Goal: Task Accomplishment & Management: Complete application form

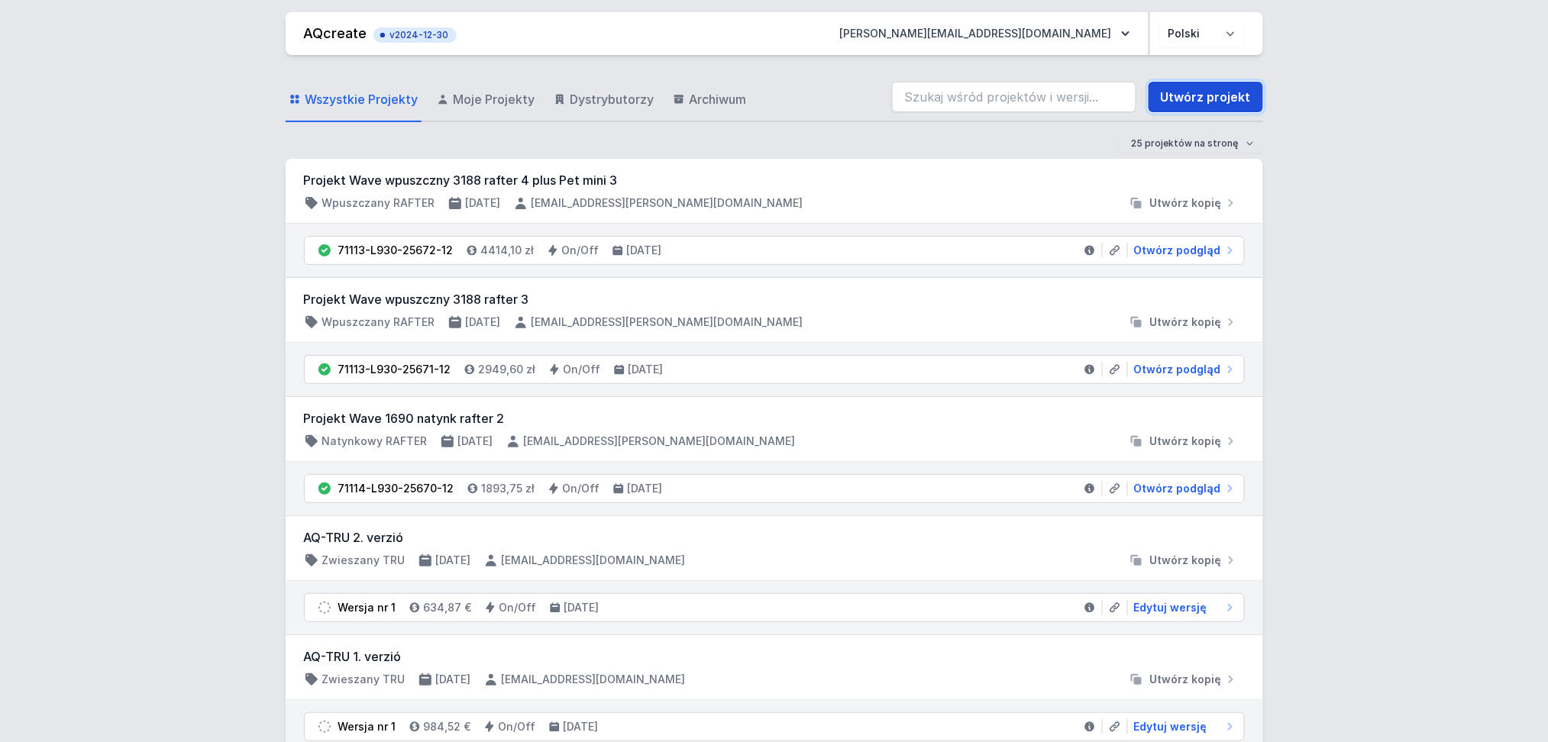
drag, startPoint x: 1205, startPoint y: 92, endPoint x: 1248, endPoint y: 98, distance: 43.8
click at [1205, 91] on link "Utwórz projekt" at bounding box center [1205, 97] width 115 height 31
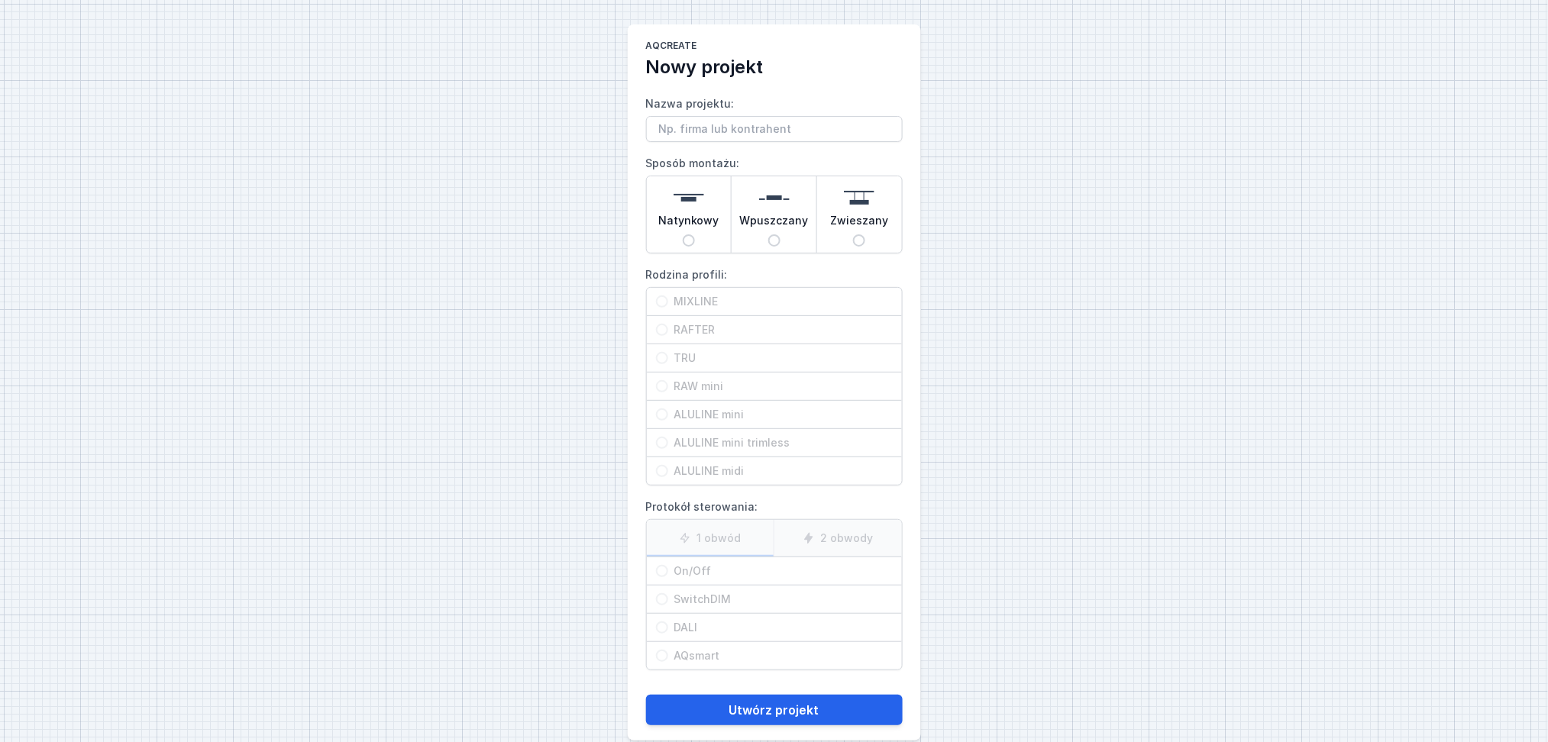
click at [711, 137] on input "Nazwa projektu:" at bounding box center [774, 129] width 257 height 26
type input "ABAKUS"
click at [691, 242] on input "Natynkowy" at bounding box center [689, 240] width 12 height 12
radio input "true"
click at [661, 360] on input "TRU" at bounding box center [662, 358] width 12 height 12
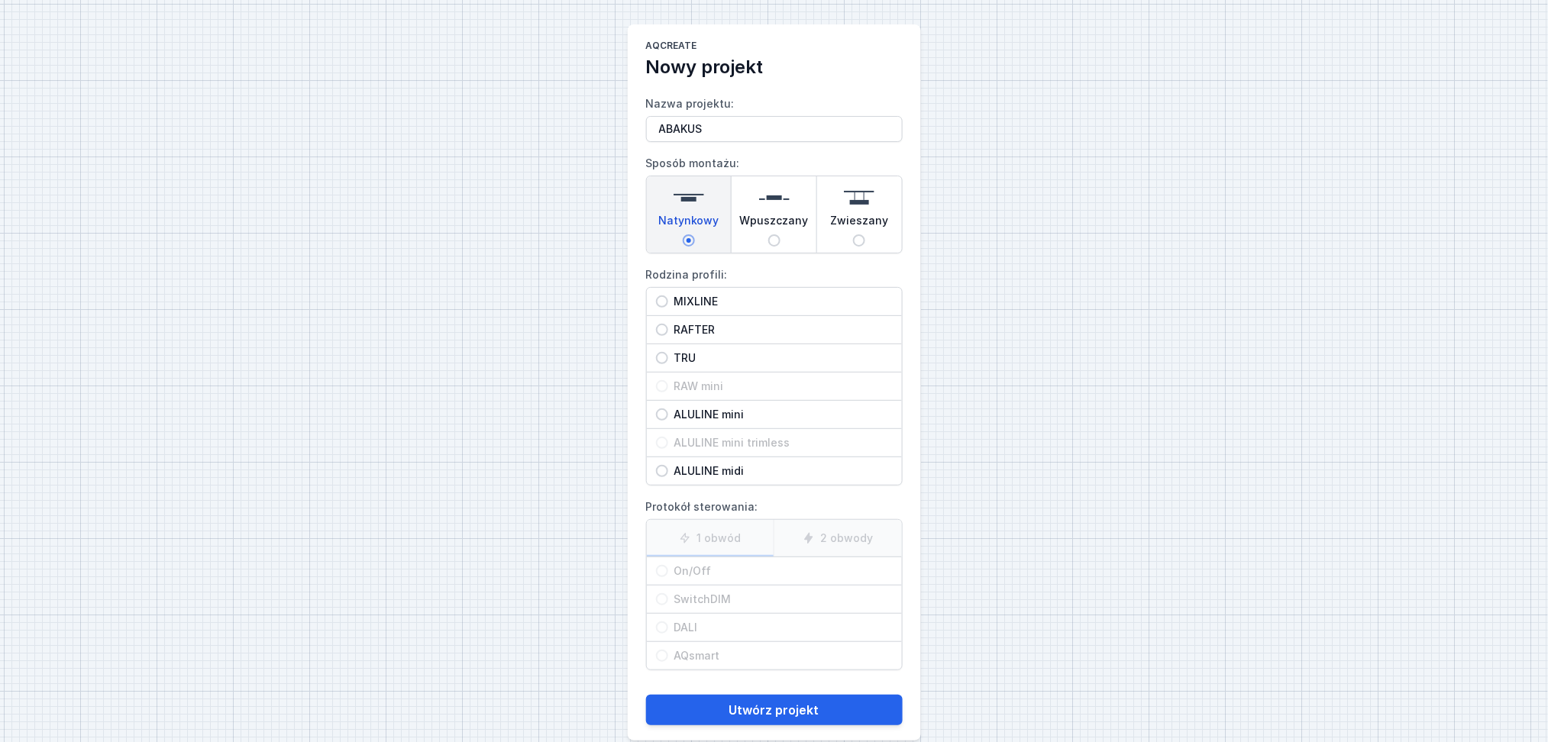
radio input "true"
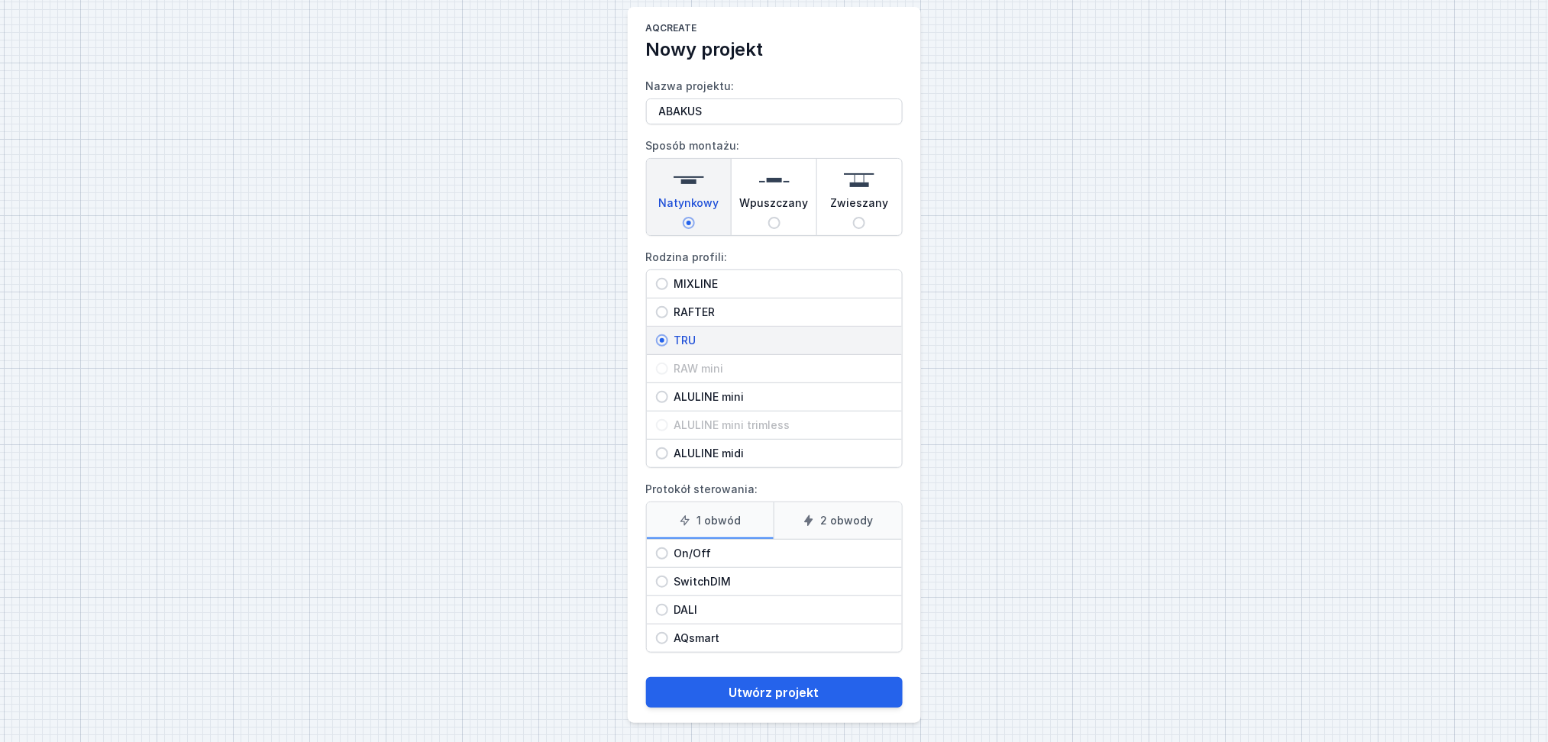
scroll to position [23, 0]
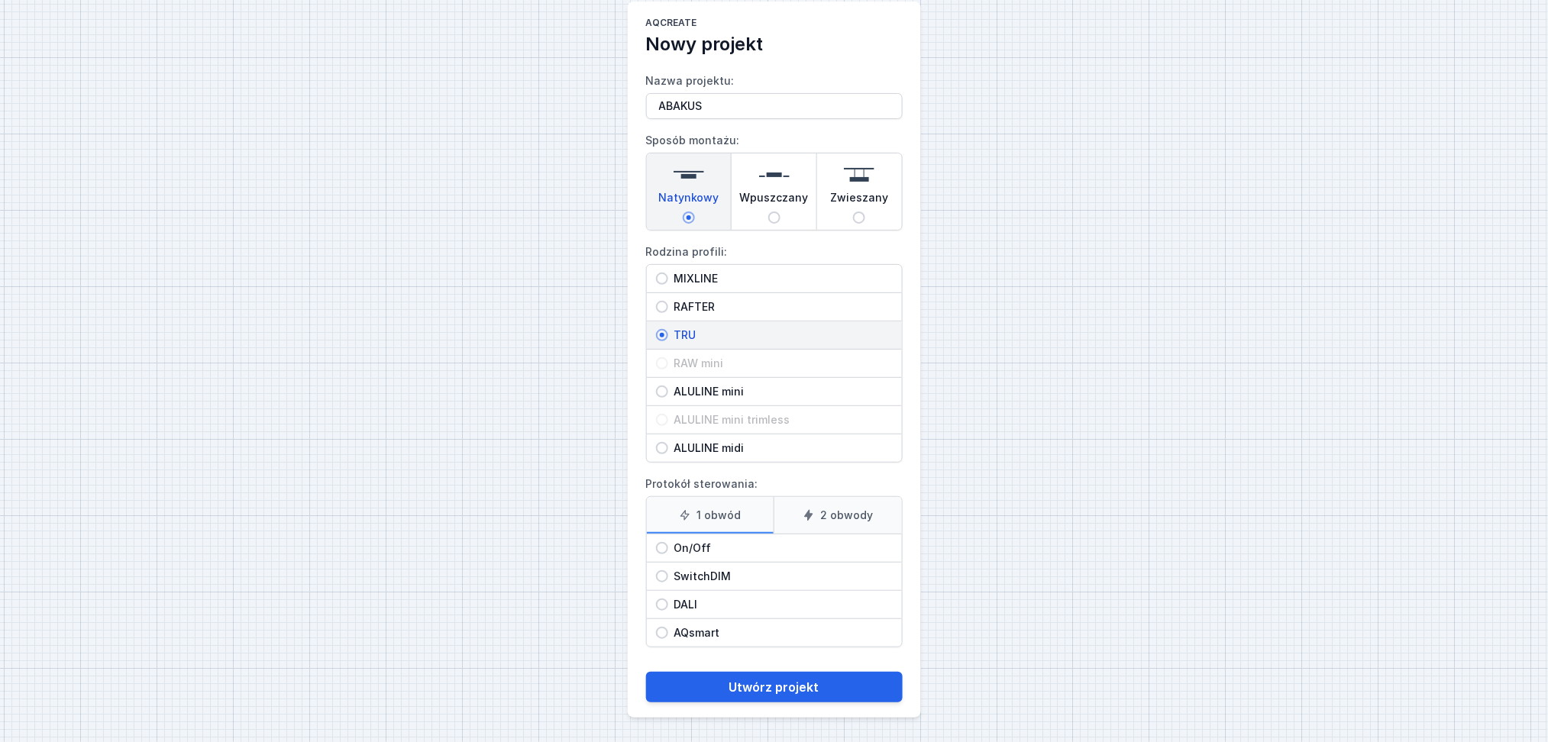
click at [664, 544] on input "On/Off" at bounding box center [662, 548] width 12 height 12
radio input "true"
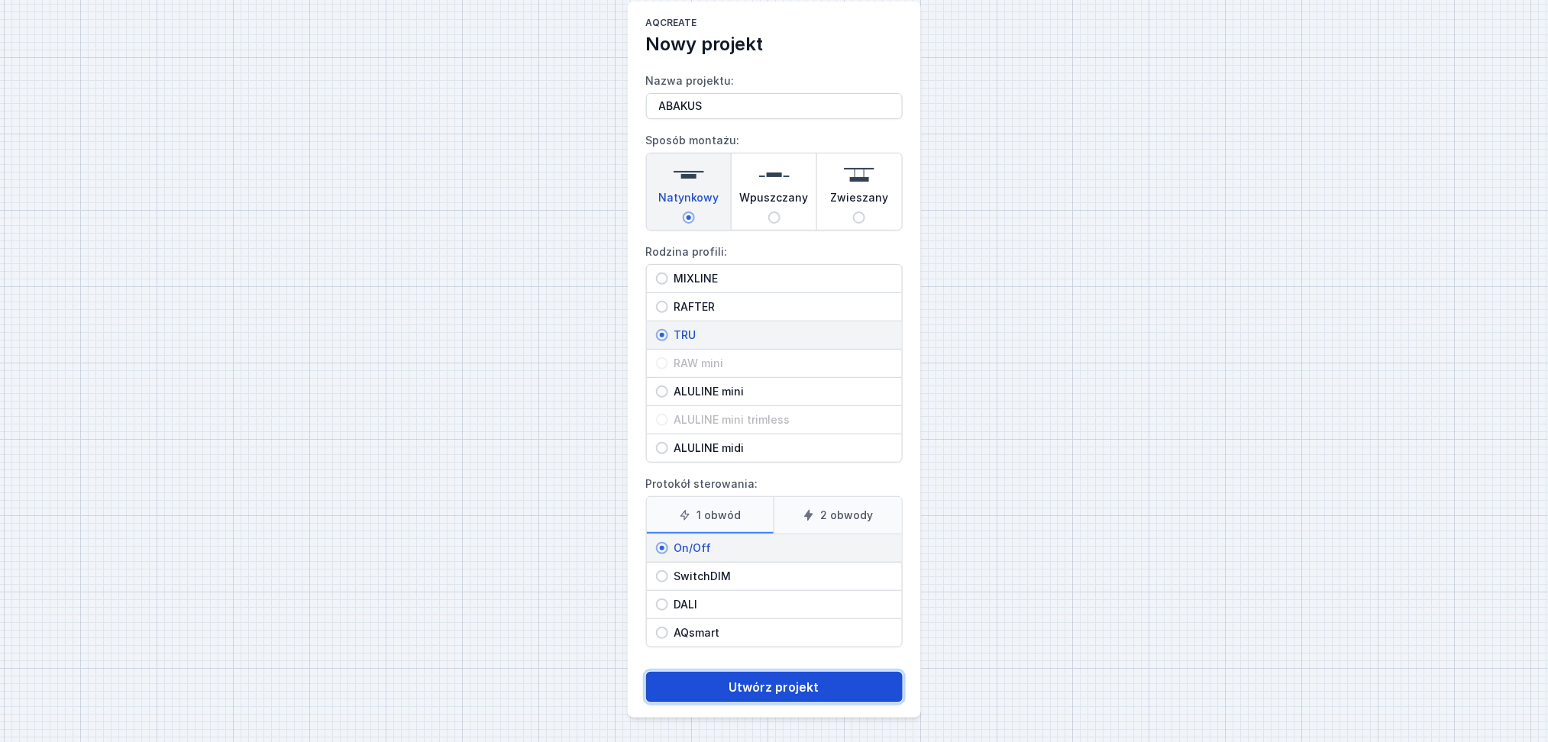
click at [768, 688] on button "Utwórz projekt" at bounding box center [774, 687] width 257 height 31
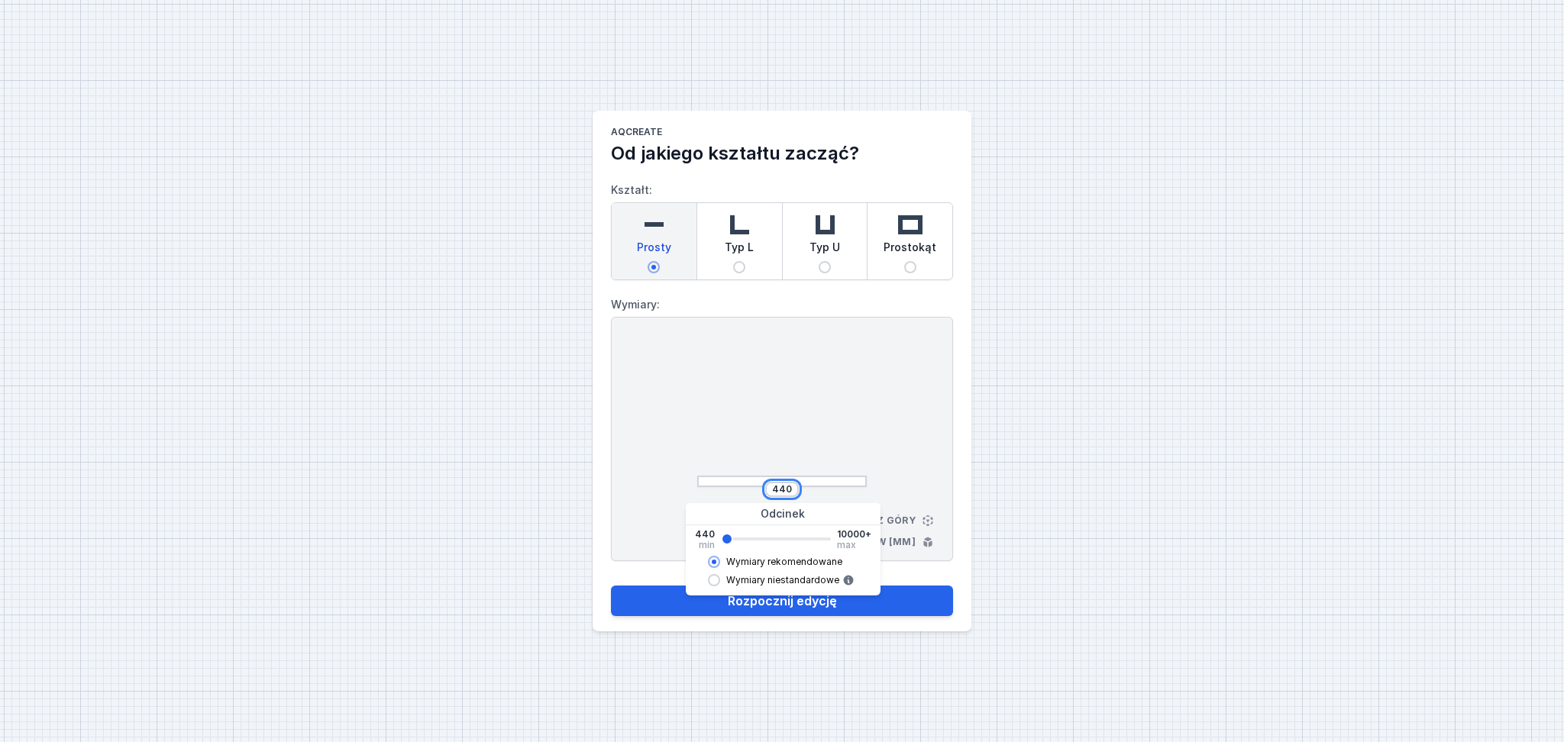
click at [788, 489] on input "440" at bounding box center [782, 489] width 24 height 12
type input "4"
type input "2542"
click at [1056, 433] on div "AQcreate Od jakiego kształtu zacząć? Kształt: Prosty Typ L Typ U Prostokąt Wymi…" at bounding box center [782, 371] width 1564 height 742
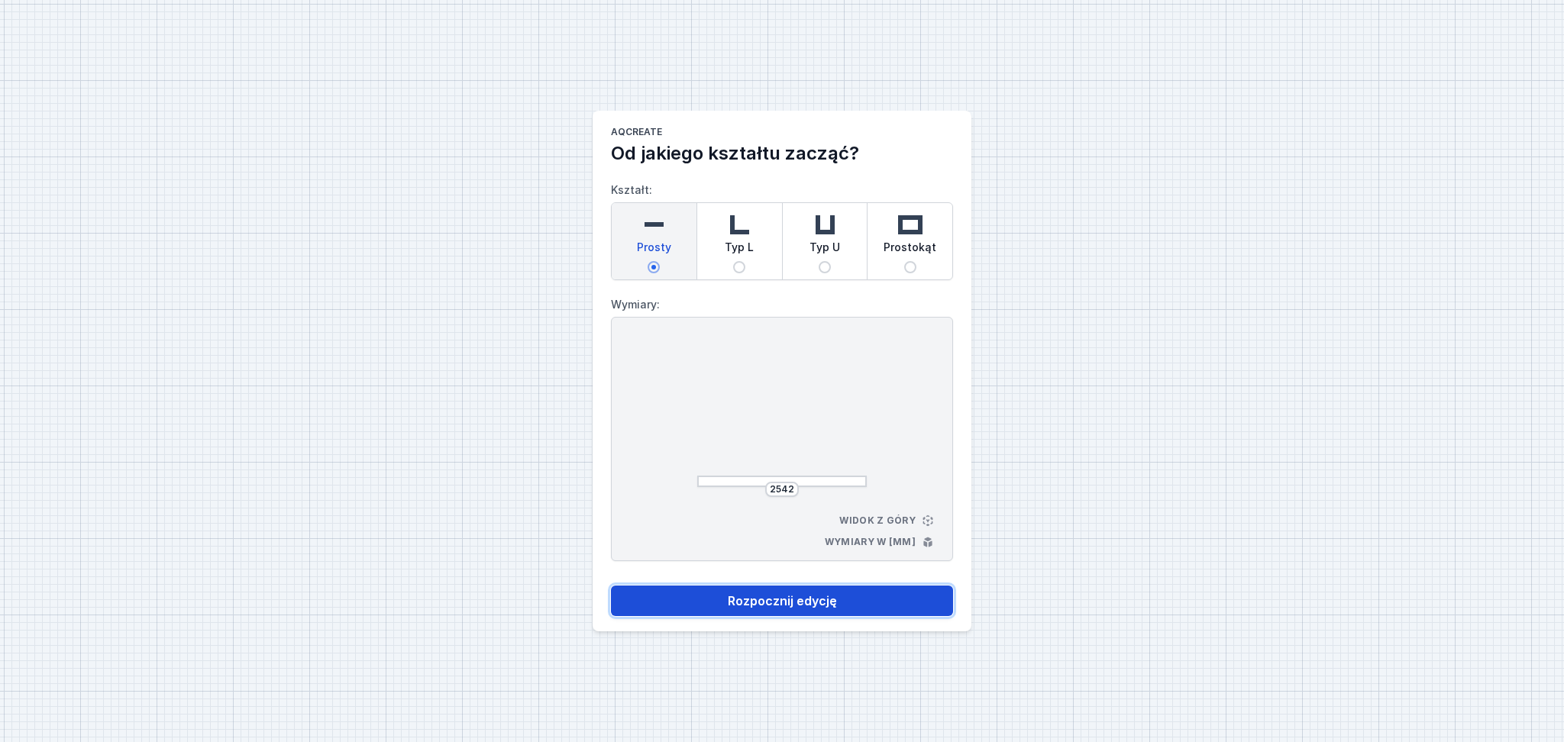
click at [777, 601] on button "Rozpocznij edycję" at bounding box center [782, 601] width 342 height 31
select select "M"
select select "3000"
select select "opal"
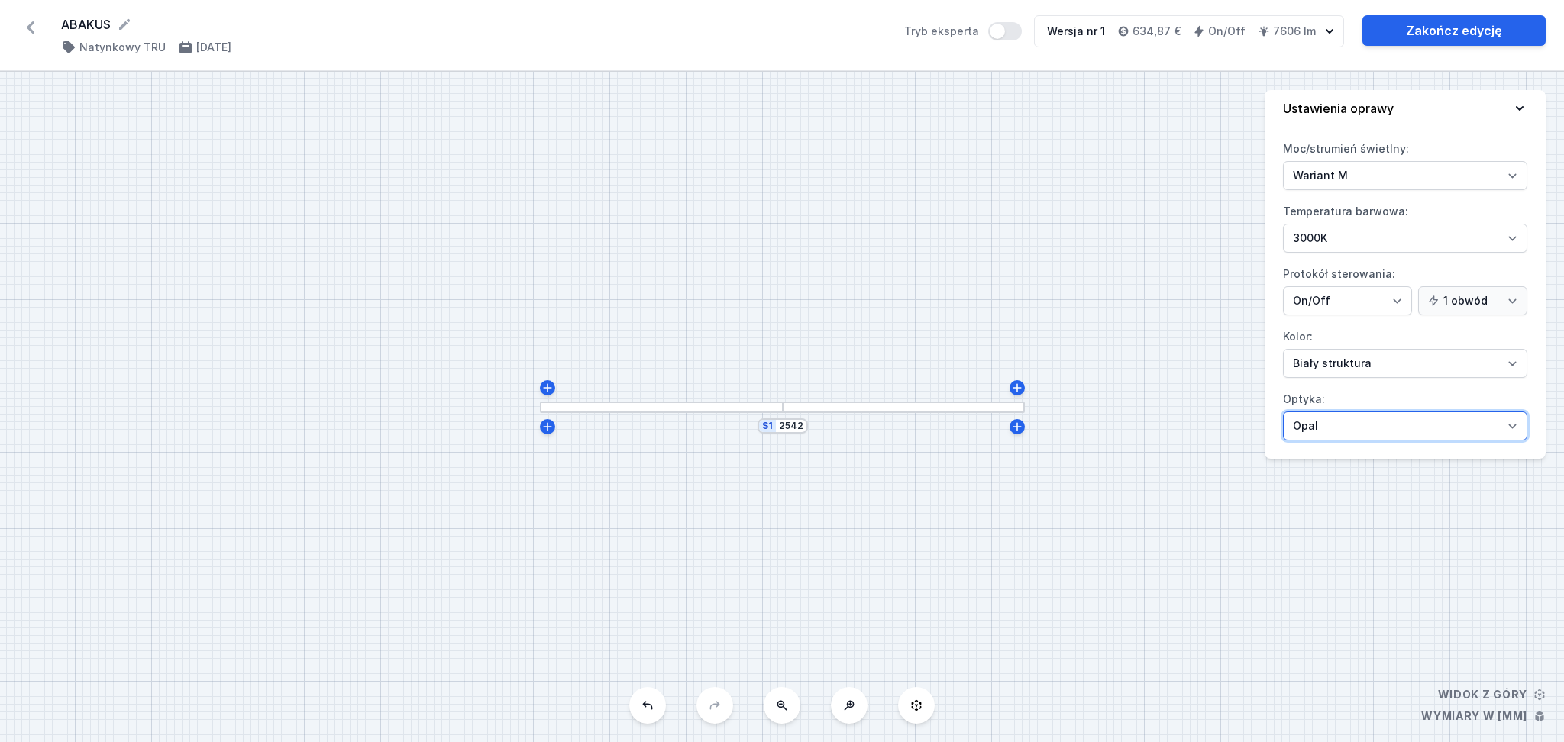
click at [1506, 424] on select "Mikropryzma Opal" at bounding box center [1405, 426] width 244 height 29
click at [1283, 412] on select "Mikropryzma Opal" at bounding box center [1405, 426] width 244 height 29
click at [605, 414] on div "S1 2542" at bounding box center [782, 407] width 1564 height 670
click at [606, 405] on div at bounding box center [658, 407] width 243 height 11
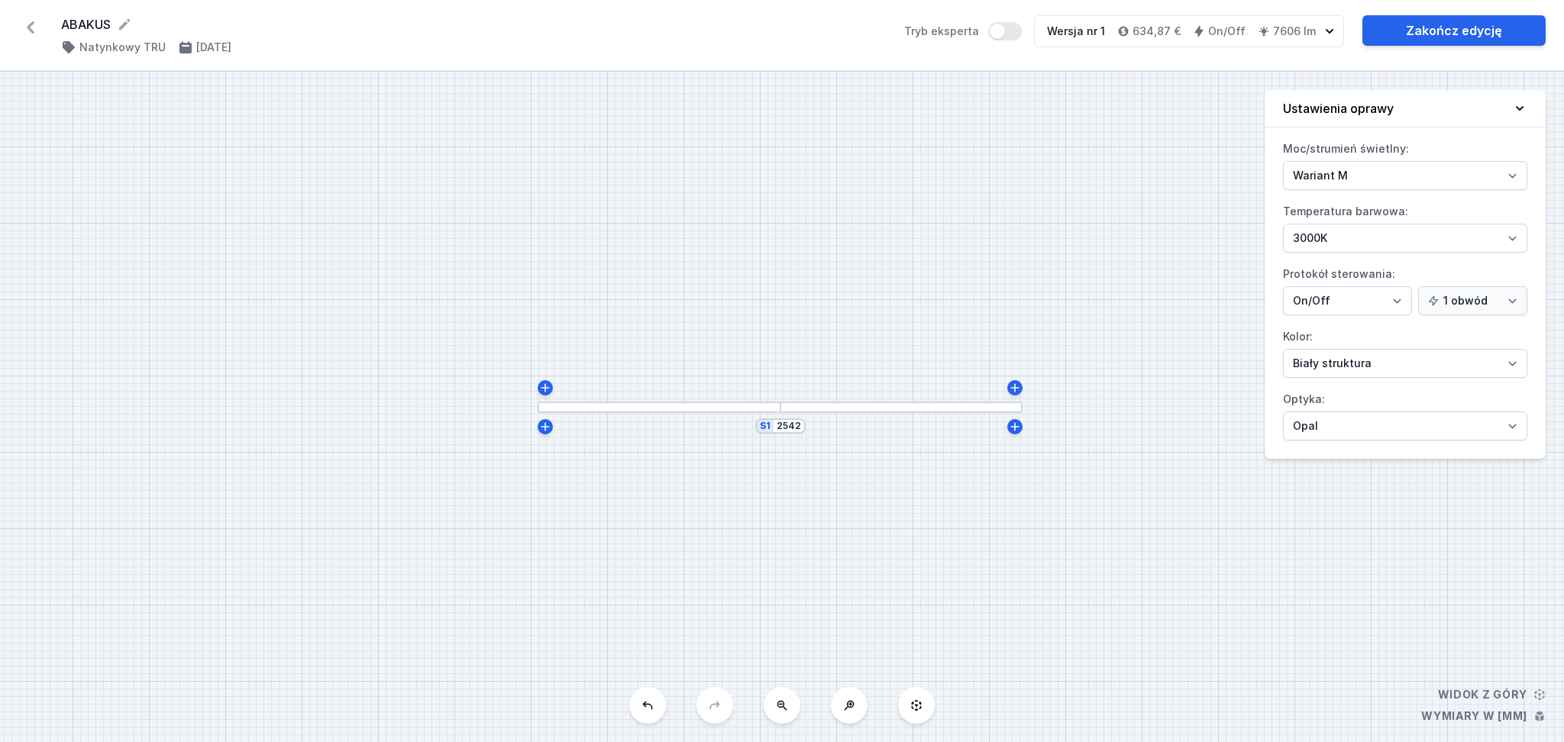
click at [636, 407] on div at bounding box center [658, 407] width 243 height 11
click at [560, 405] on div at bounding box center [658, 407] width 243 height 11
click at [555, 406] on div at bounding box center [658, 407] width 243 height 11
click at [557, 405] on div at bounding box center [658, 407] width 243 height 11
click at [849, 405] on div at bounding box center [901, 407] width 243 height 11
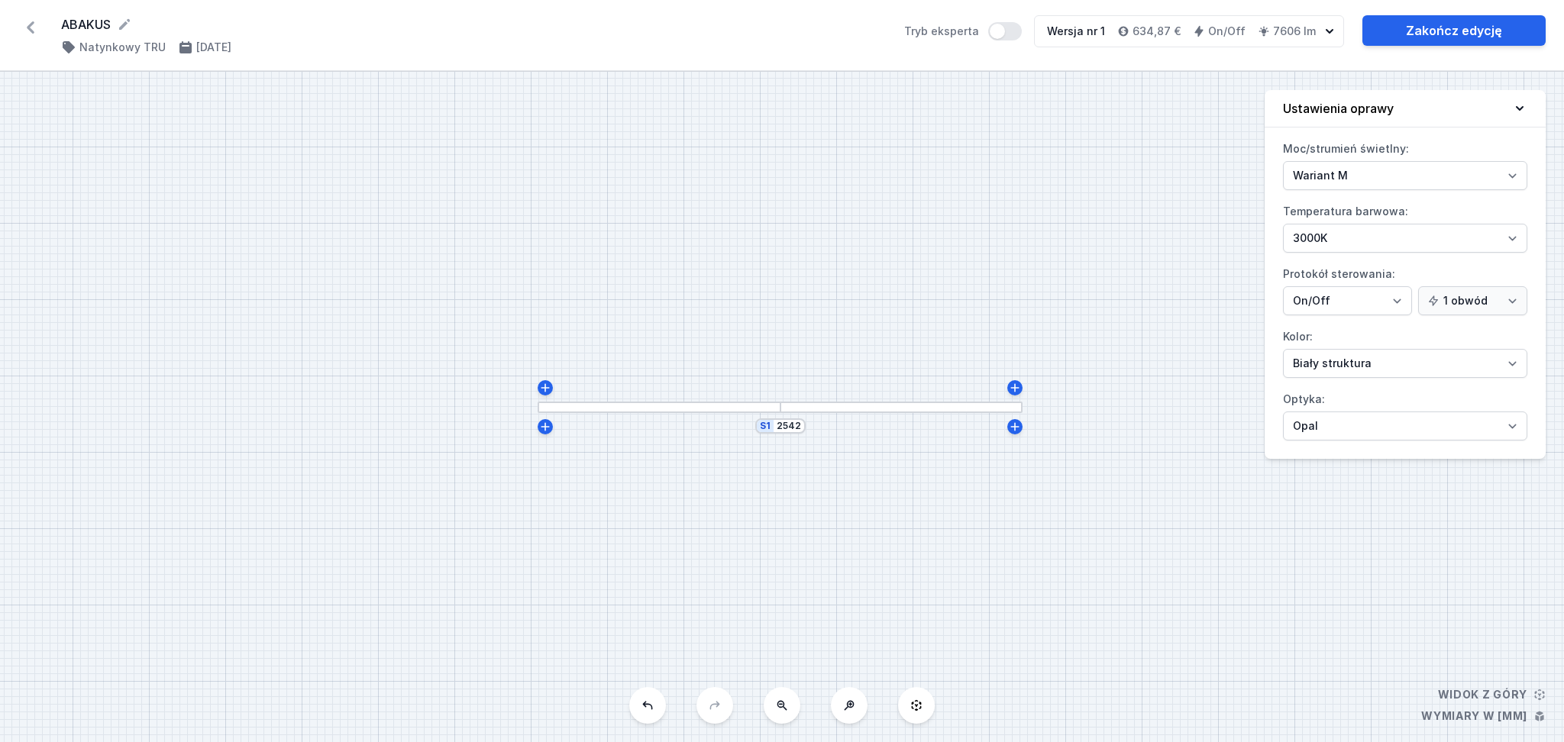
click at [633, 408] on div at bounding box center [658, 407] width 243 height 11
click at [568, 401] on div "S1 2542" at bounding box center [782, 407] width 1564 height 670
click at [564, 408] on div at bounding box center [658, 407] width 243 height 11
click at [544, 407] on div at bounding box center [658, 407] width 243 height 11
click at [876, 410] on div at bounding box center [901, 407] width 243 height 11
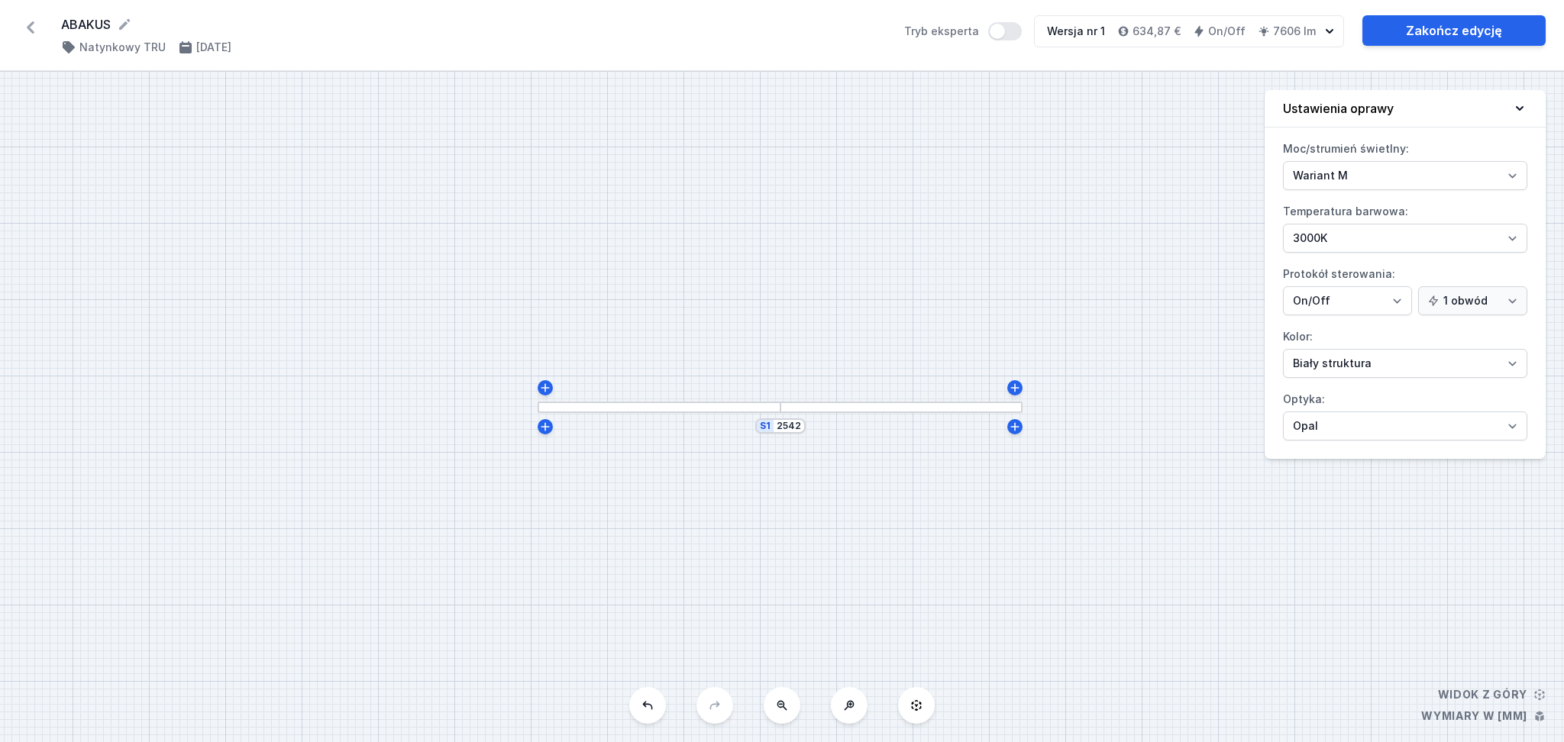
click at [890, 405] on div at bounding box center [901, 407] width 243 height 11
click at [939, 407] on div at bounding box center [901, 407] width 243 height 11
click at [957, 408] on div at bounding box center [901, 407] width 243 height 11
click at [547, 434] on div at bounding box center [544, 426] width 15 height 15
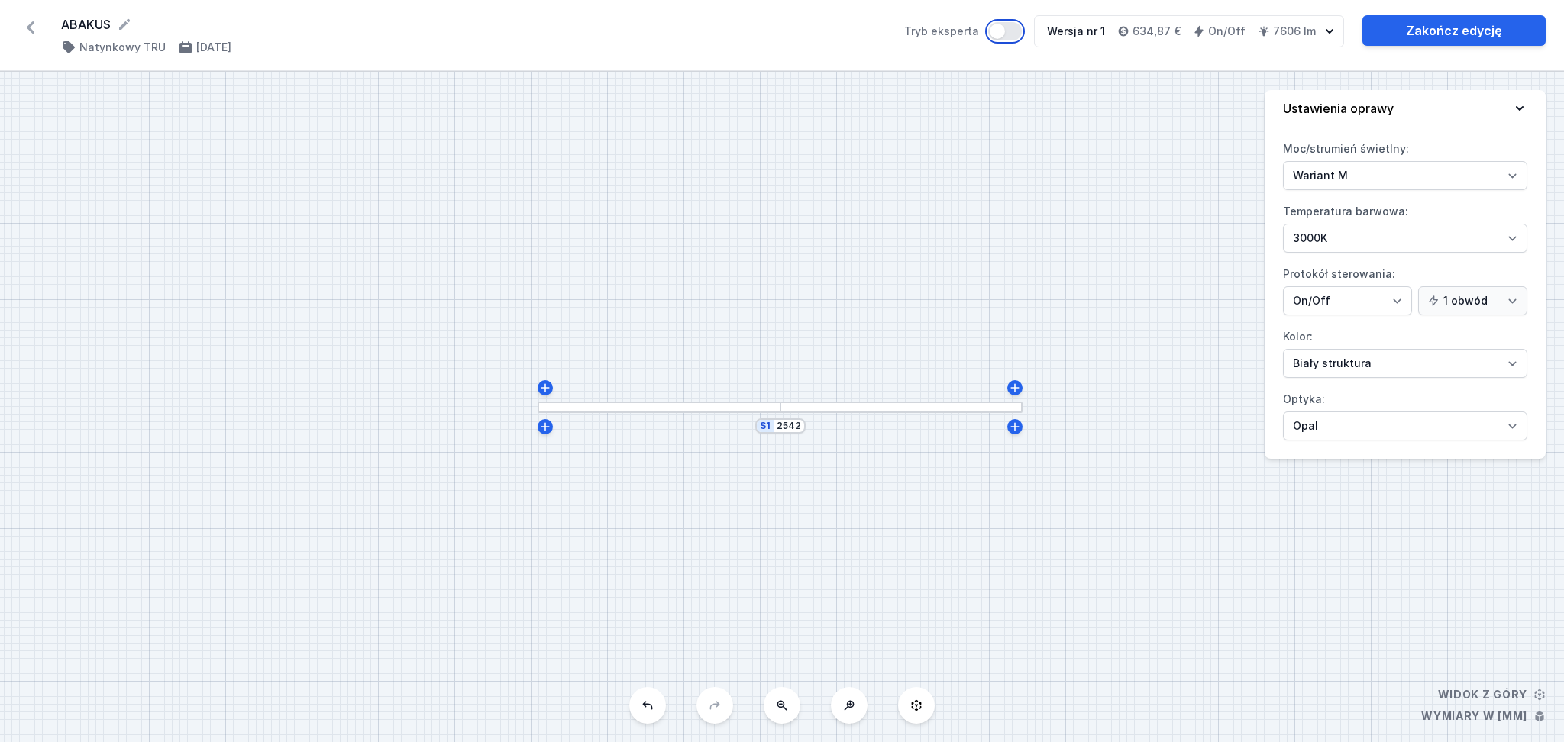
click at [1021, 23] on button "Tryb eksperta" at bounding box center [1005, 31] width 34 height 18
click at [1003, 23] on button "Tryb eksperta" at bounding box center [1005, 31] width 34 height 18
click at [602, 408] on div at bounding box center [658, 407] width 243 height 11
click at [809, 408] on div at bounding box center [901, 407] width 243 height 11
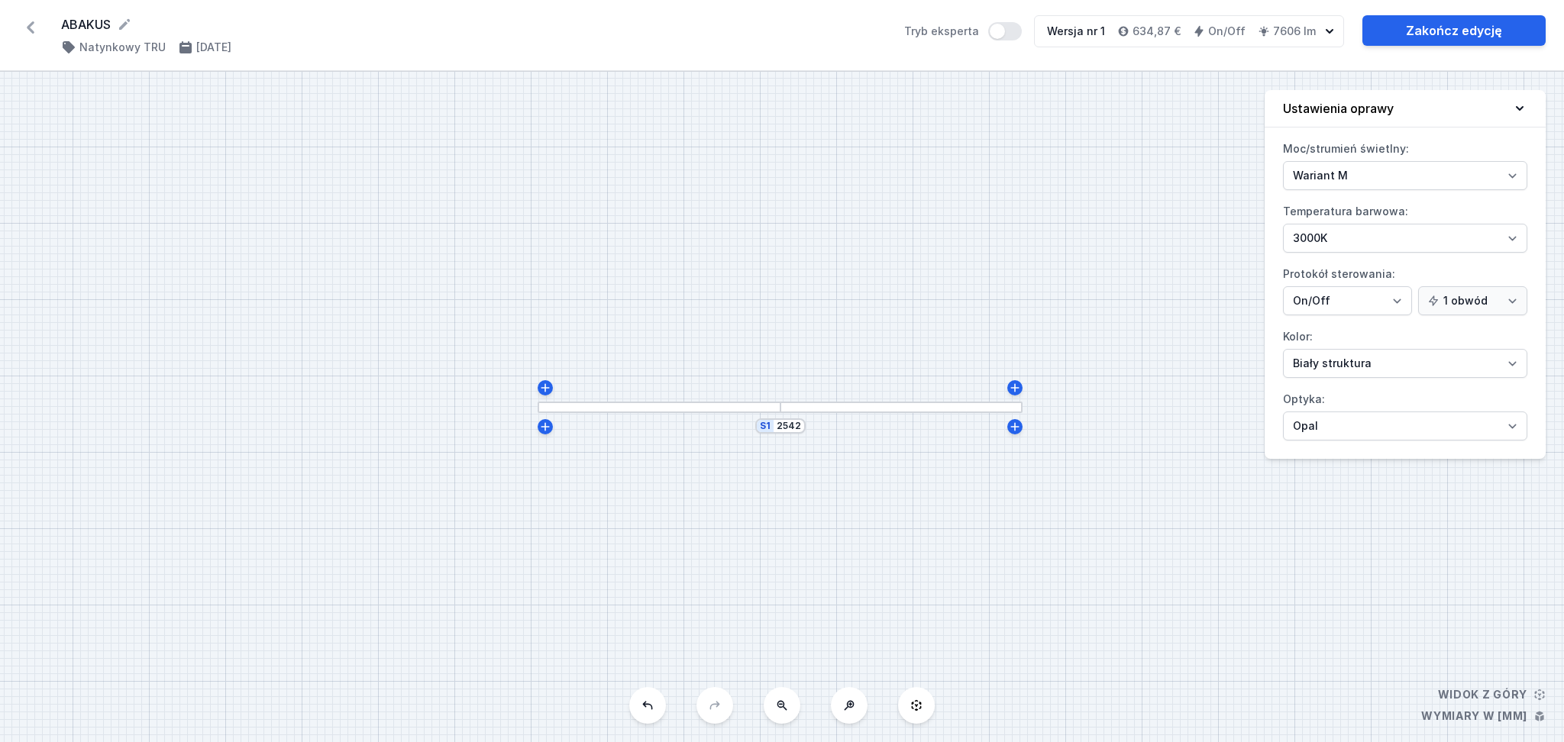
click at [809, 408] on div at bounding box center [901, 407] width 243 height 11
click at [807, 406] on div at bounding box center [901, 407] width 243 height 11
click at [806, 406] on div at bounding box center [901, 407] width 243 height 11
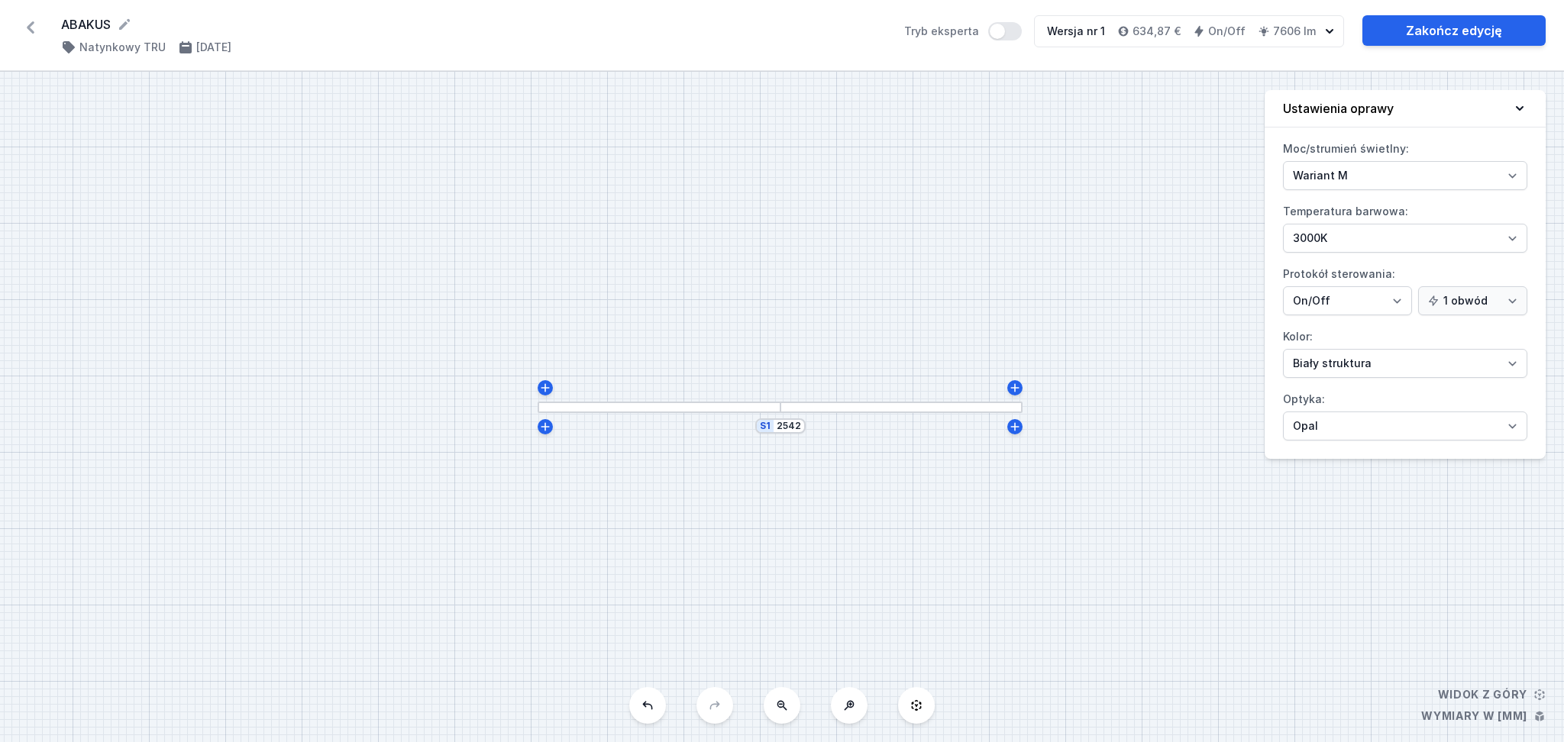
click at [806, 406] on div at bounding box center [901, 407] width 243 height 11
click at [931, 273] on div "S1 2542" at bounding box center [782, 407] width 1564 height 670
click at [29, 24] on icon at bounding box center [30, 27] width 24 height 24
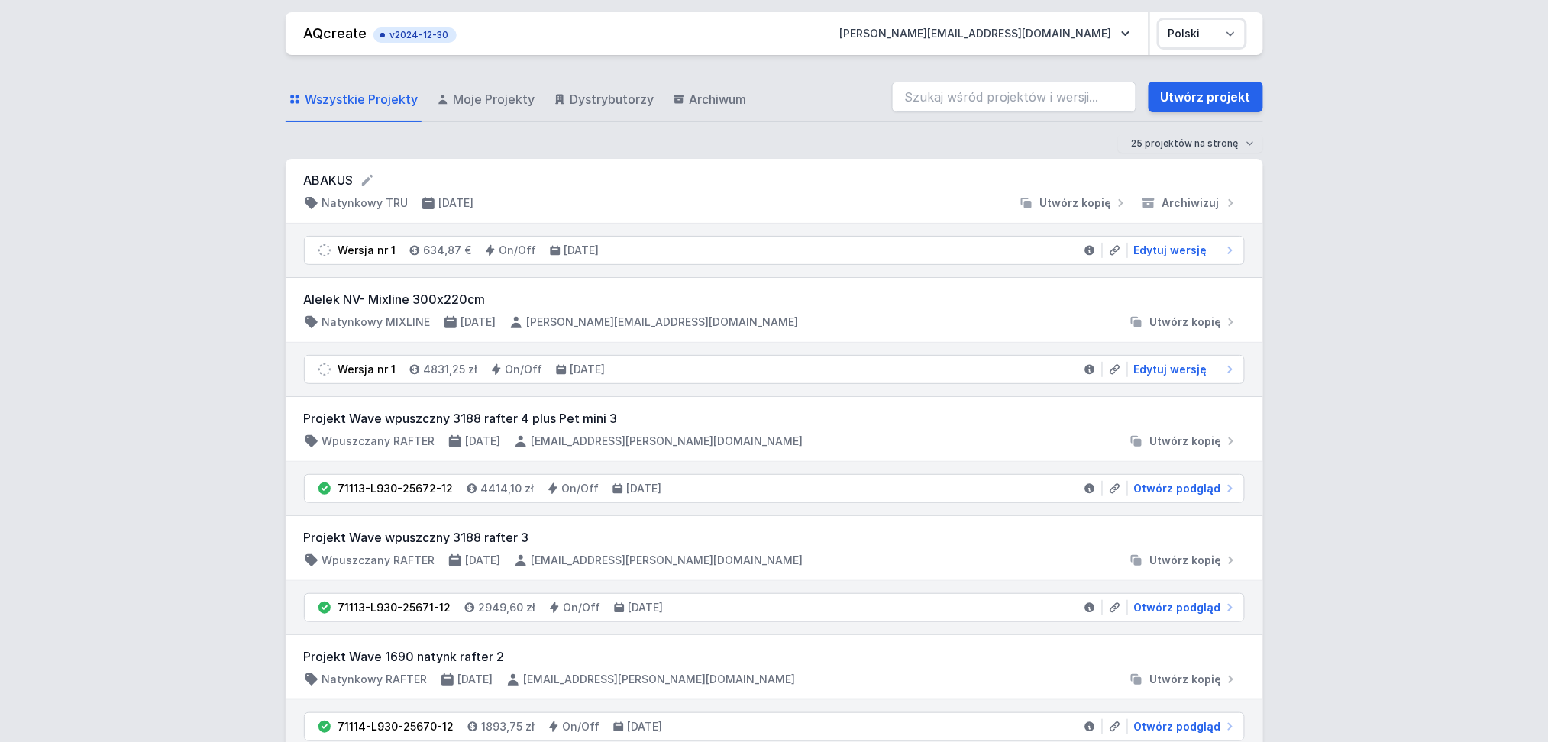
click at [1236, 34] on select "Polski English" at bounding box center [1202, 33] width 86 height 27
select select "en"
click at [1159, 20] on select "Polski English" at bounding box center [1202, 33] width 86 height 27
click at [1127, 31] on icon "button" at bounding box center [1125, 33] width 15 height 15
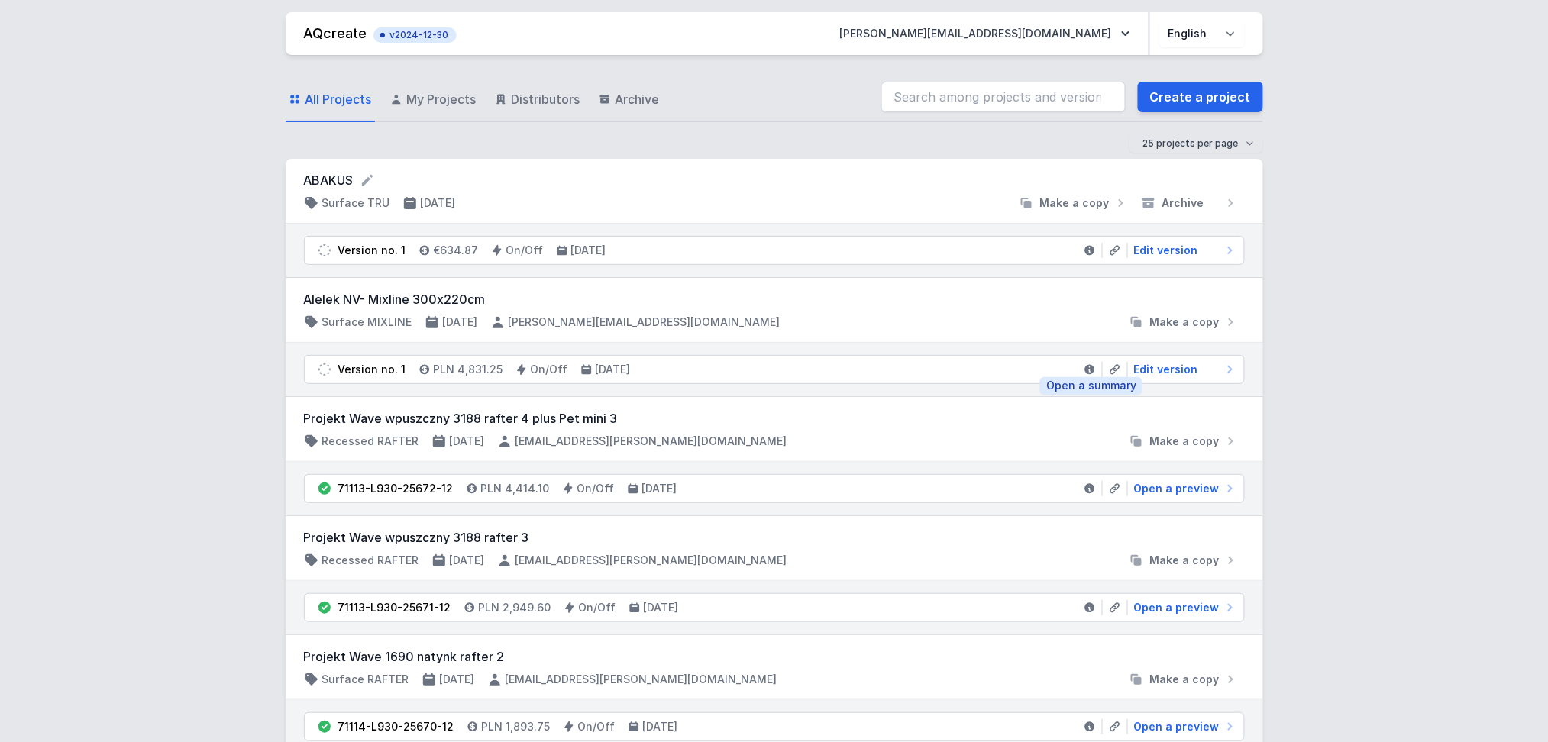
click at [1092, 362] on link at bounding box center [1089, 369] width 25 height 15
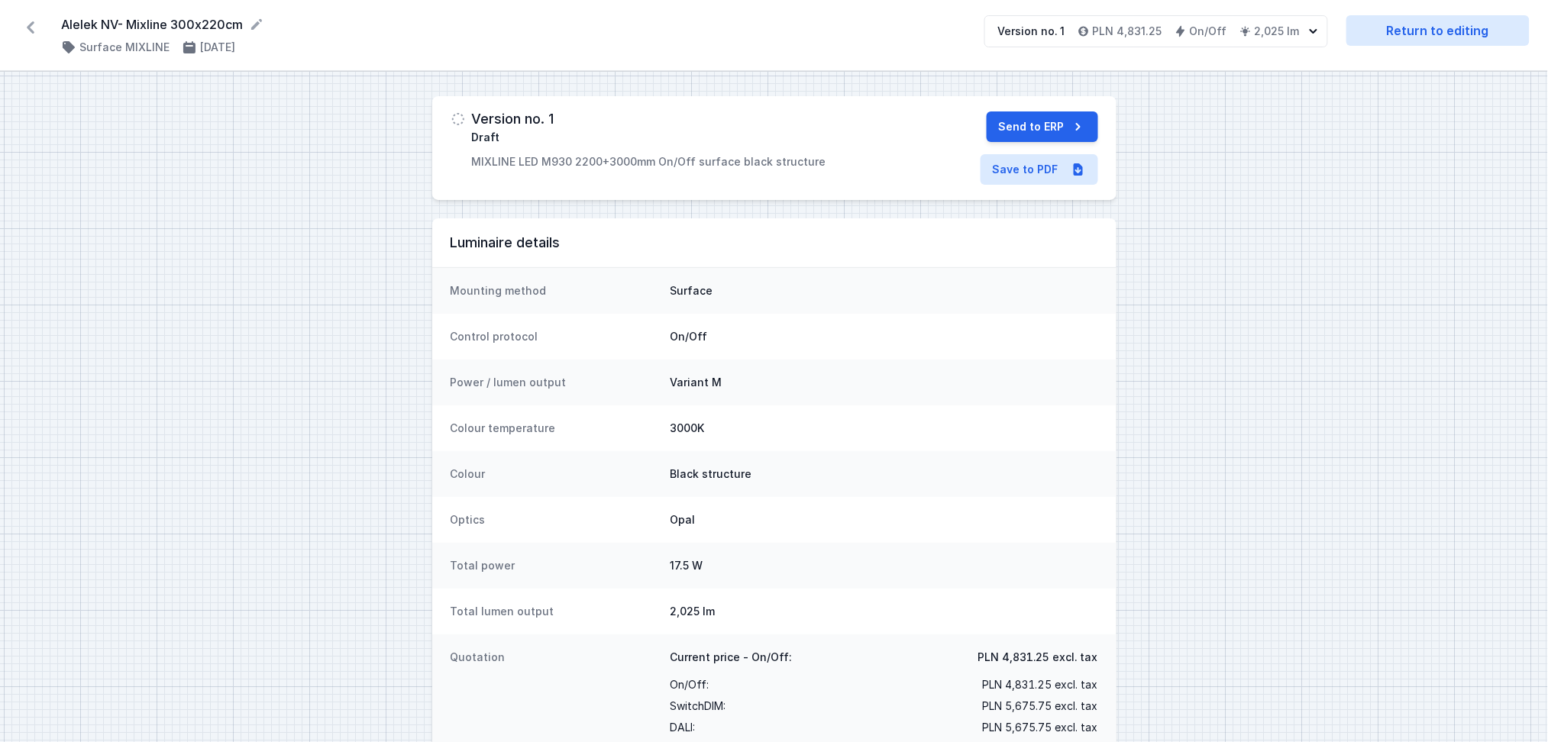
click at [32, 25] on icon at bounding box center [30, 27] width 24 height 24
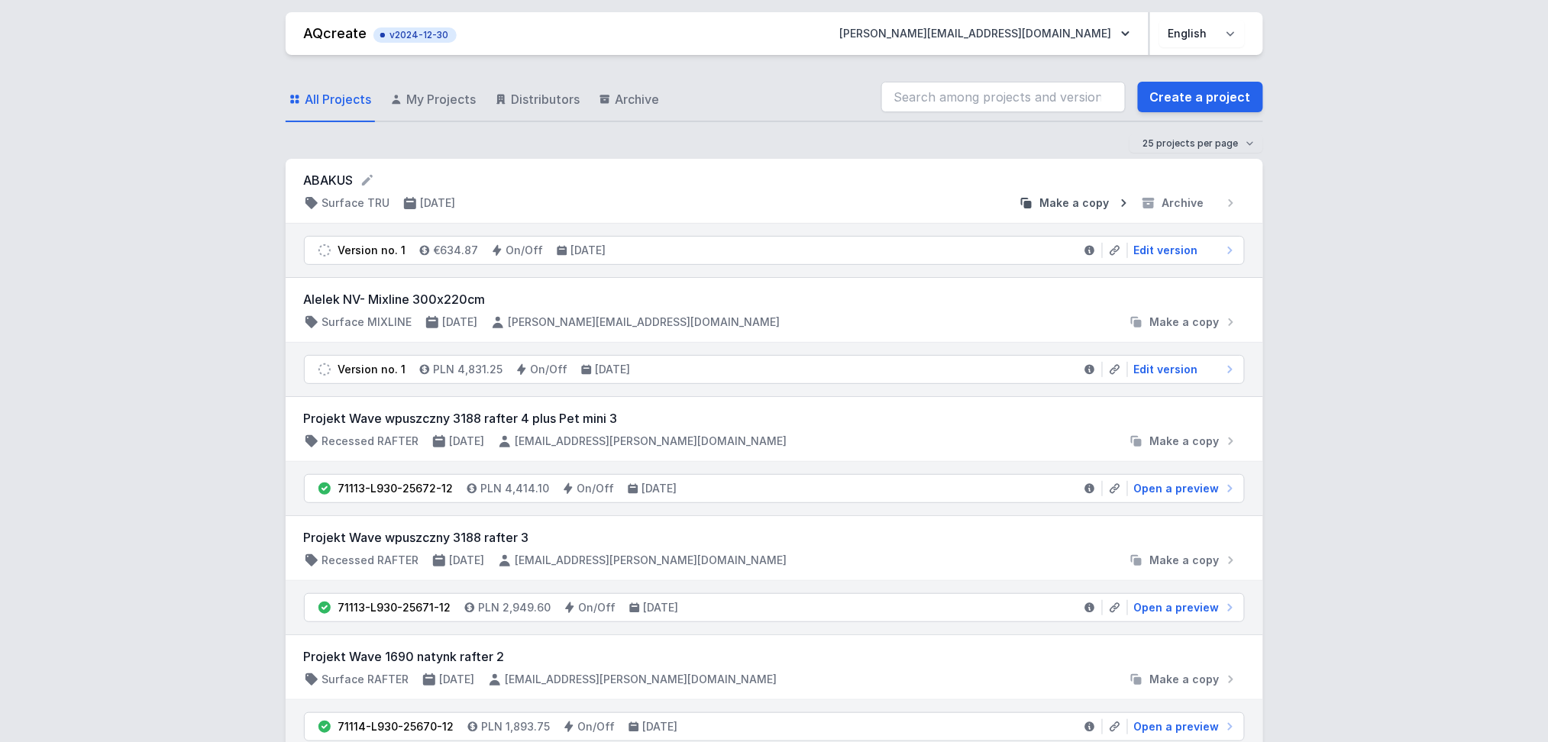
click at [1079, 201] on span "Make a copy" at bounding box center [1074, 202] width 69 height 15
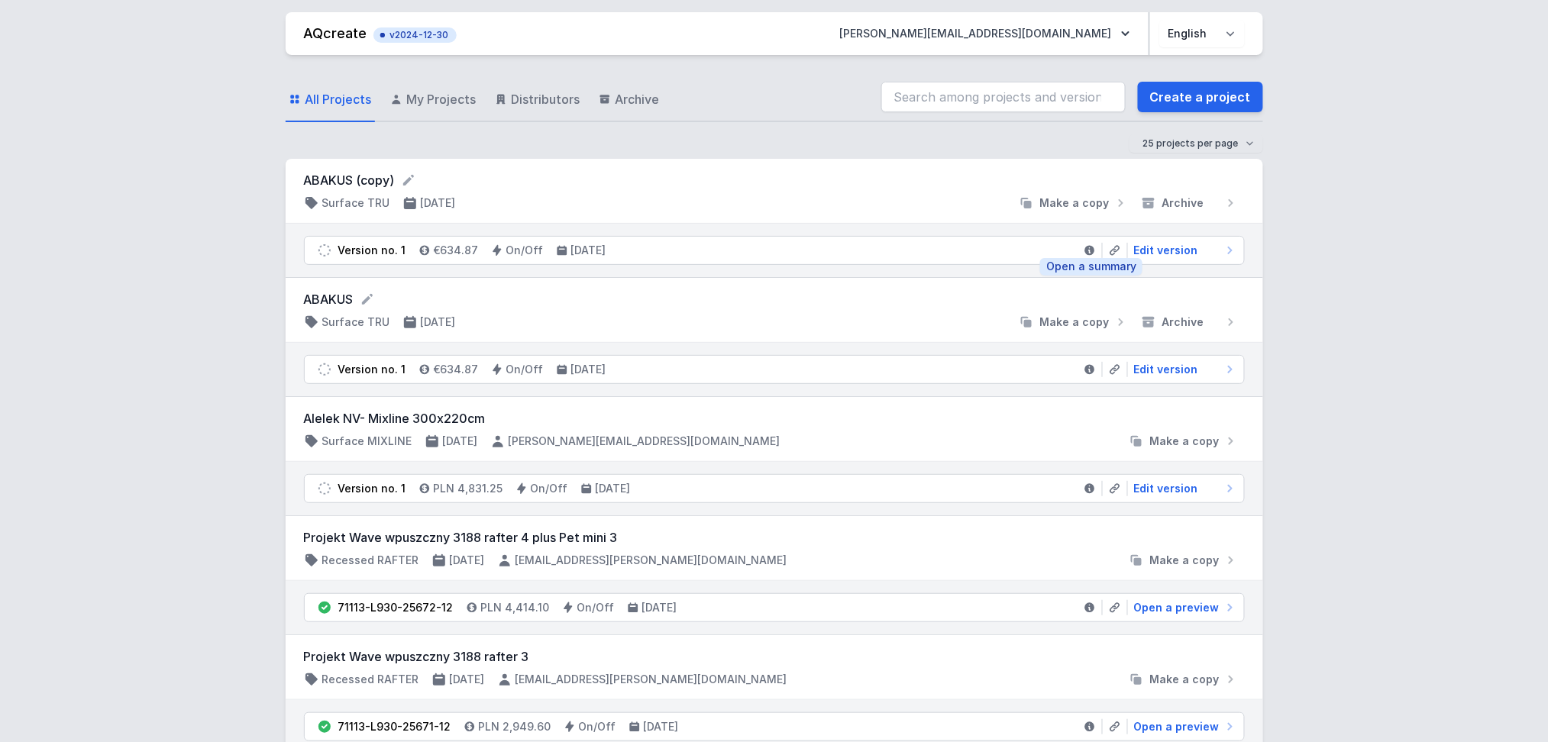
click at [1088, 245] on icon at bounding box center [1089, 250] width 12 height 12
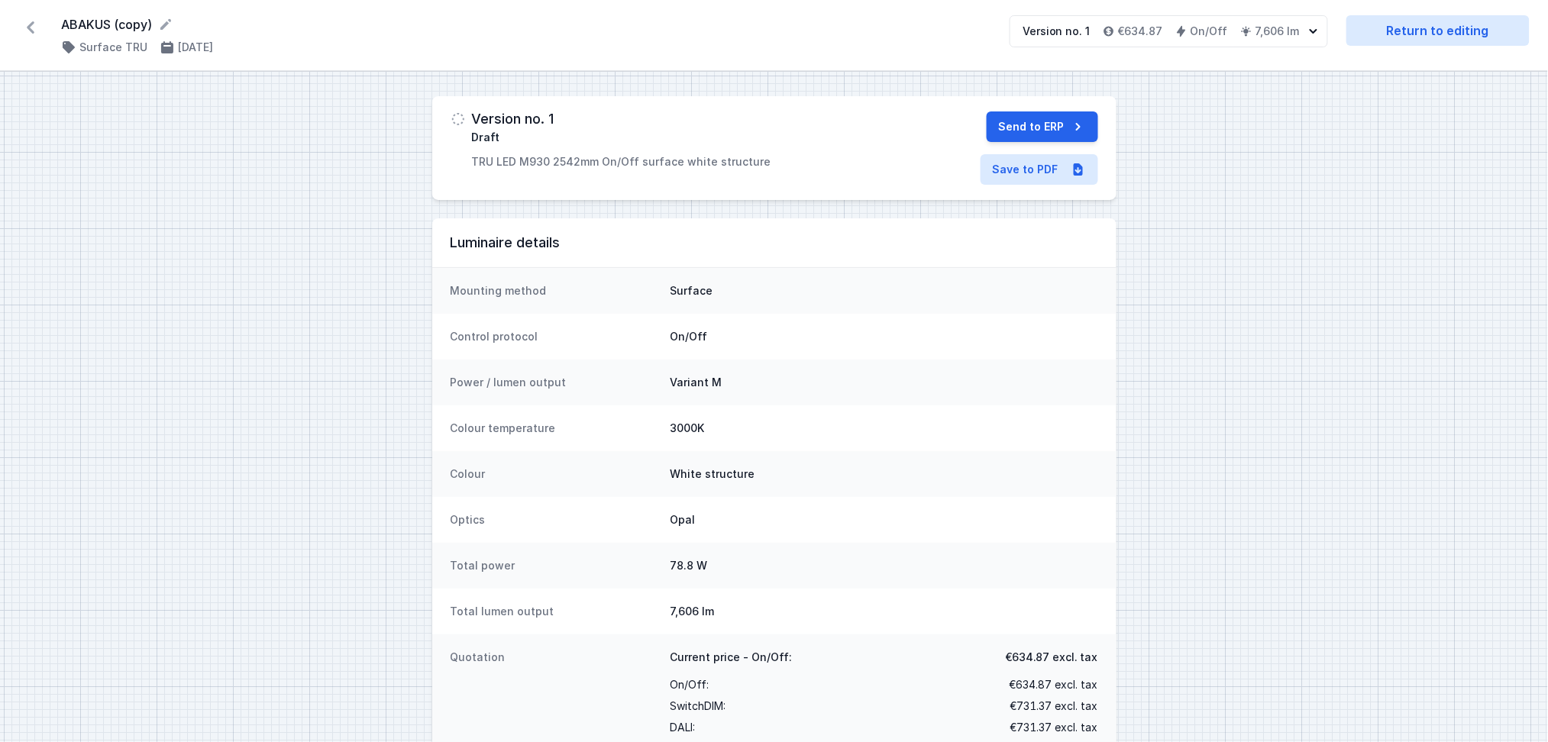
click at [30, 24] on icon at bounding box center [31, 27] width 8 height 12
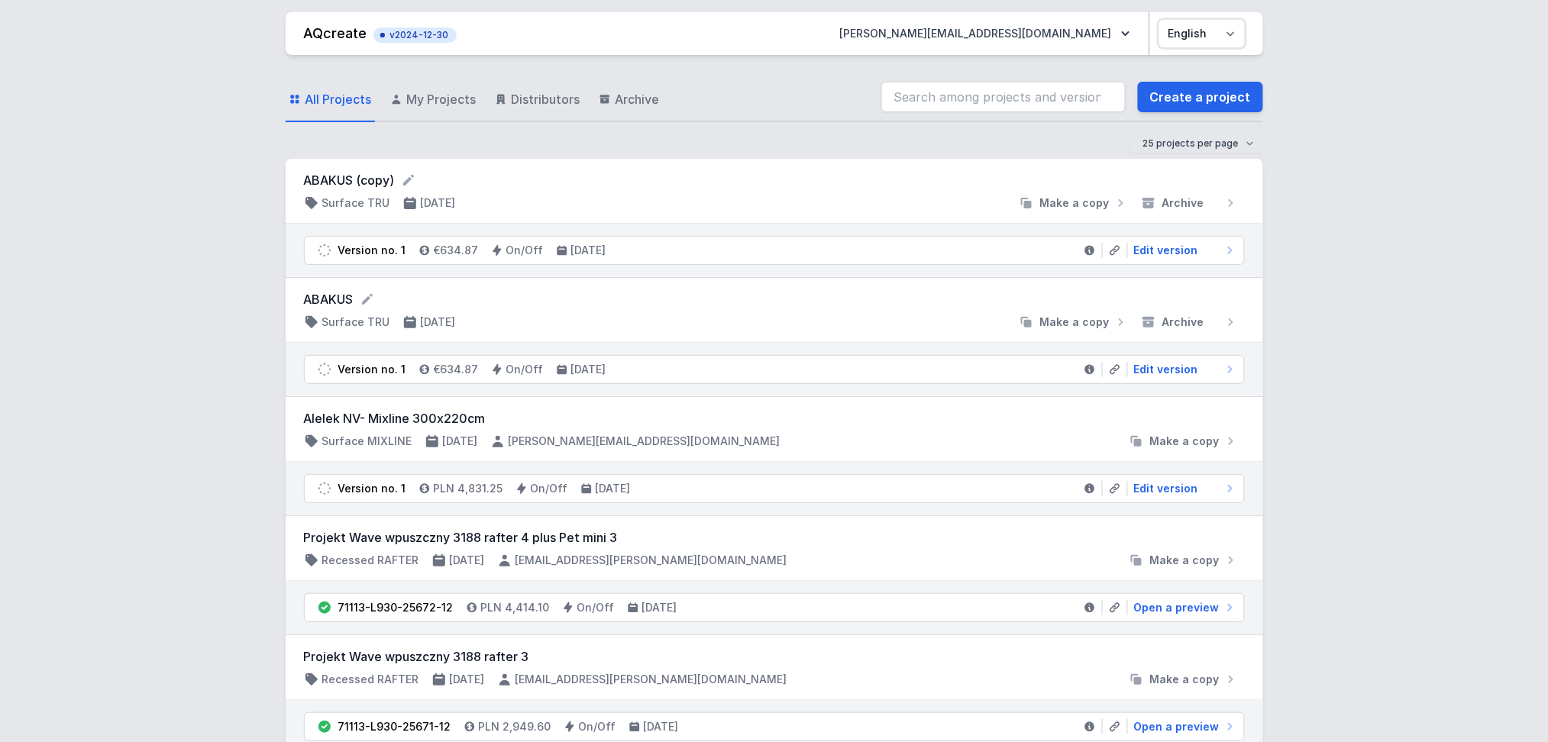
click at [1228, 32] on select "Polski English" at bounding box center [1202, 33] width 86 height 27
select select "pl"
click at [1159, 20] on select "Polski English" at bounding box center [1202, 33] width 86 height 27
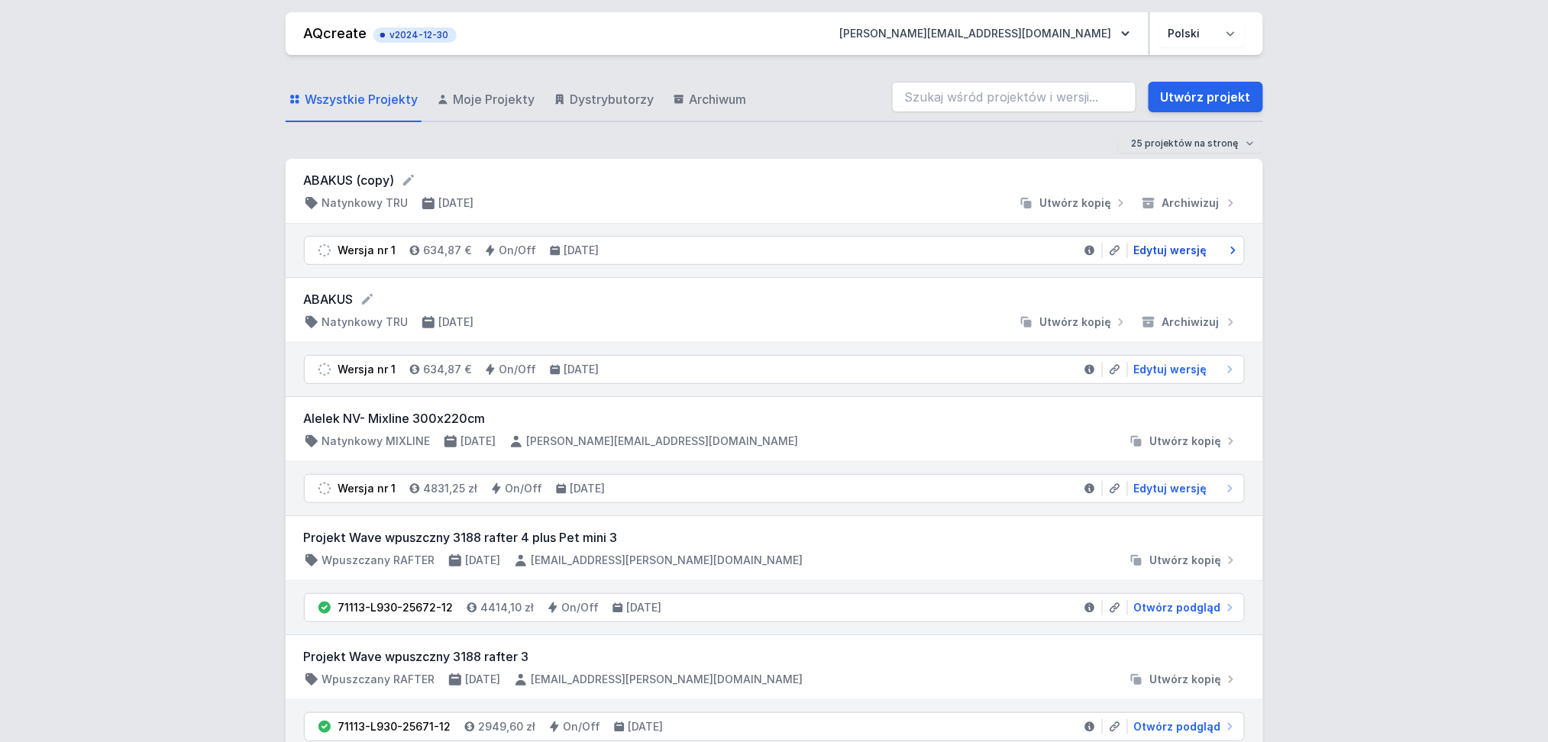
click at [1166, 253] on span "Edytuj wersję" at bounding box center [1170, 250] width 73 height 15
select select "M"
select select "3000"
select select "opal"
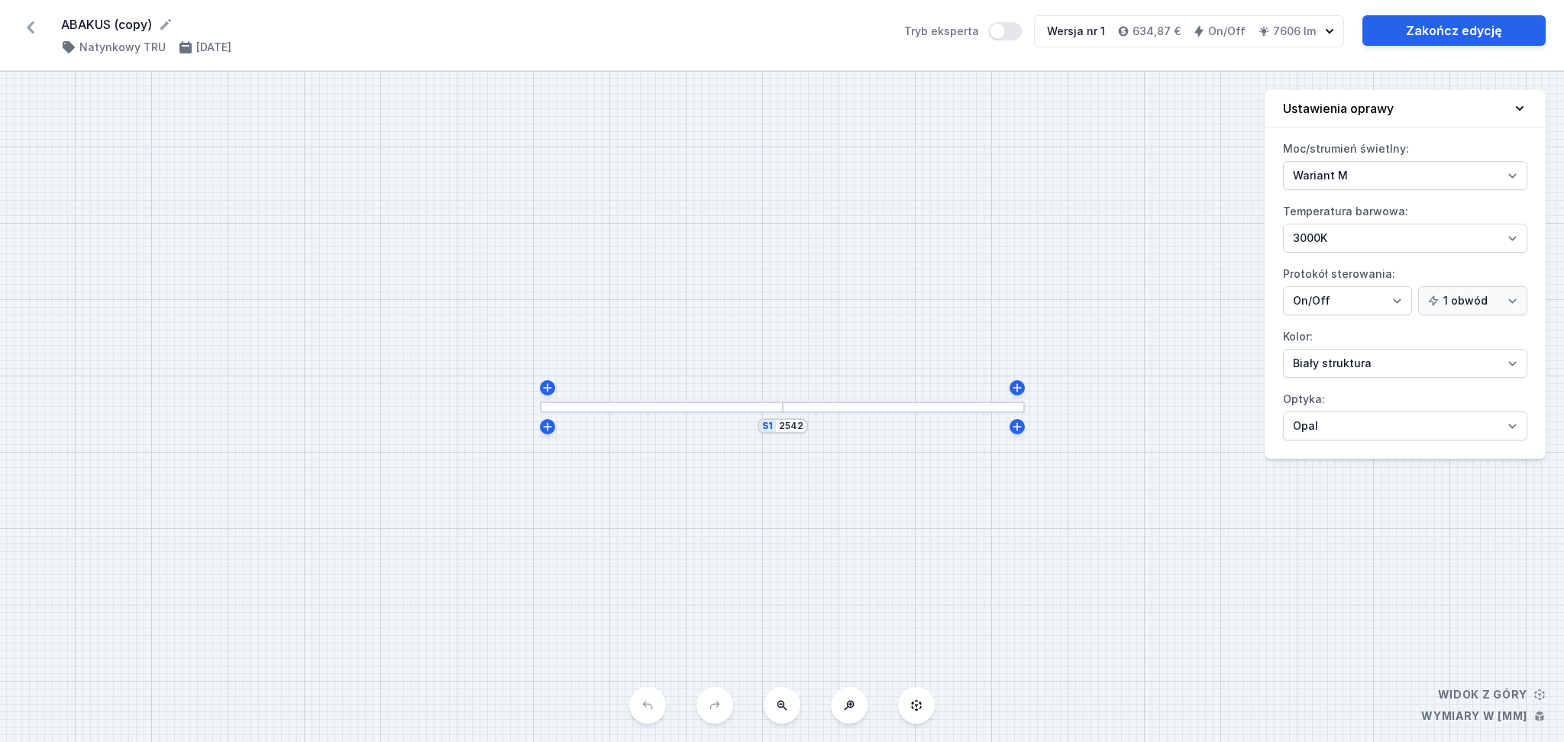
click at [615, 406] on div at bounding box center [661, 407] width 243 height 11
click at [855, 408] on div at bounding box center [904, 407] width 243 height 11
click at [595, 406] on div at bounding box center [661, 407] width 243 height 11
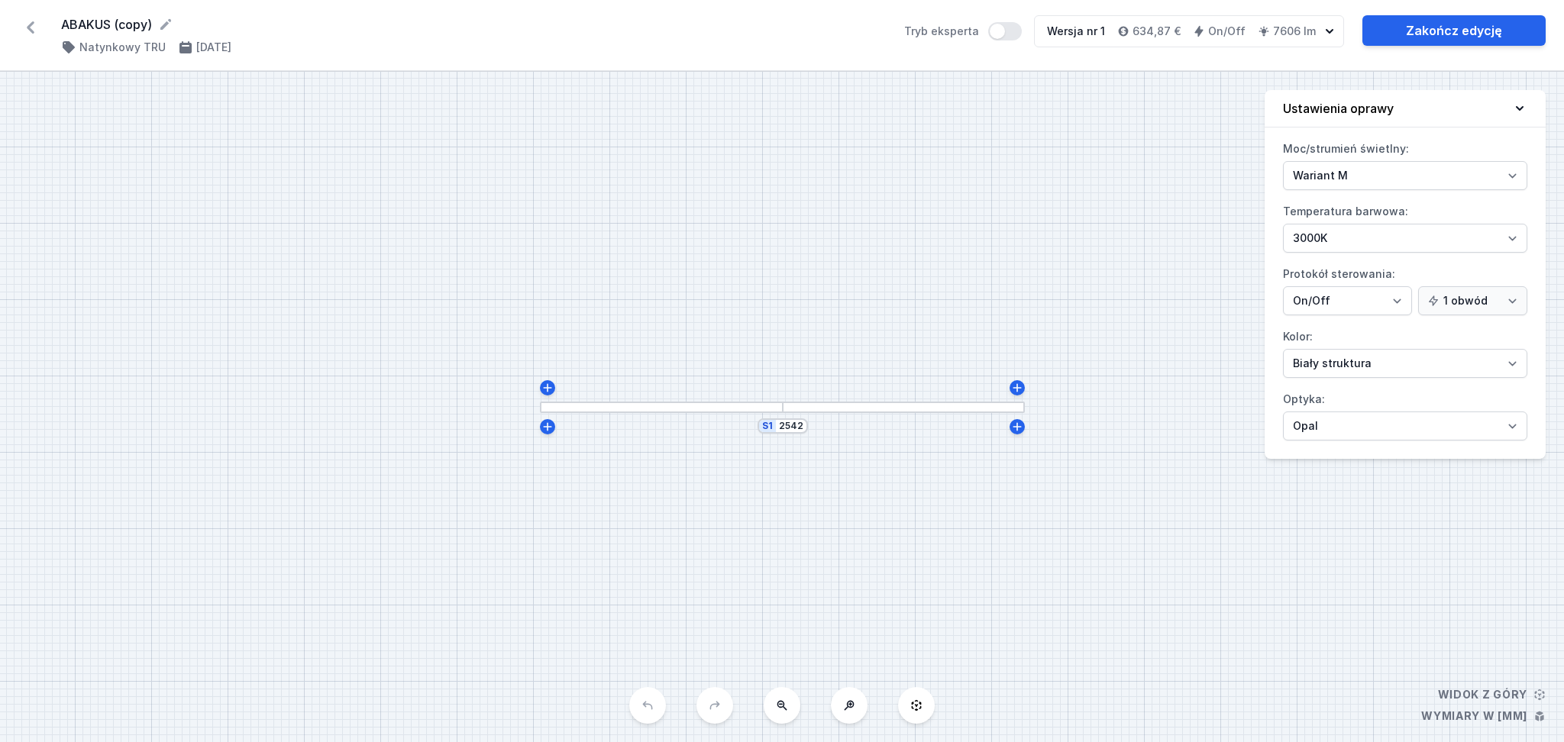
click at [911, 408] on div at bounding box center [904, 407] width 243 height 11
click at [31, 20] on icon at bounding box center [30, 27] width 24 height 24
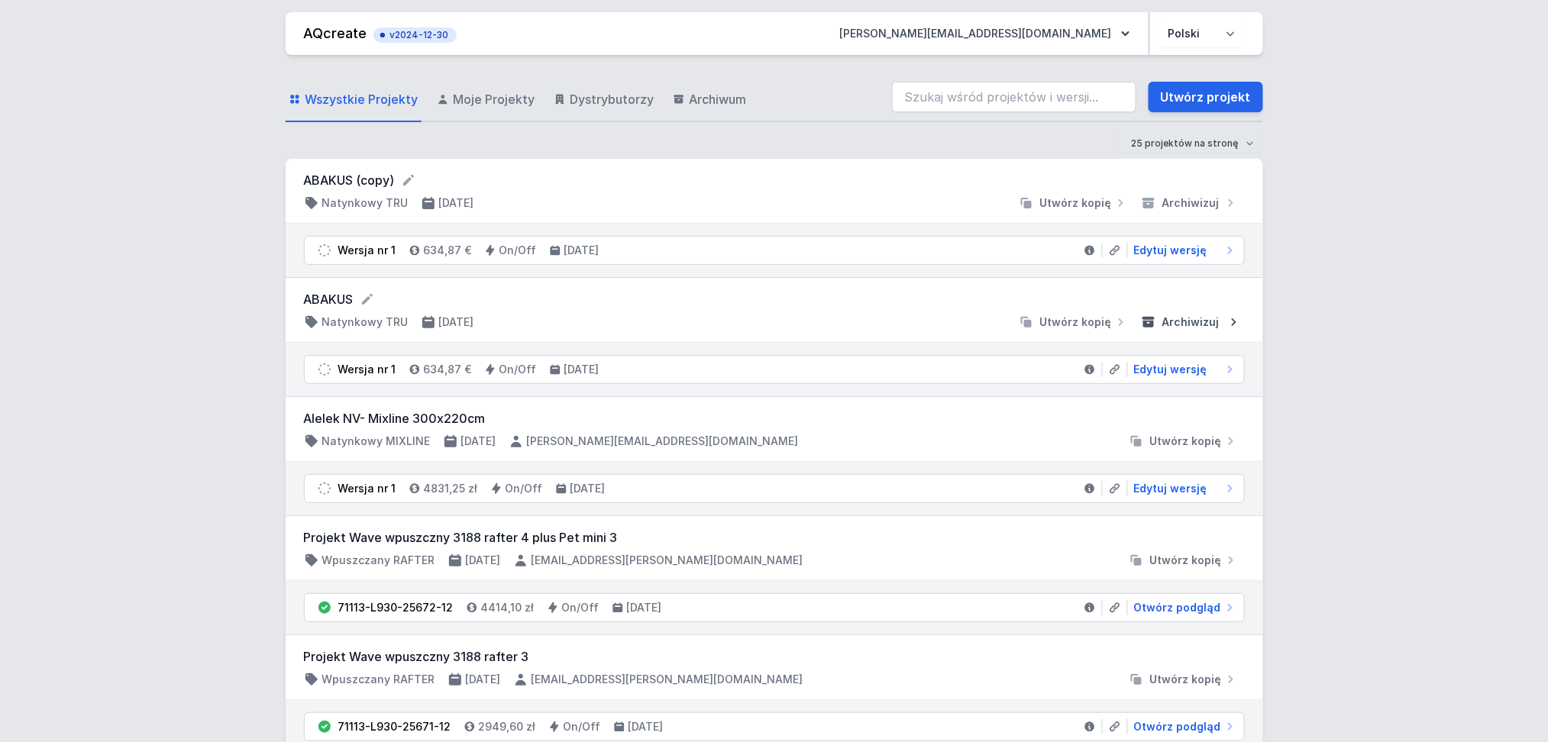
click at [1197, 324] on span "Archiwizuj" at bounding box center [1190, 322] width 57 height 15
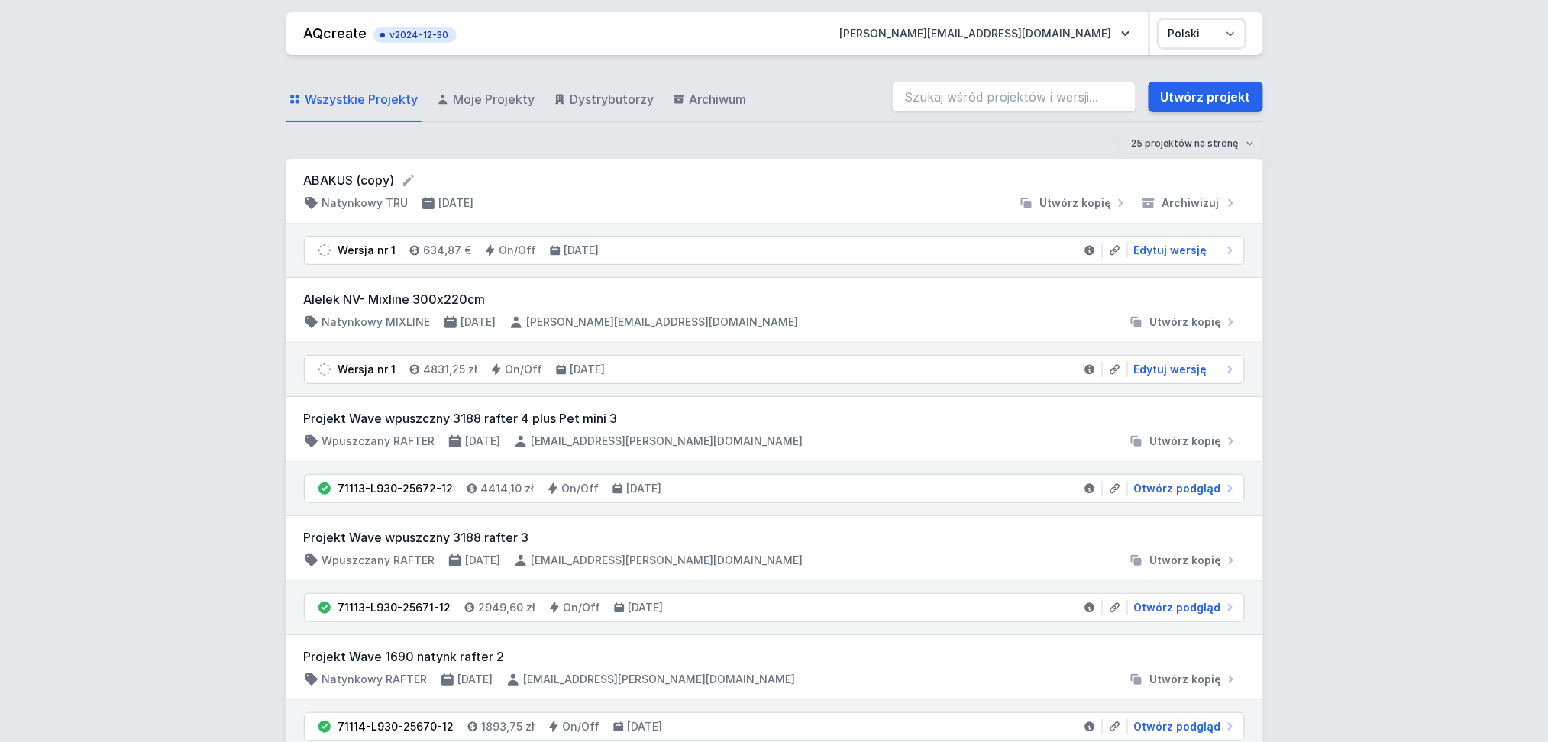
click at [1234, 29] on select "Polski English" at bounding box center [1202, 33] width 86 height 27
select select "en"
click at [1159, 20] on select "Polski English" at bounding box center [1202, 33] width 86 height 27
click at [1060, 312] on div "Alelek NV- Mixline 300x220cm Natynkowy MIXLINE 3.09.2025 michal.zabieglo@aqform…" at bounding box center [774, 310] width 941 height 40
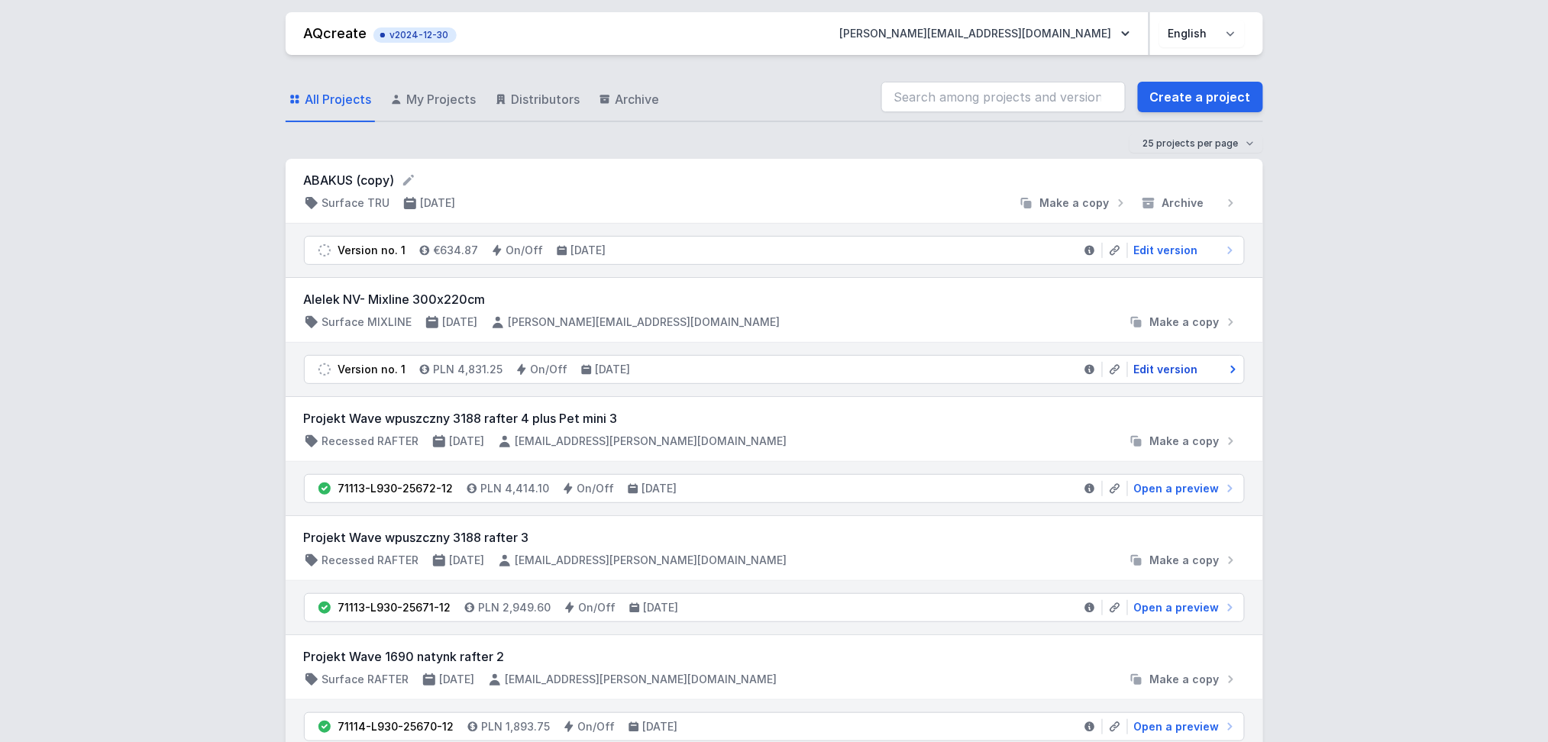
click at [1164, 370] on span "Edit version" at bounding box center [1166, 369] width 64 height 15
select select "2"
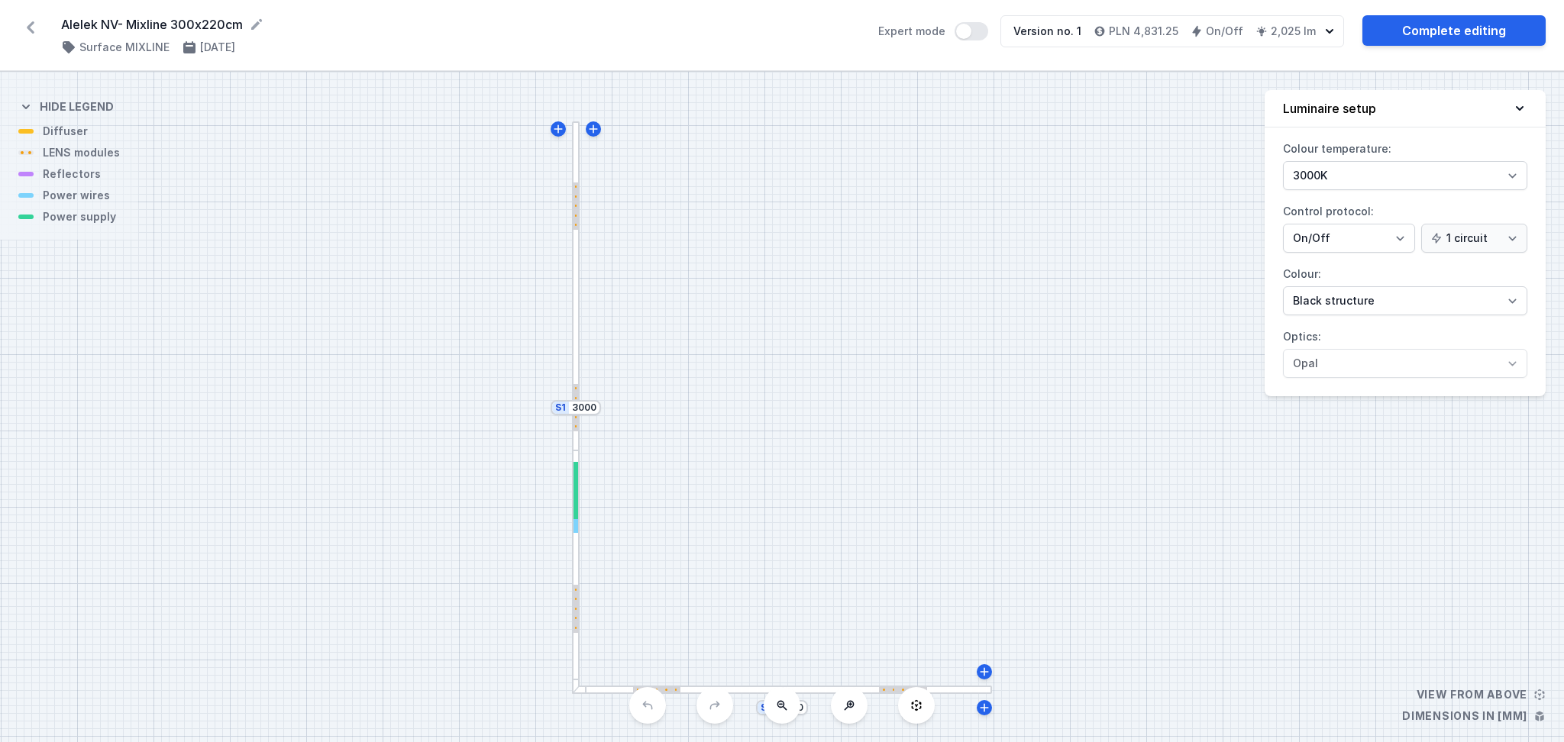
click at [1332, 30] on icon "button" at bounding box center [1329, 31] width 8 height 5
click at [1330, 27] on icon "button" at bounding box center [1329, 31] width 15 height 15
click at [1102, 27] on icon "button" at bounding box center [1100, 32] width 10 height 10
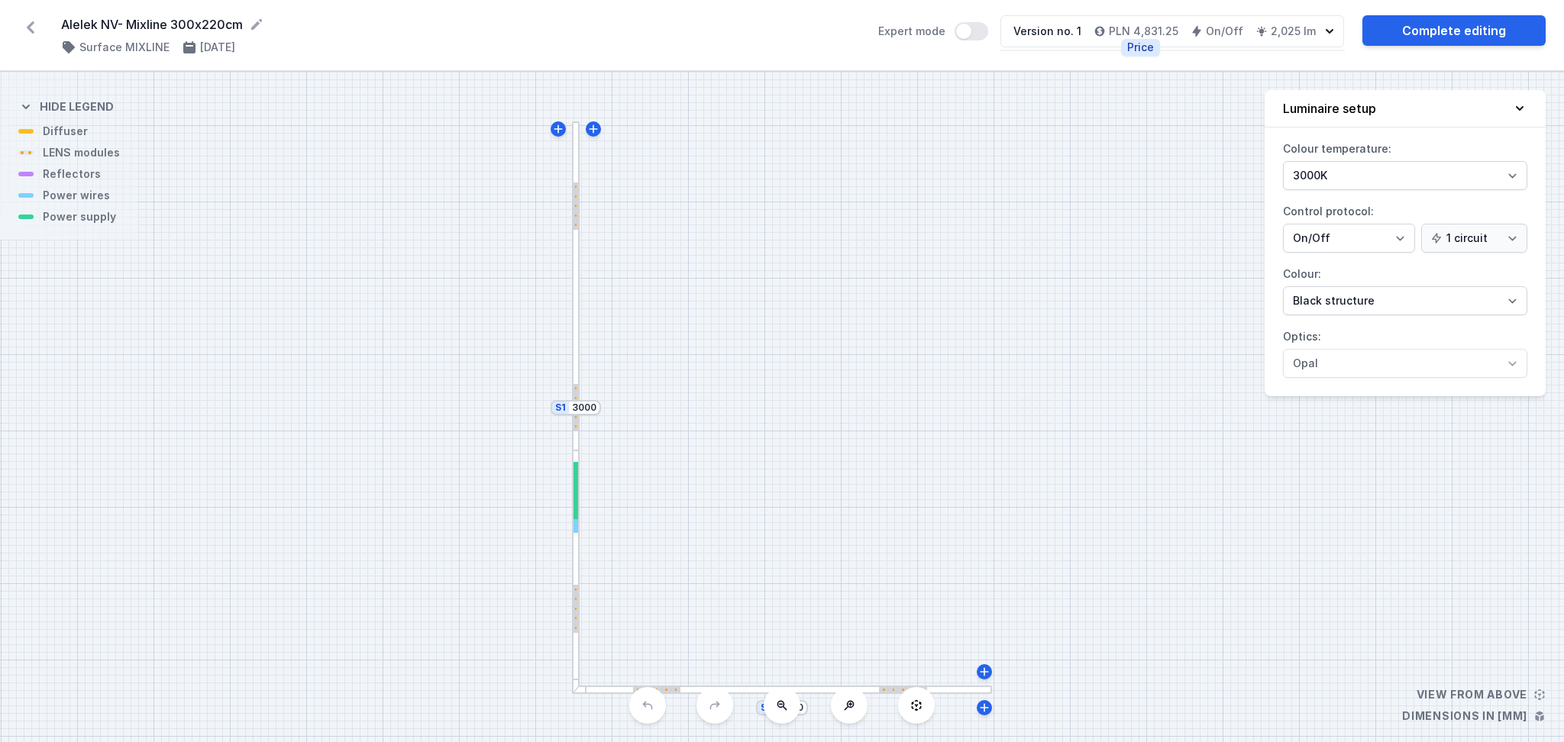
click at [1131, 27] on h4 "PLN 4,831.25" at bounding box center [1143, 31] width 69 height 15
click at [1136, 30] on h4 "PLN 4,831.25" at bounding box center [1143, 31] width 69 height 15
click at [1164, 31] on h4 "PLN 4,831.25" at bounding box center [1143, 31] width 69 height 15
click at [1186, 30] on div "Version no. 1 PLN 4,831.25 On/Off 2,025 lm" at bounding box center [1161, 31] width 321 height 31
click at [1167, 29] on h4 "PLN 4,831.25" at bounding box center [1143, 31] width 69 height 15
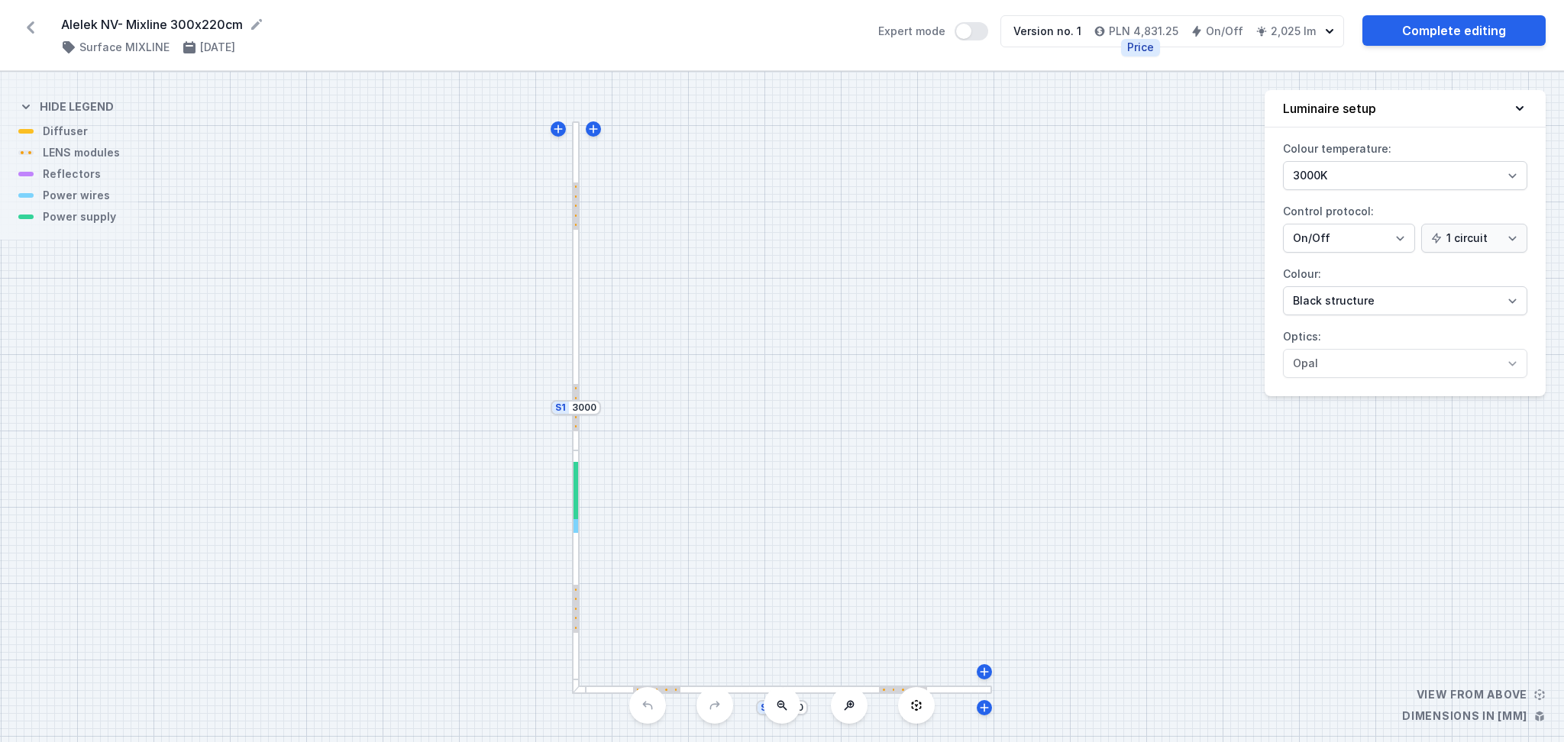
click at [1151, 28] on h4 "PLN 4,831.25" at bounding box center [1143, 31] width 69 height 15
click at [1131, 31] on h4 "PLN 4,831.25" at bounding box center [1143, 31] width 69 height 15
click at [30, 24] on icon at bounding box center [31, 27] width 8 height 12
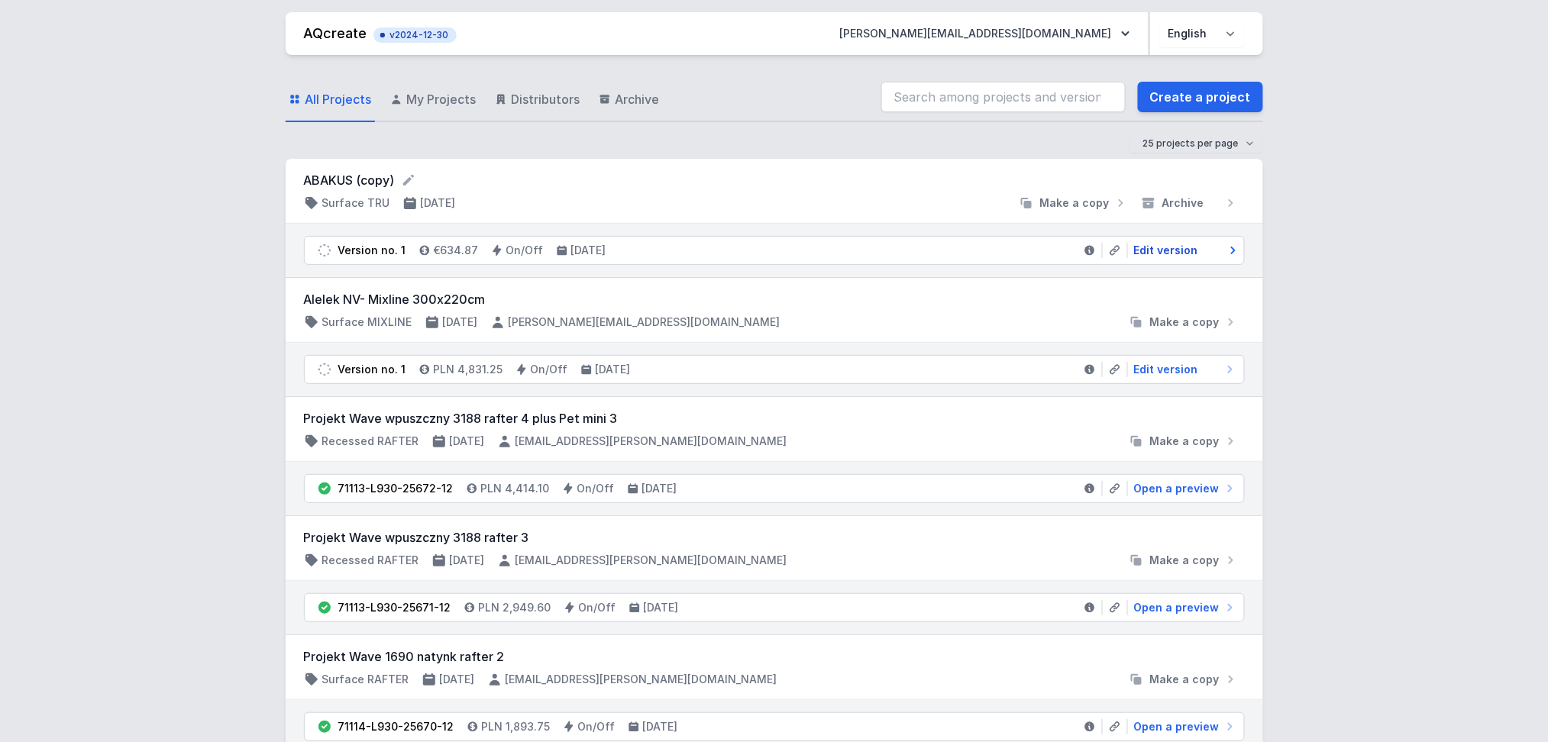
click at [1175, 248] on span "Edit version" at bounding box center [1166, 250] width 64 height 15
select select "M"
select select "3000"
select select "opal"
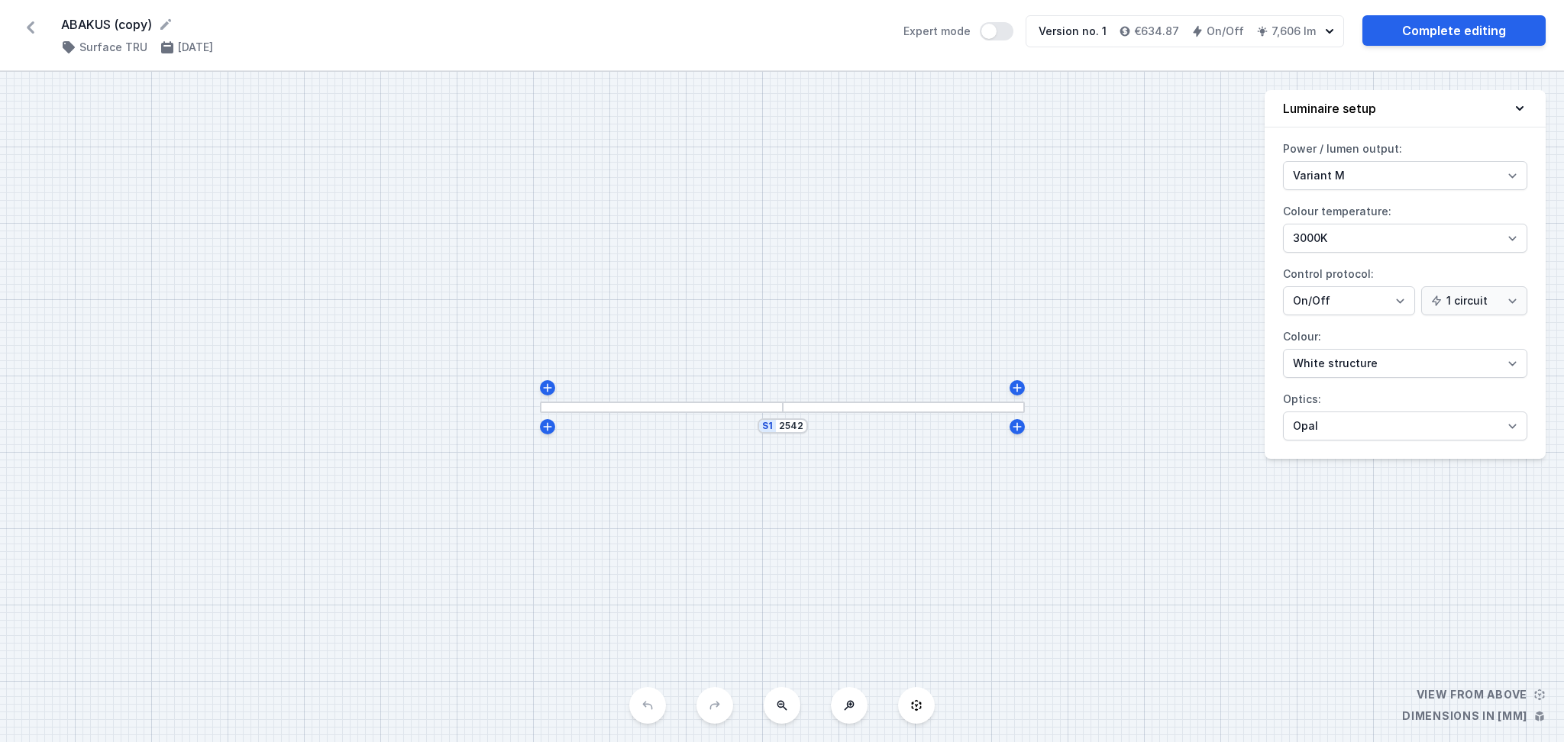
click at [810, 403] on div at bounding box center [904, 407] width 243 height 11
click at [812, 408] on div at bounding box center [904, 407] width 243 height 11
drag, startPoint x: 902, startPoint y: 405, endPoint x: 944, endPoint y: 407, distance: 41.3
click at [904, 405] on div at bounding box center [904, 407] width 243 height 11
click at [949, 405] on div at bounding box center [904, 407] width 243 height 11
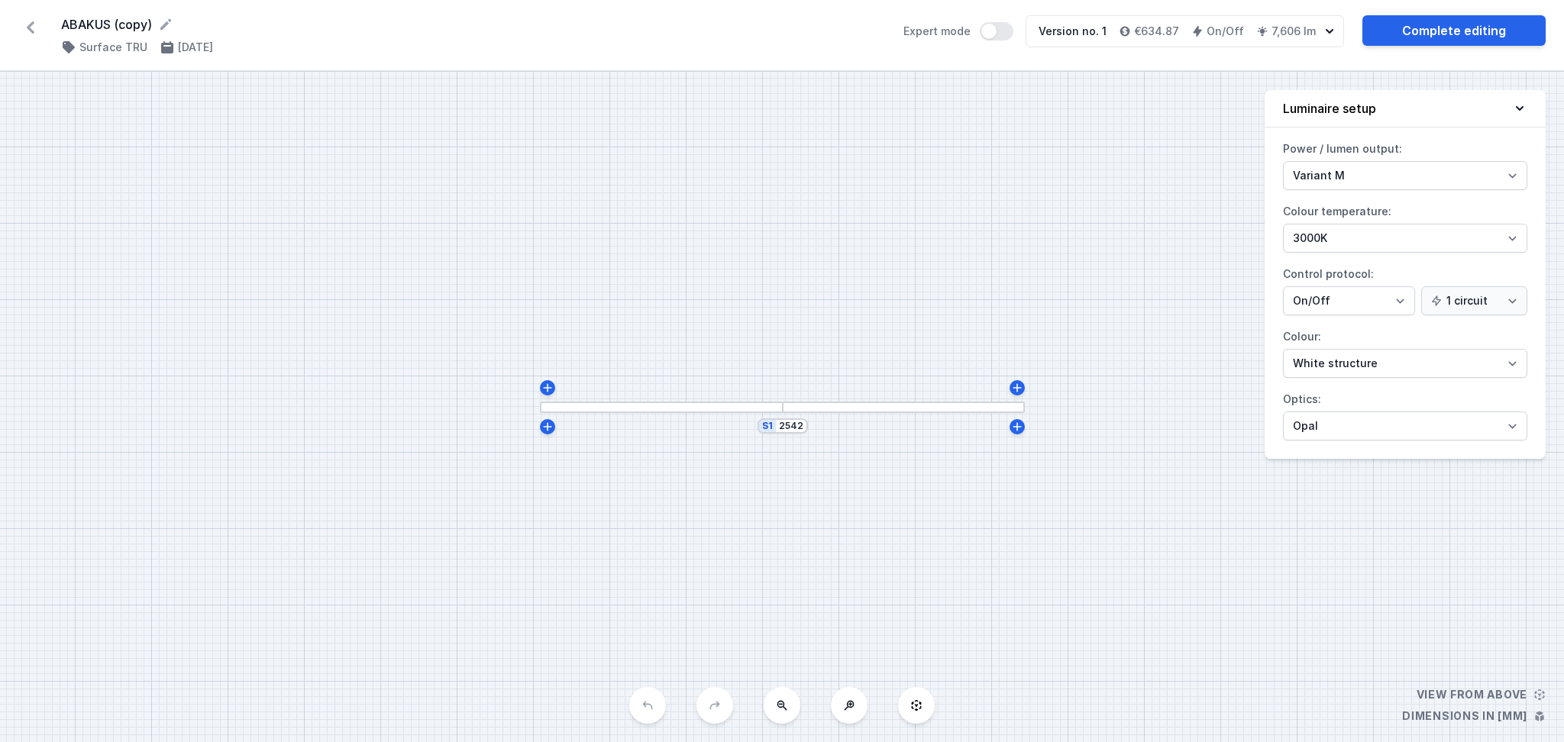
click at [595, 408] on div at bounding box center [661, 407] width 243 height 11
click at [687, 406] on div at bounding box center [661, 407] width 243 height 11
click at [849, 409] on div at bounding box center [904, 407] width 243 height 11
click at [935, 405] on div at bounding box center [904, 407] width 243 height 11
click at [567, 408] on div at bounding box center [661, 407] width 243 height 11
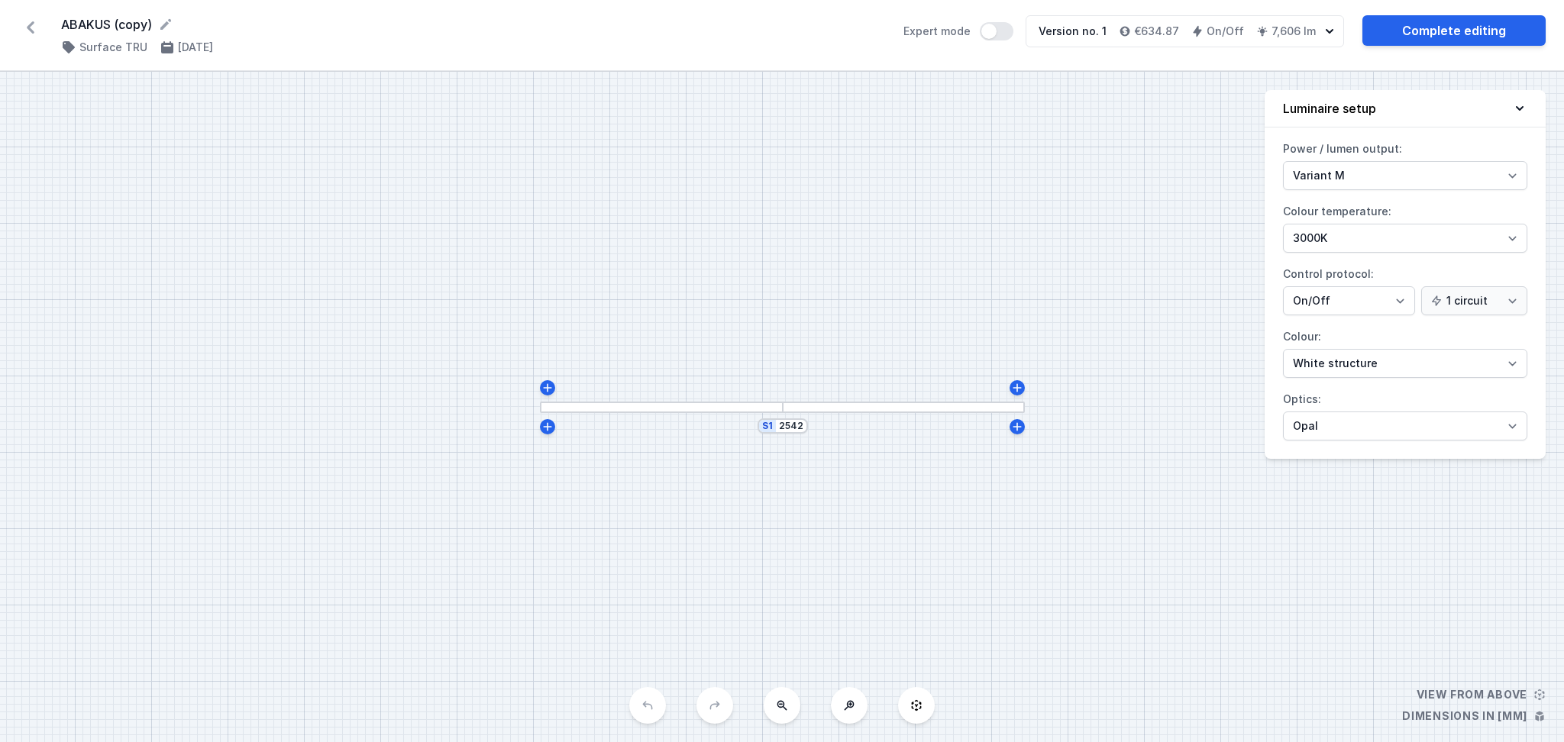
click at [715, 415] on div "S1 2542" at bounding box center [782, 407] width 1564 height 670
click at [31, 24] on icon at bounding box center [31, 27] width 8 height 12
click at [33, 20] on icon at bounding box center [30, 27] width 24 height 24
click at [27, 25] on icon at bounding box center [30, 27] width 24 height 24
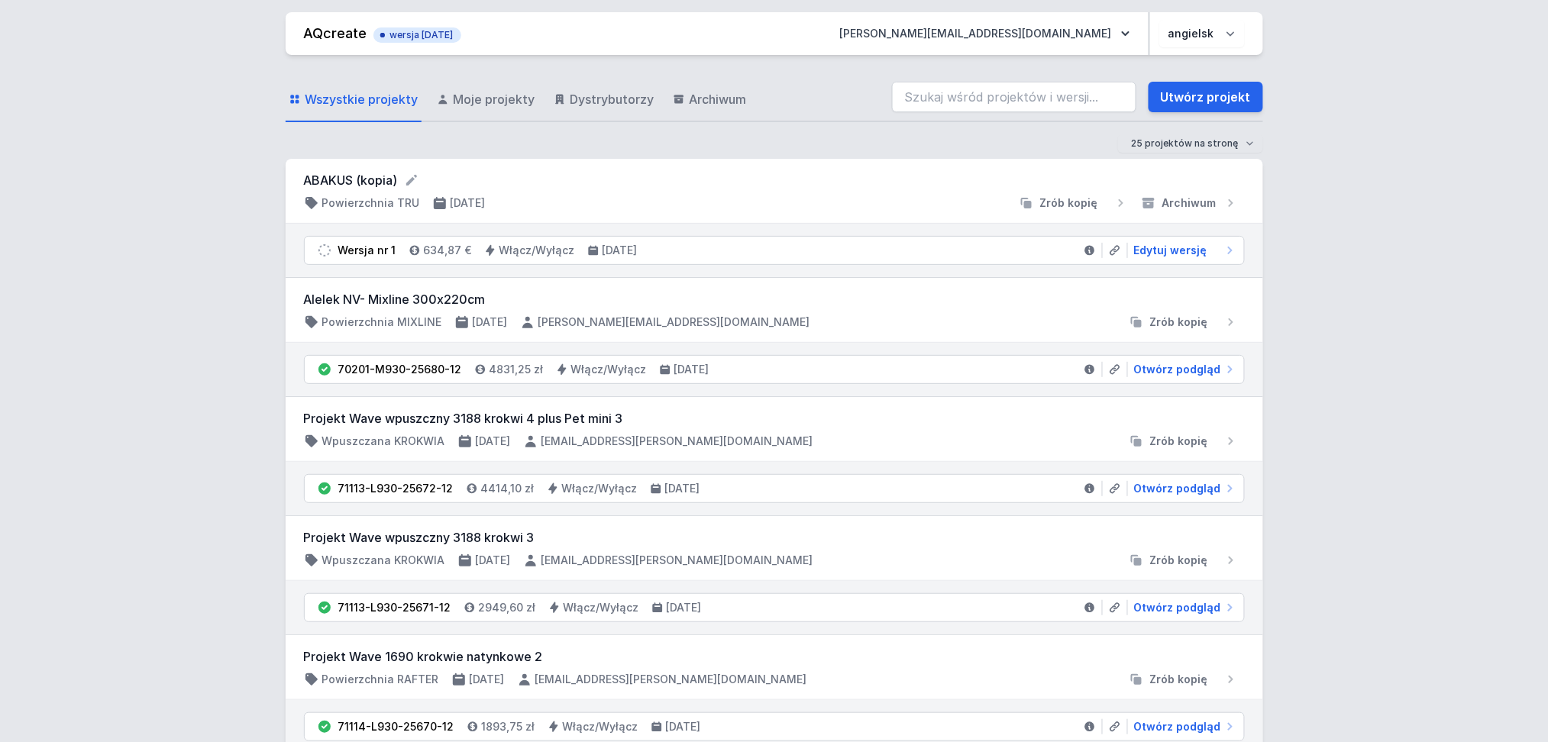
click at [1231, 32] on select "Polski angielski" at bounding box center [1202, 33] width 86 height 27
select select "pl"
click at [1159, 20] on select "Polski angielski" at bounding box center [1202, 33] width 86 height 27
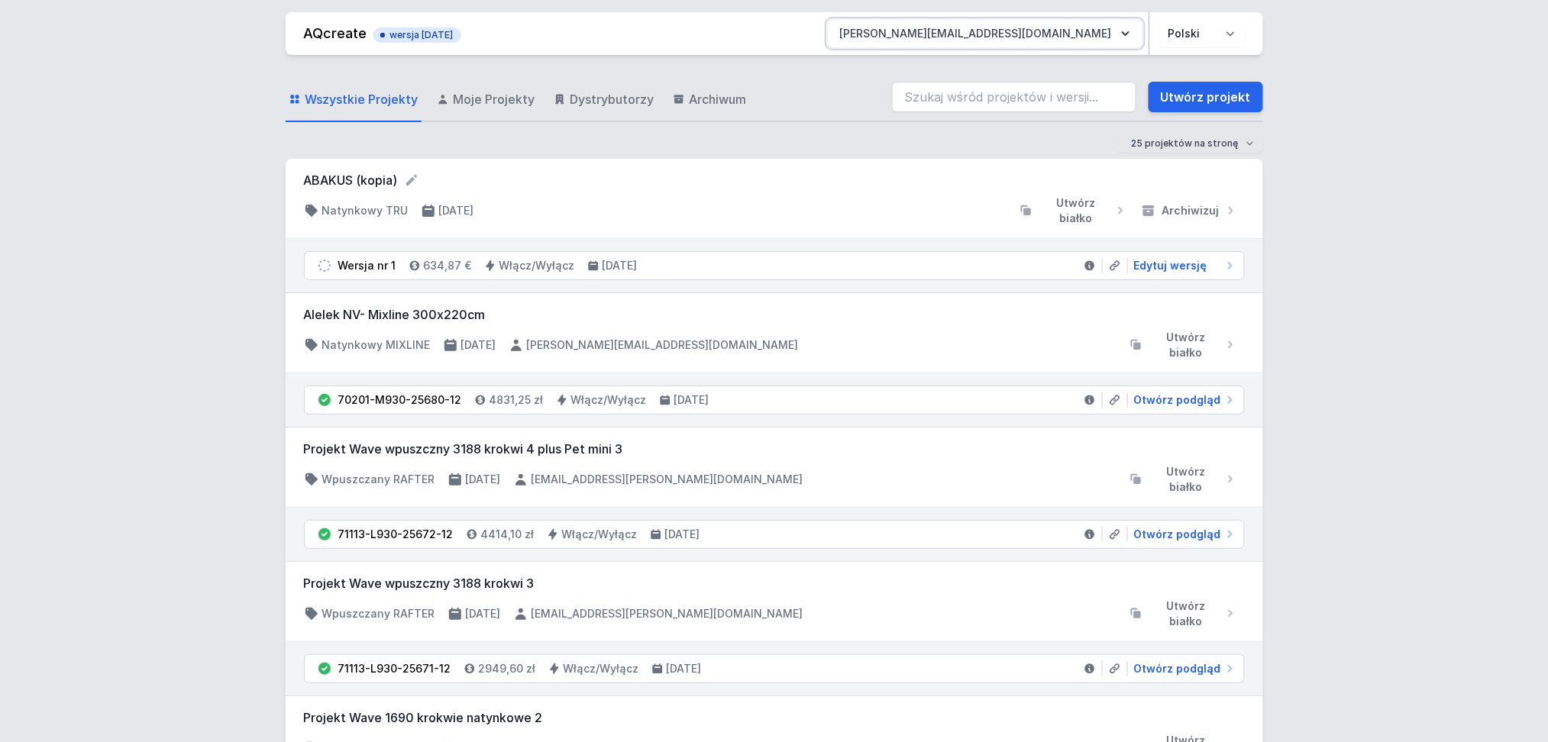
click at [1128, 34] on icon "button" at bounding box center [1126, 33] width 8 height 5
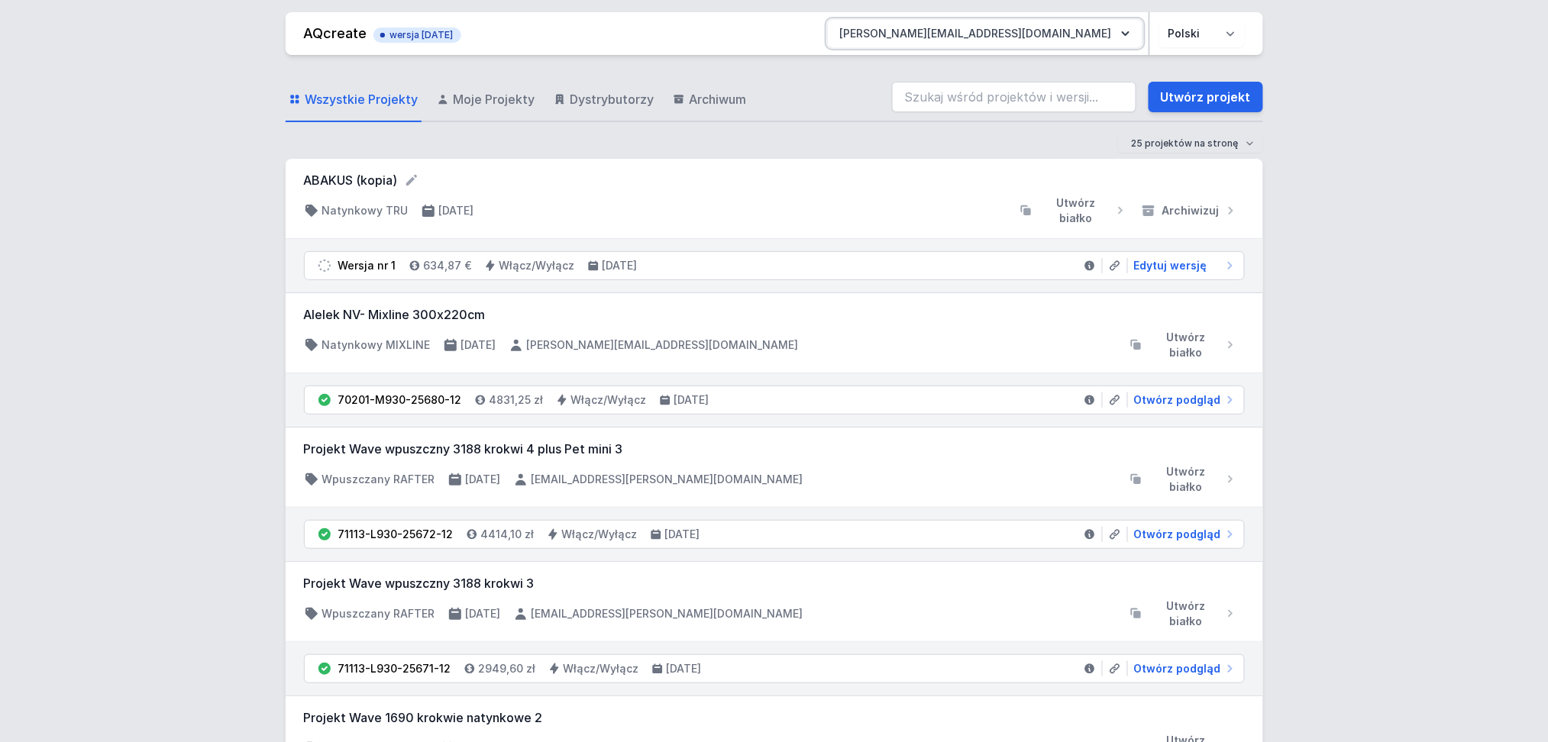
click at [1057, 30] on font "[PERSON_NAME][EMAIL_ADDRESS][PERSON_NAME][DOMAIN_NAME]" at bounding box center [976, 33] width 272 height 13
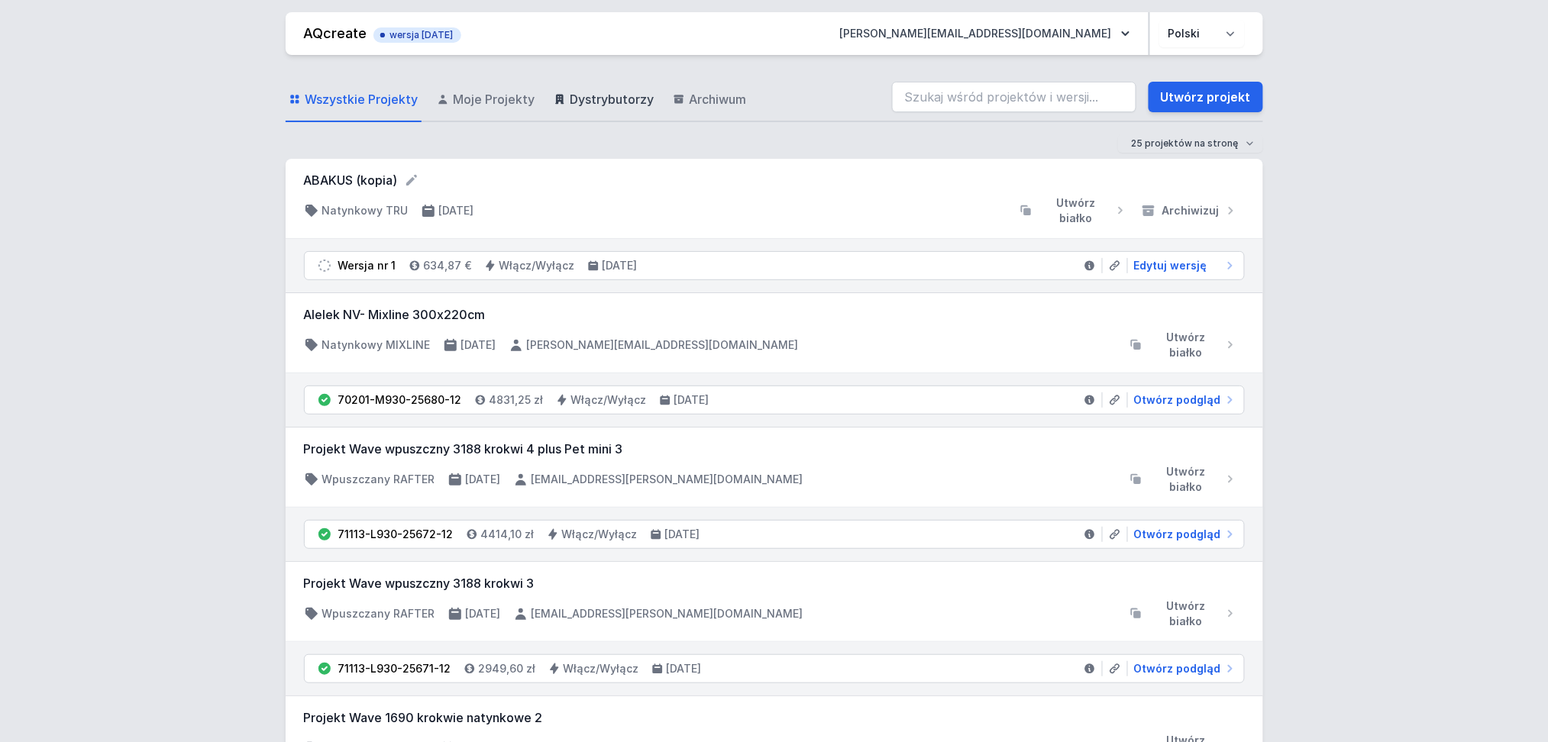
click at [574, 102] on font "Dystrybutorzy" at bounding box center [612, 99] width 84 height 15
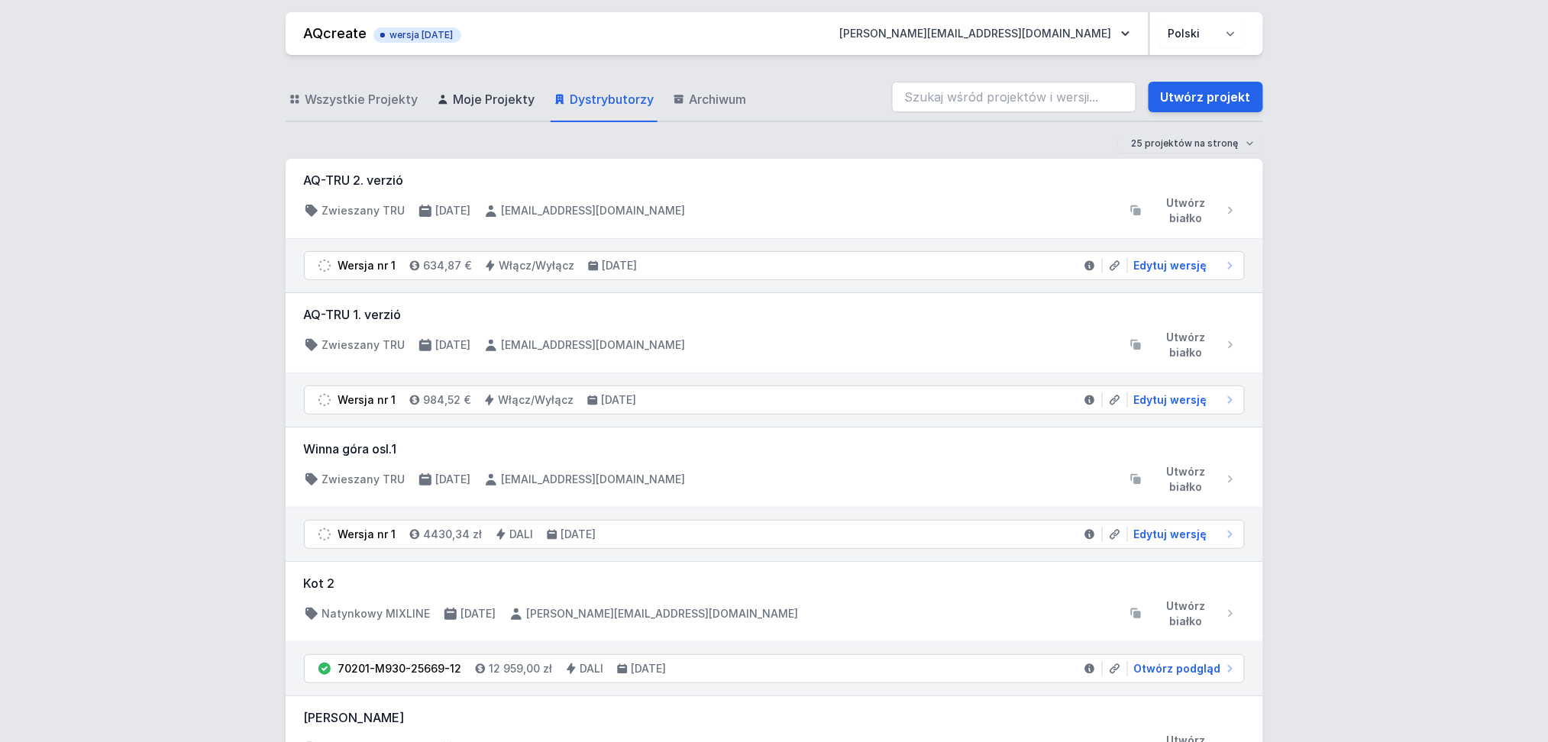
click at [474, 98] on font "Moje Projekty" at bounding box center [495, 99] width 82 height 15
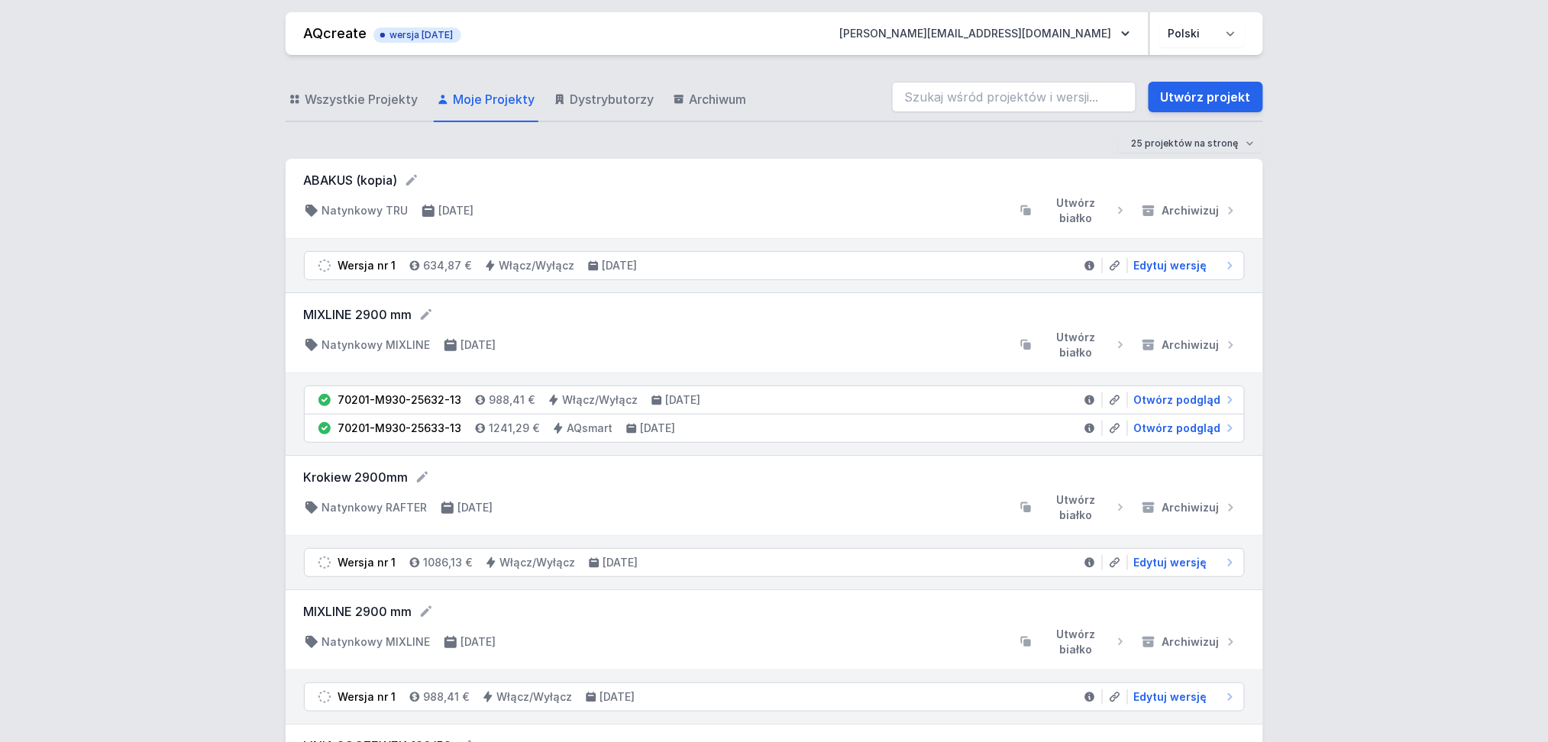
click at [335, 29] on font "AQcreate" at bounding box center [335, 33] width 63 height 16
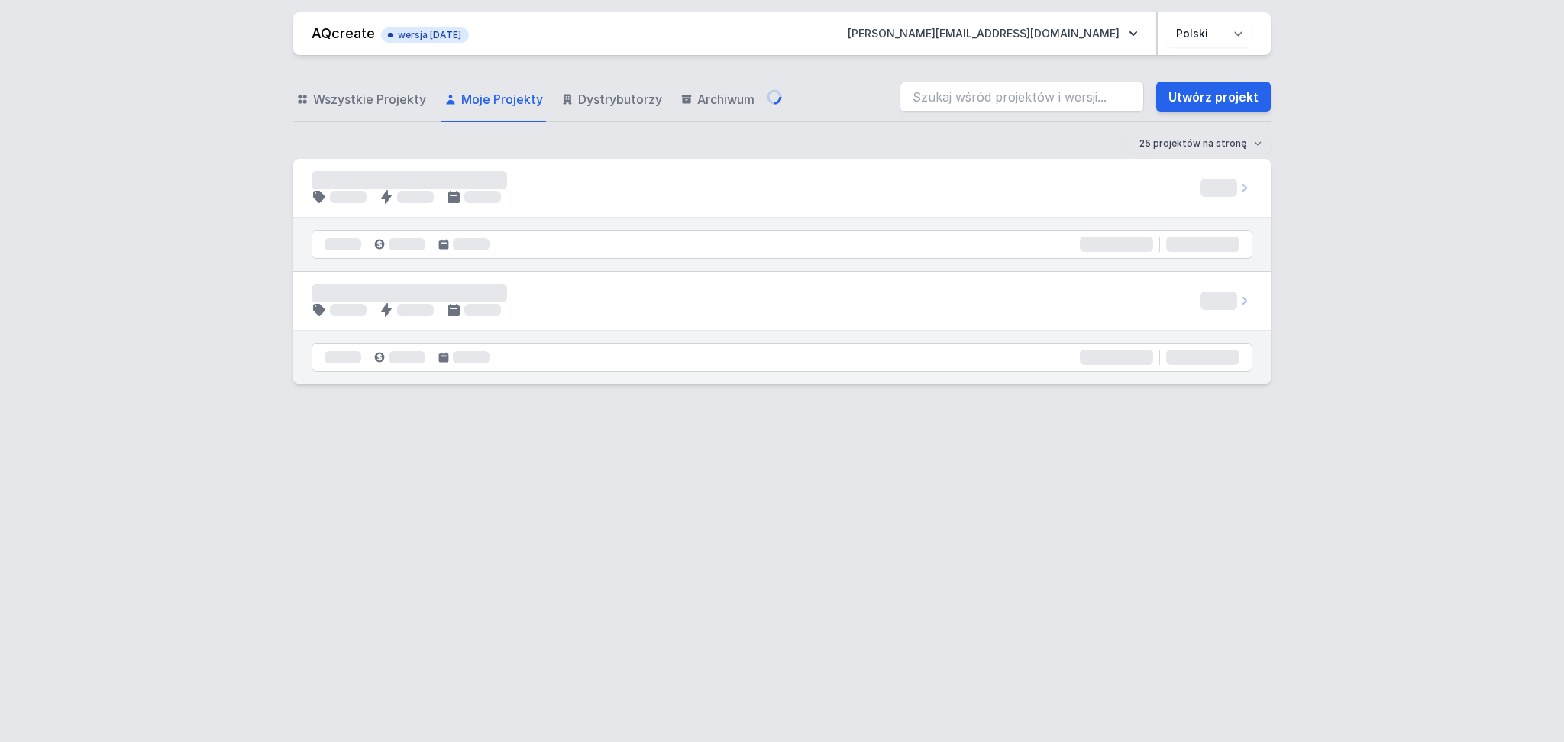
click at [321, 28] on font "AQcreate" at bounding box center [343, 33] width 63 height 16
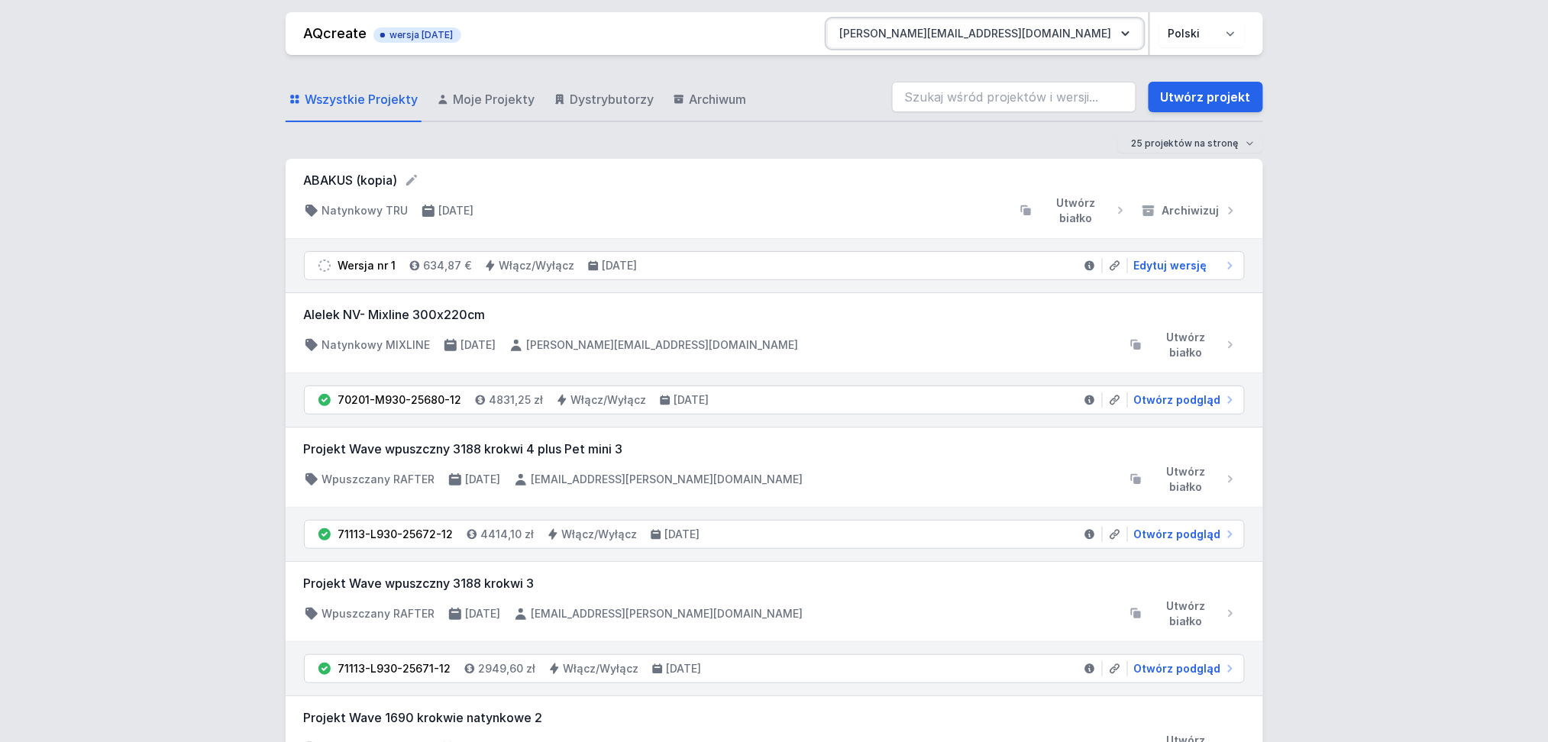
click at [1084, 32] on font "[PERSON_NAME][EMAIL_ADDRESS][PERSON_NAME][DOMAIN_NAME]" at bounding box center [976, 33] width 272 height 13
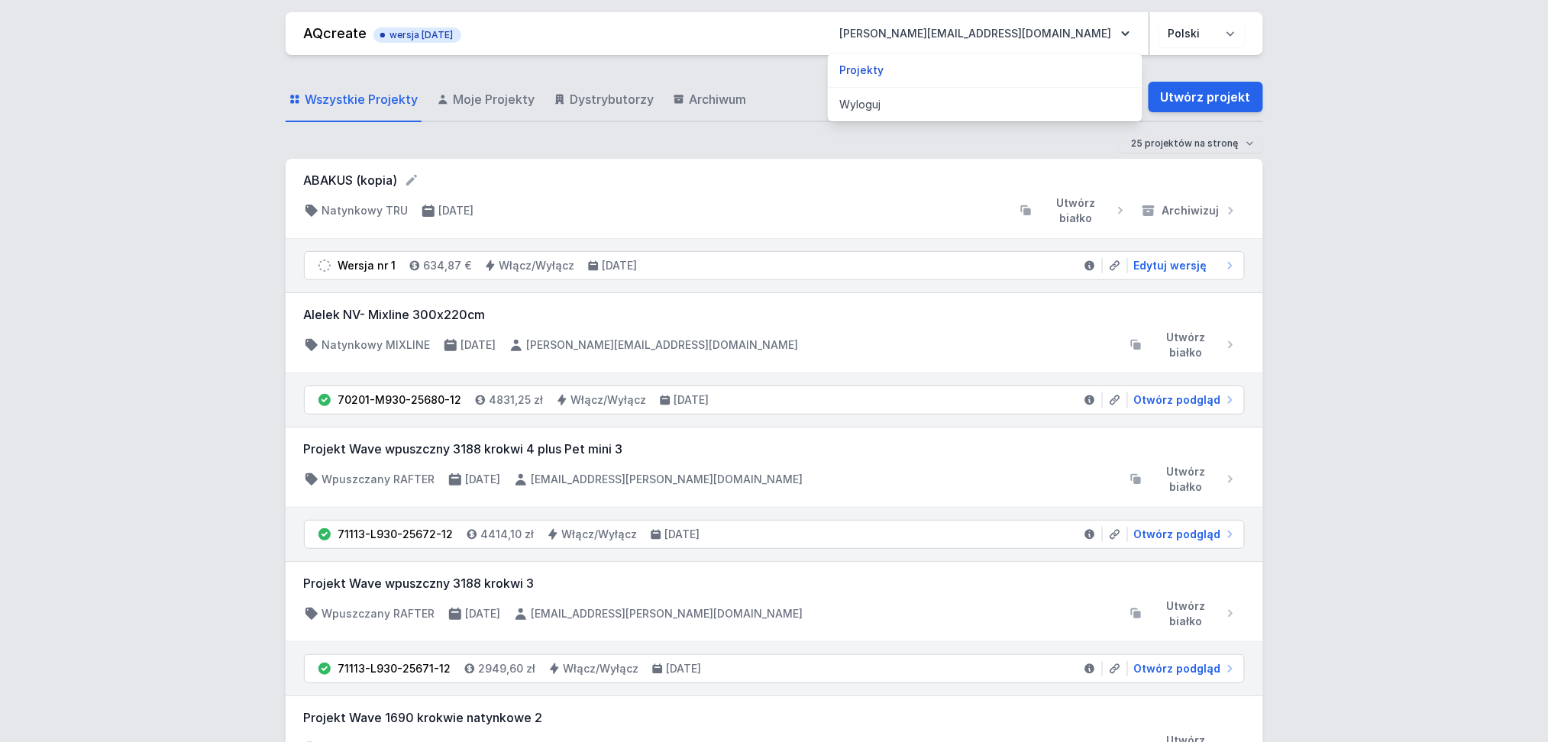
click at [801, 87] on div "Wszystkie Projekty Moje Projekty Dystrybutorzy Archiwum Utwórz projekt" at bounding box center [774, 97] width 977 height 49
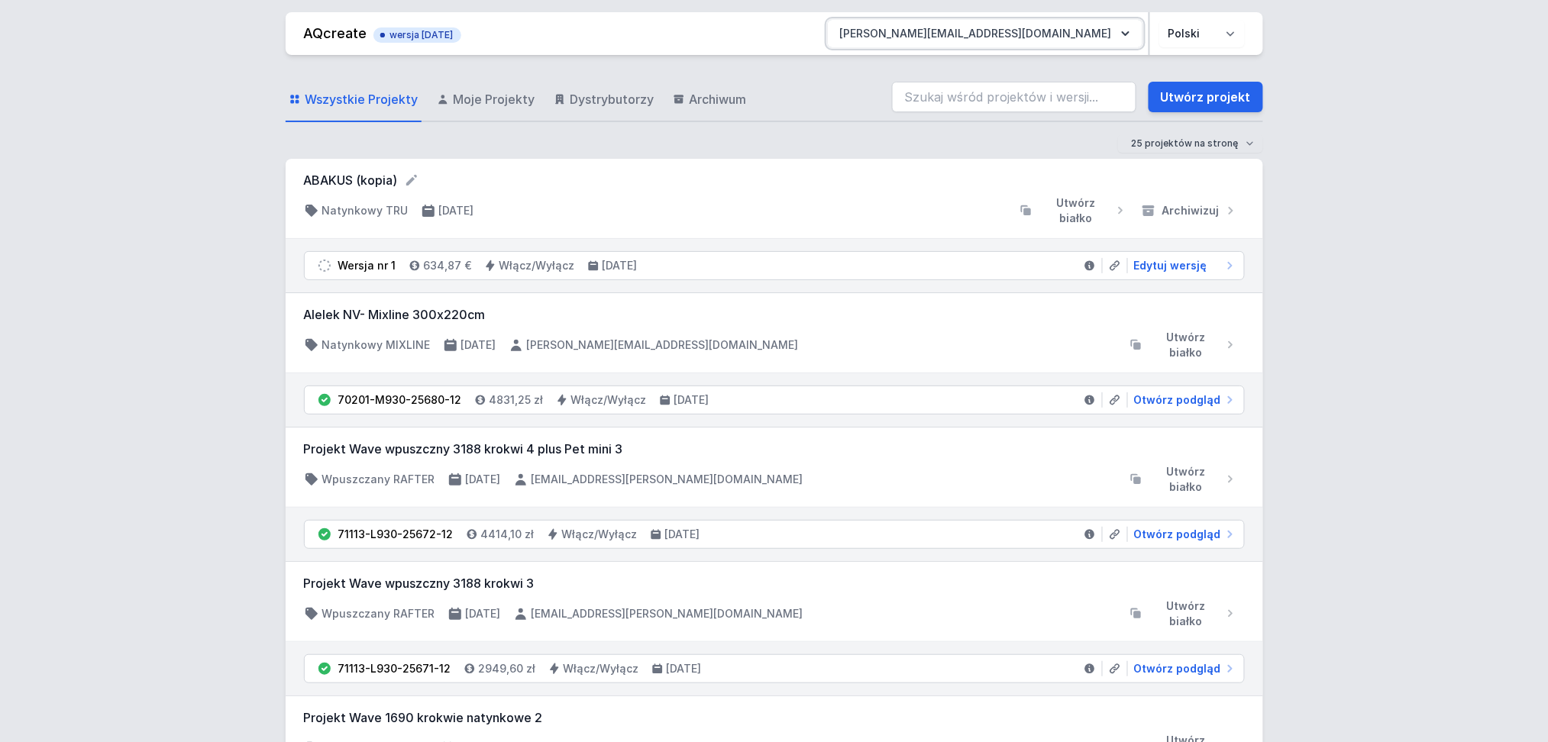
click at [393, 30] on font "wersja 2024-12-30" at bounding box center [421, 34] width 63 height 11
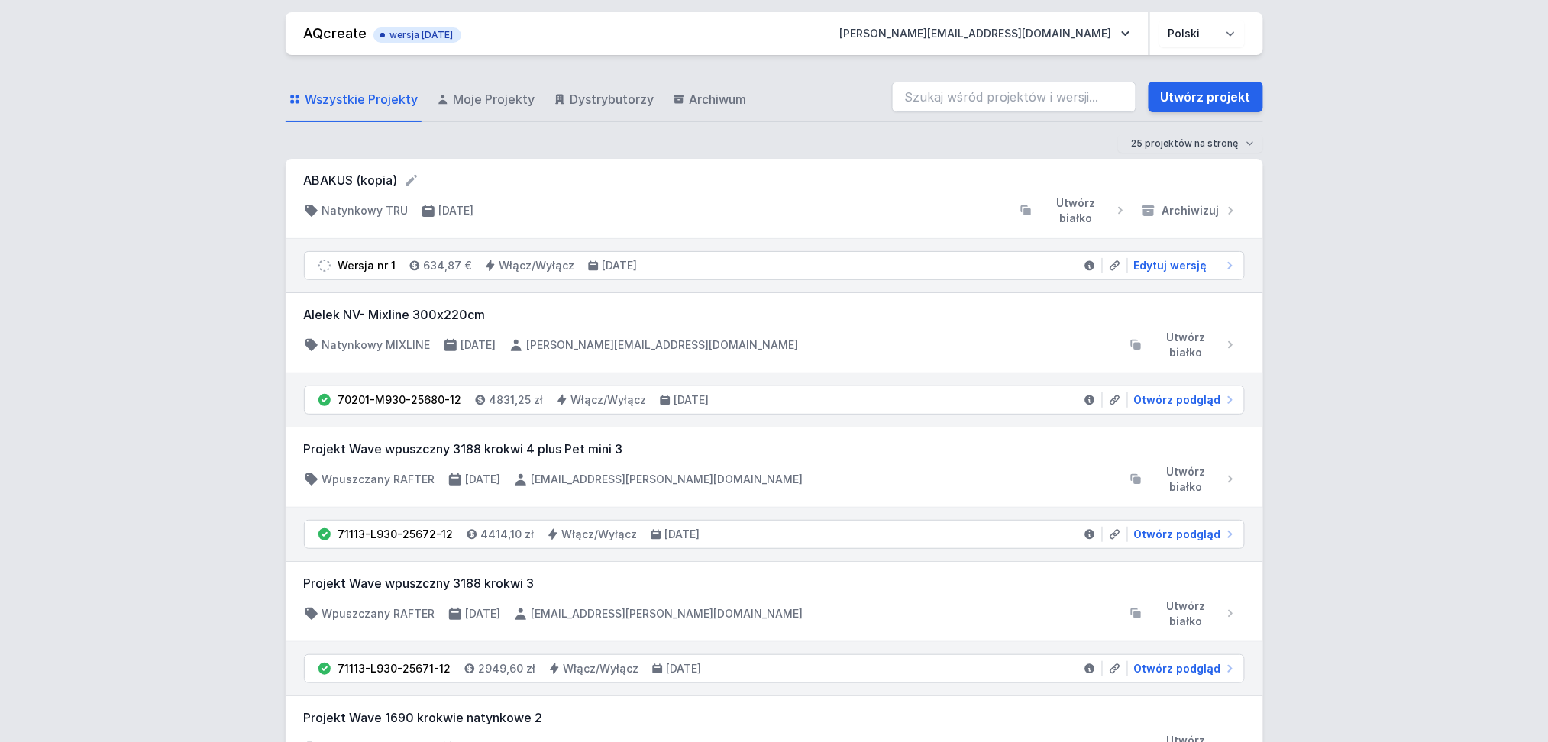
click at [366, 307] on font "Alelek NV- Mixline 300x220cm" at bounding box center [395, 314] width 182 height 15
click at [1225, 27] on select "Polski angielski" at bounding box center [1202, 33] width 86 height 27
click at [1139, 337] on icon "submit" at bounding box center [1135, 344] width 15 height 15
click at [1165, 393] on font "Otwórz podgląd" at bounding box center [1177, 399] width 87 height 13
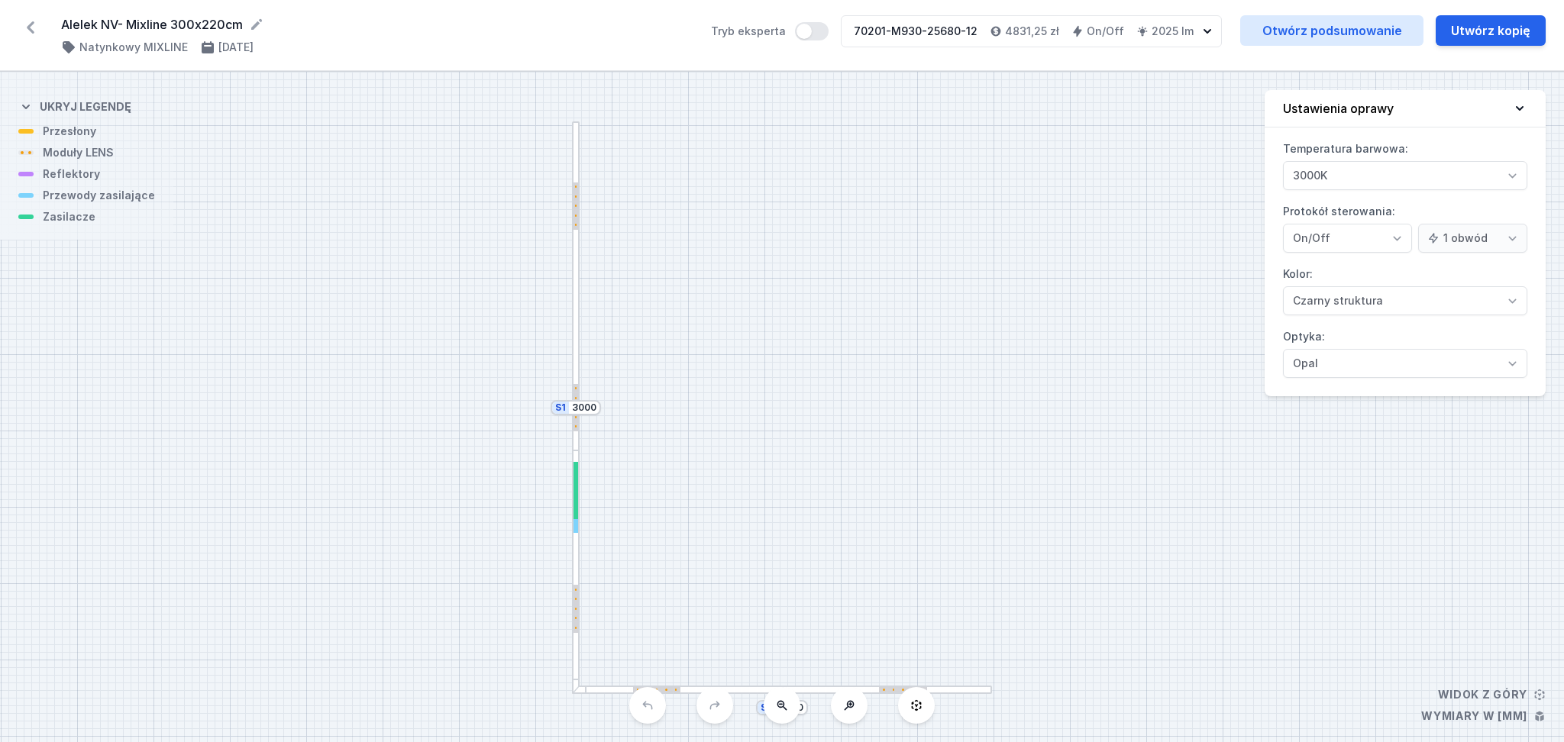
select select "2"
click at [1002, 157] on div "S2 2200 S1 3000" at bounding box center [782, 407] width 1564 height 670
click at [1207, 30] on icon "button" at bounding box center [1206, 31] width 15 height 15
click at [1207, 27] on icon "button" at bounding box center [1206, 31] width 15 height 15
click at [828, 31] on button "Tryb eksperta" at bounding box center [812, 31] width 34 height 18
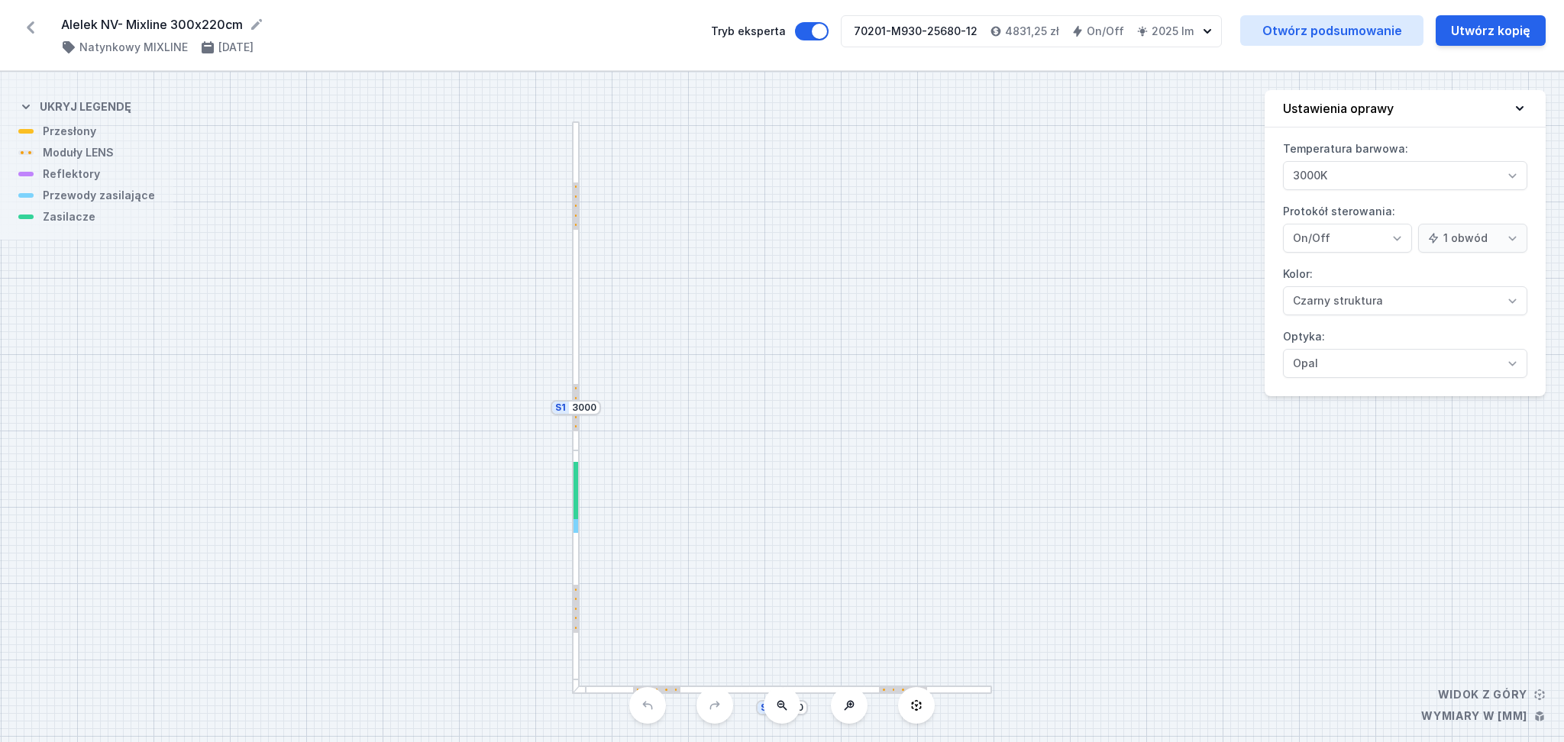
click at [1205, 28] on icon "button" at bounding box center [1206, 31] width 15 height 15
click at [1025, 26] on h4 "4831,25 zł" at bounding box center [1032, 31] width 54 height 15
click at [1026, 31] on h4 "4831,25 zł" at bounding box center [1032, 31] width 54 height 15
click at [1026, 37] on h4 "4831,25 zł" at bounding box center [1032, 31] width 54 height 15
drag, startPoint x: 1028, startPoint y: 28, endPoint x: 999, endPoint y: 67, distance: 48.6
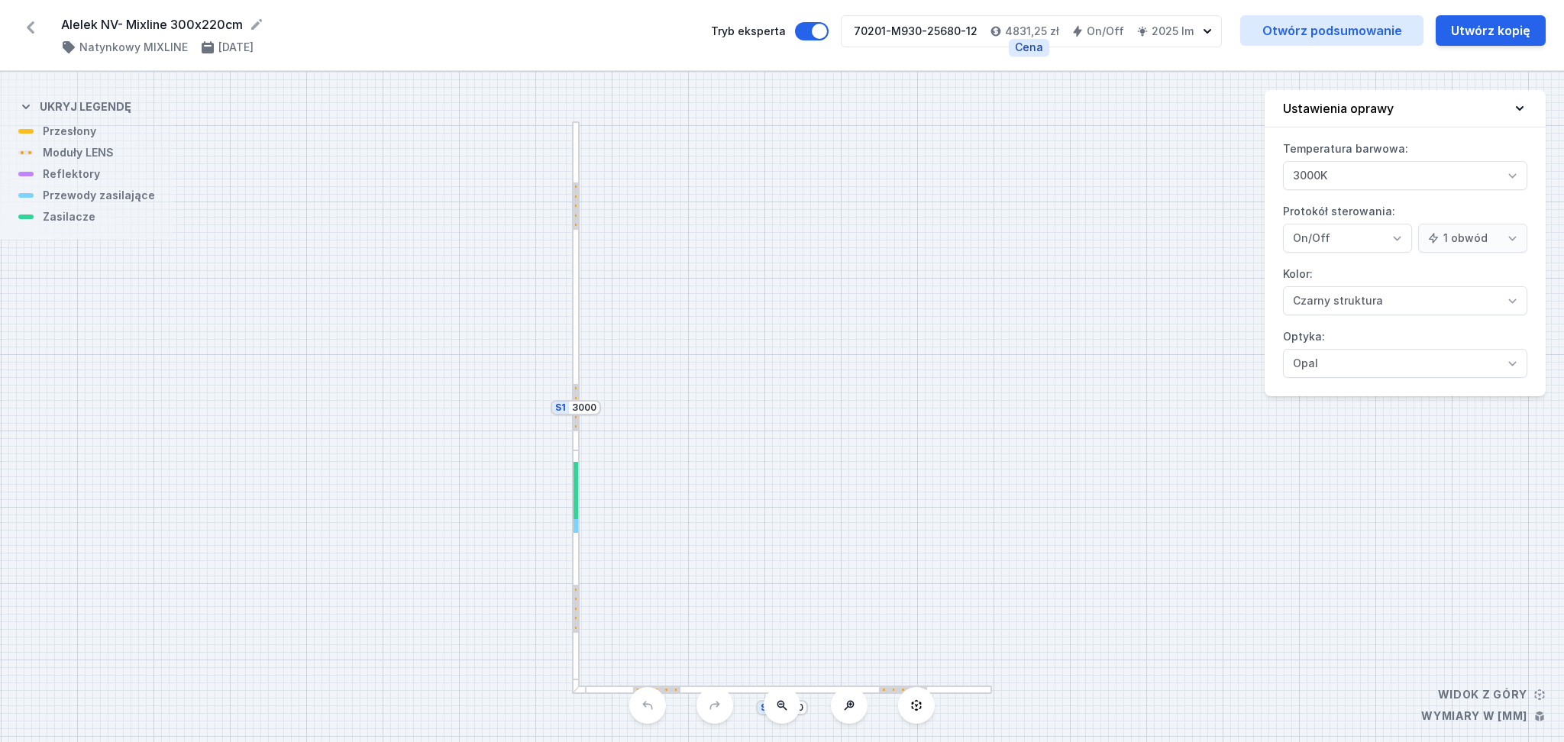
click at [999, 67] on div "Alelek NV- Mixline 300x220cm ( 11478 /v 1 ) Natynkowy MIXLINE 3.09.2025 Tryb ek…" at bounding box center [782, 35] width 1564 height 71
click at [1022, 34] on h4 "4831,25 zł" at bounding box center [1032, 31] width 54 height 15
click at [1022, 27] on h4 "4831,25 zł" at bounding box center [1032, 31] width 54 height 15
click at [1029, 26] on h4 "4831,25 zł" at bounding box center [1032, 31] width 54 height 15
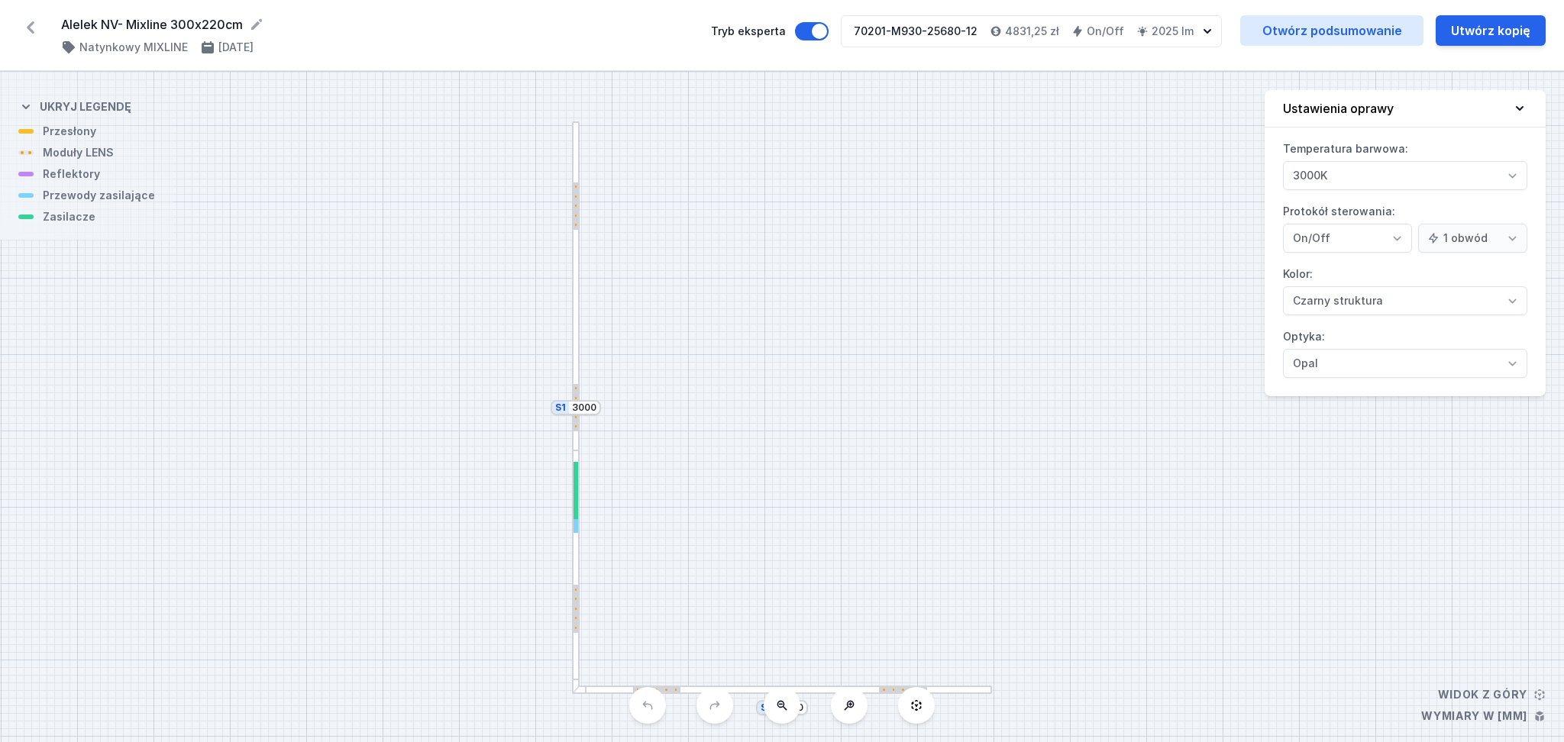
click at [1028, 47] on div "Alelek NV- Mixline 300x220cm ( 11478 /v 1 ) Natynkowy MIXLINE 3.09.2025 Tryb ek…" at bounding box center [782, 35] width 1564 height 71
click at [1028, 34] on h4 "4831,25 zł" at bounding box center [1032, 31] width 54 height 15
click at [1023, 54] on div "Alelek NV- Mixline 300x220cm ( 11478 /v 1 ) Natynkowy MIXLINE 3.09.2025 Tryb ek…" at bounding box center [782, 35] width 1564 height 71
drag, startPoint x: 1026, startPoint y: 28, endPoint x: 1025, endPoint y: 44, distance: 15.3
click at [1025, 44] on div "70201-M930-25680-12 4831,25 zł On/Off 2025 lm" at bounding box center [1020, 31] width 358 height 31
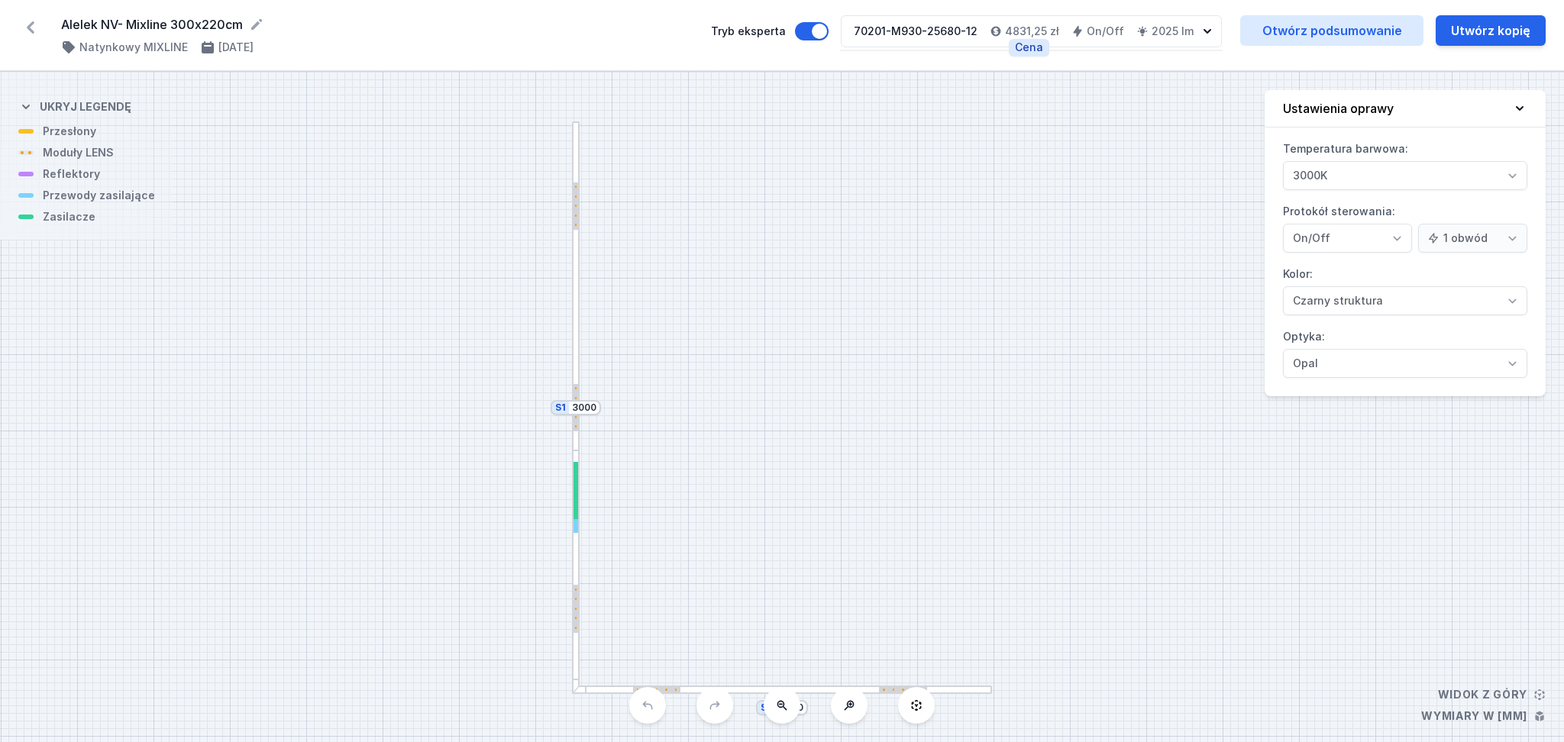
click at [1026, 30] on h4 "4831,25 zł" at bounding box center [1032, 31] width 54 height 15
click at [1026, 27] on h4 "4831,25 zł" at bounding box center [1032, 31] width 54 height 15
click at [1095, 53] on div "Alelek NV- Mixline 300x220cm ( 11478 /v 1 ) Natynkowy MIXLINE 3.09.2025 Tryb ek…" at bounding box center [782, 35] width 1564 height 71
click at [31, 23] on icon at bounding box center [31, 27] width 8 height 12
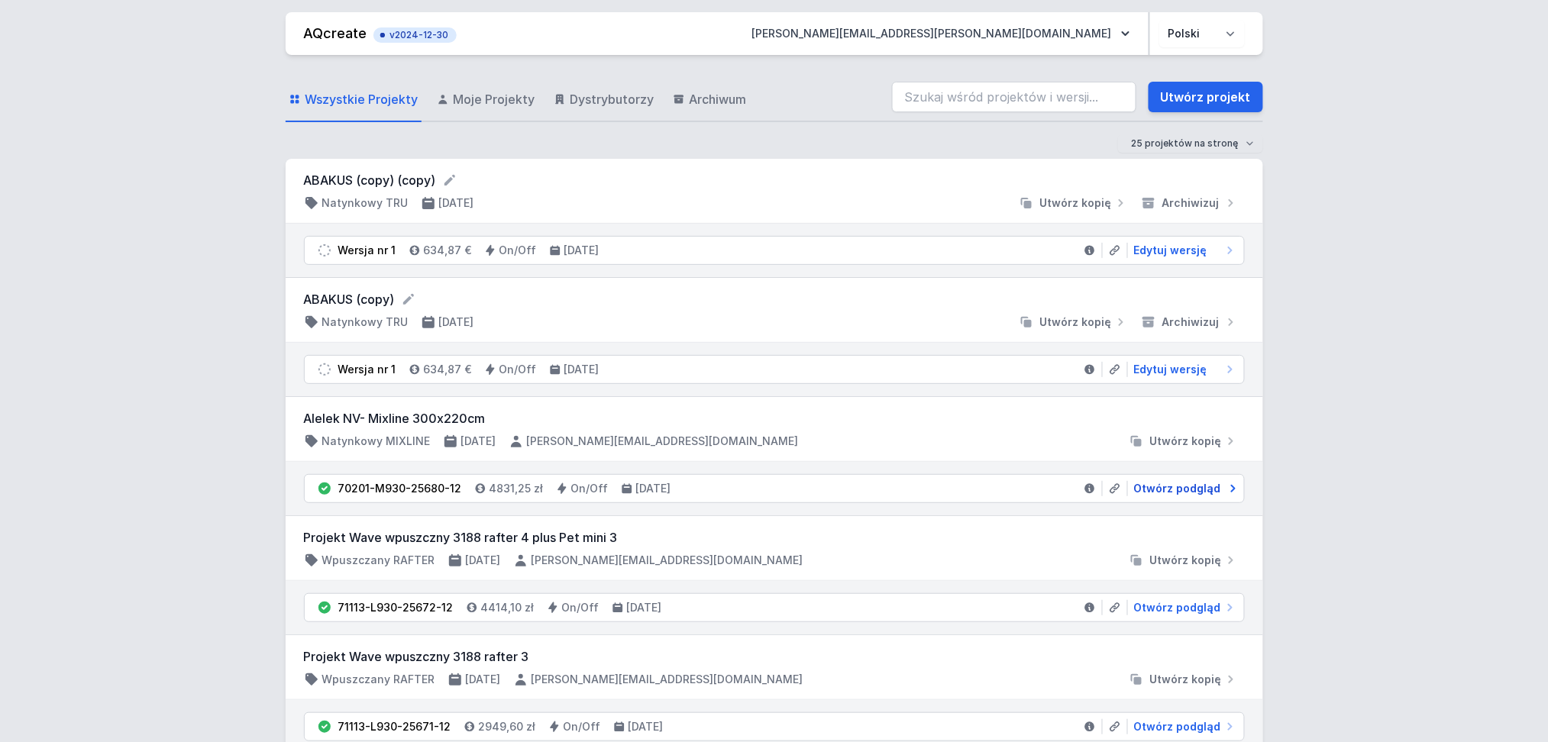
click at [1179, 489] on span "Otwórz podgląd" at bounding box center [1177, 488] width 87 height 15
select select "2"
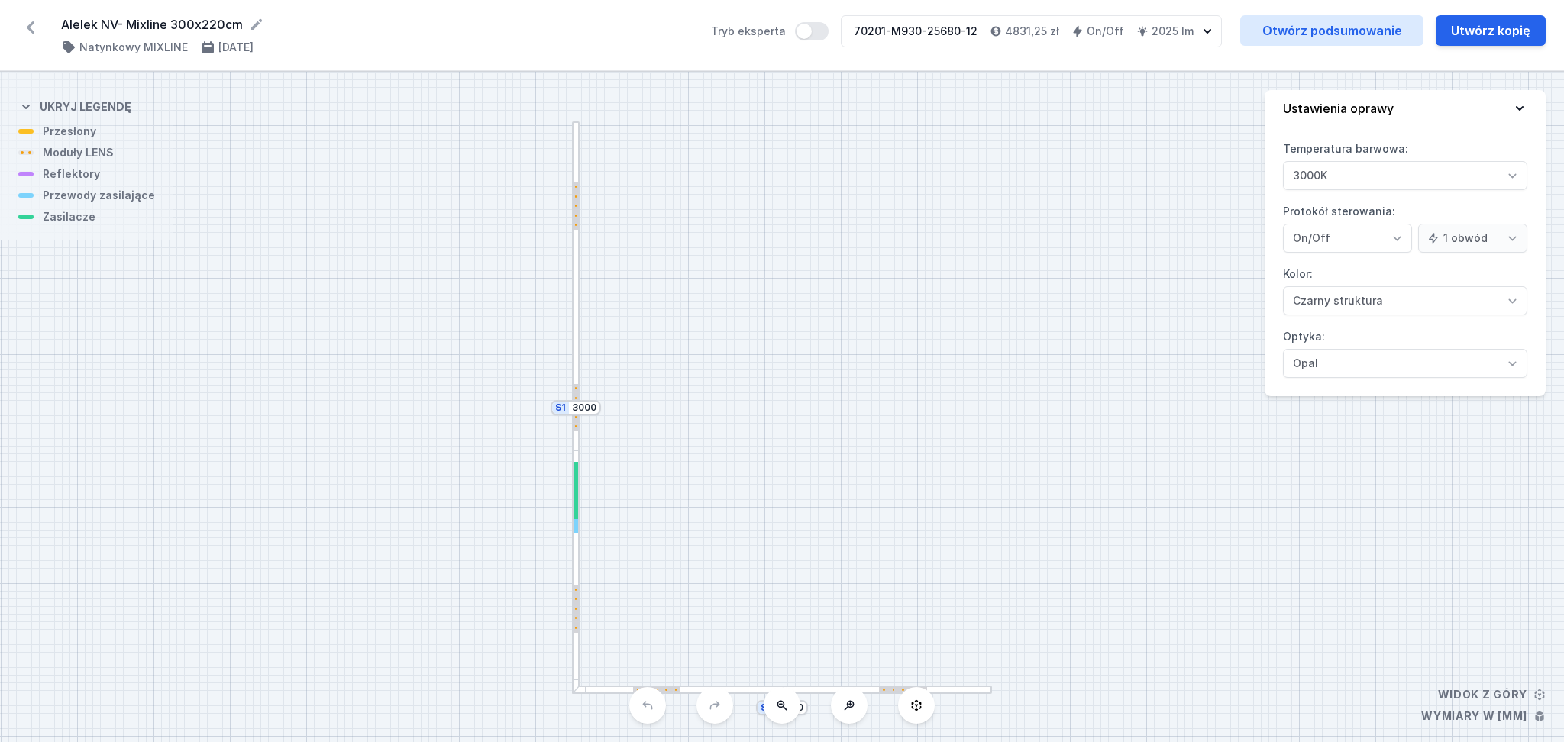
click at [30, 27] on icon at bounding box center [31, 27] width 8 height 12
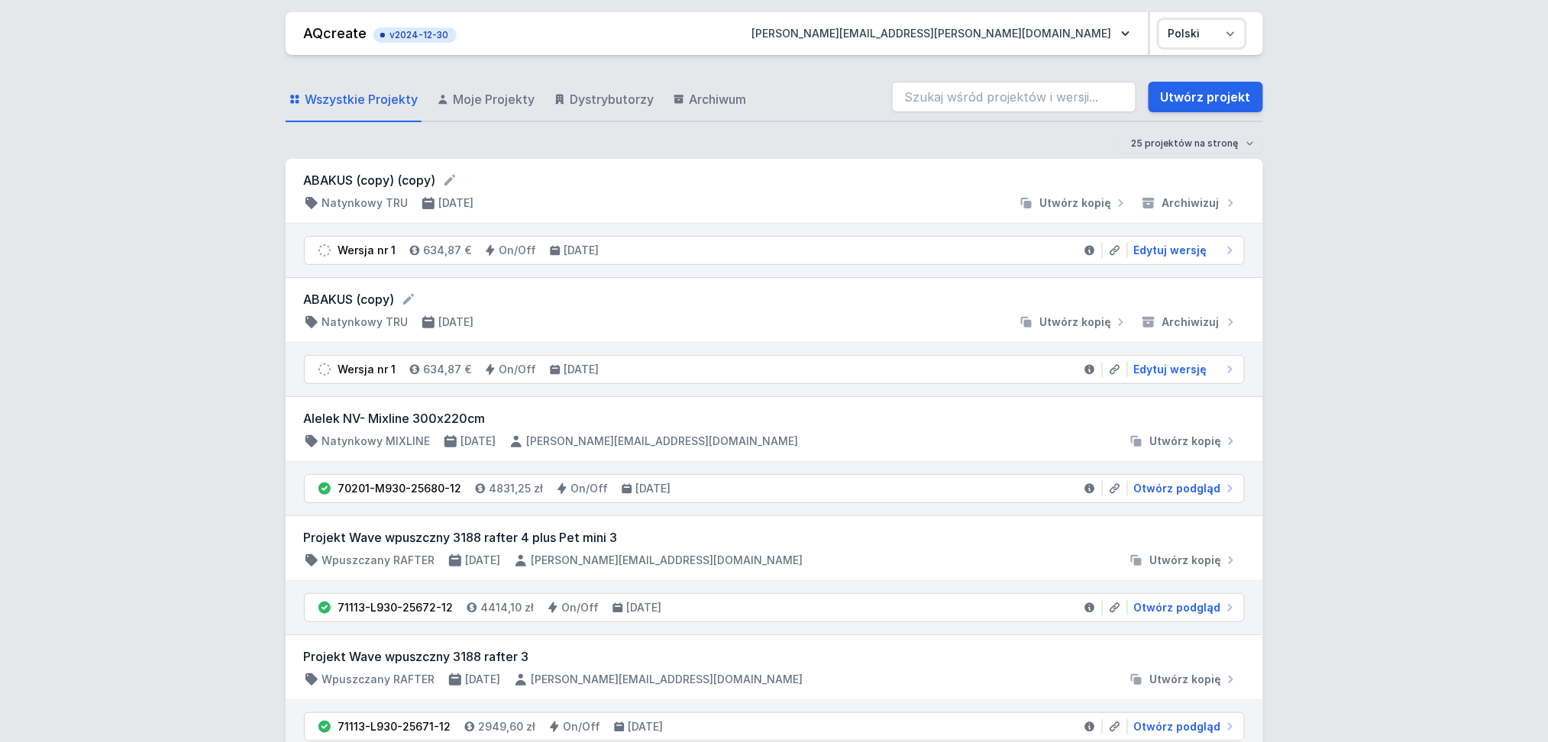
click at [1231, 31] on select "Polski English" at bounding box center [1202, 33] width 86 height 27
select select "en"
click at [1159, 20] on select "Polski English" at bounding box center [1202, 33] width 86 height 27
click at [1173, 491] on span "Open a preview" at bounding box center [1177, 488] width 86 height 15
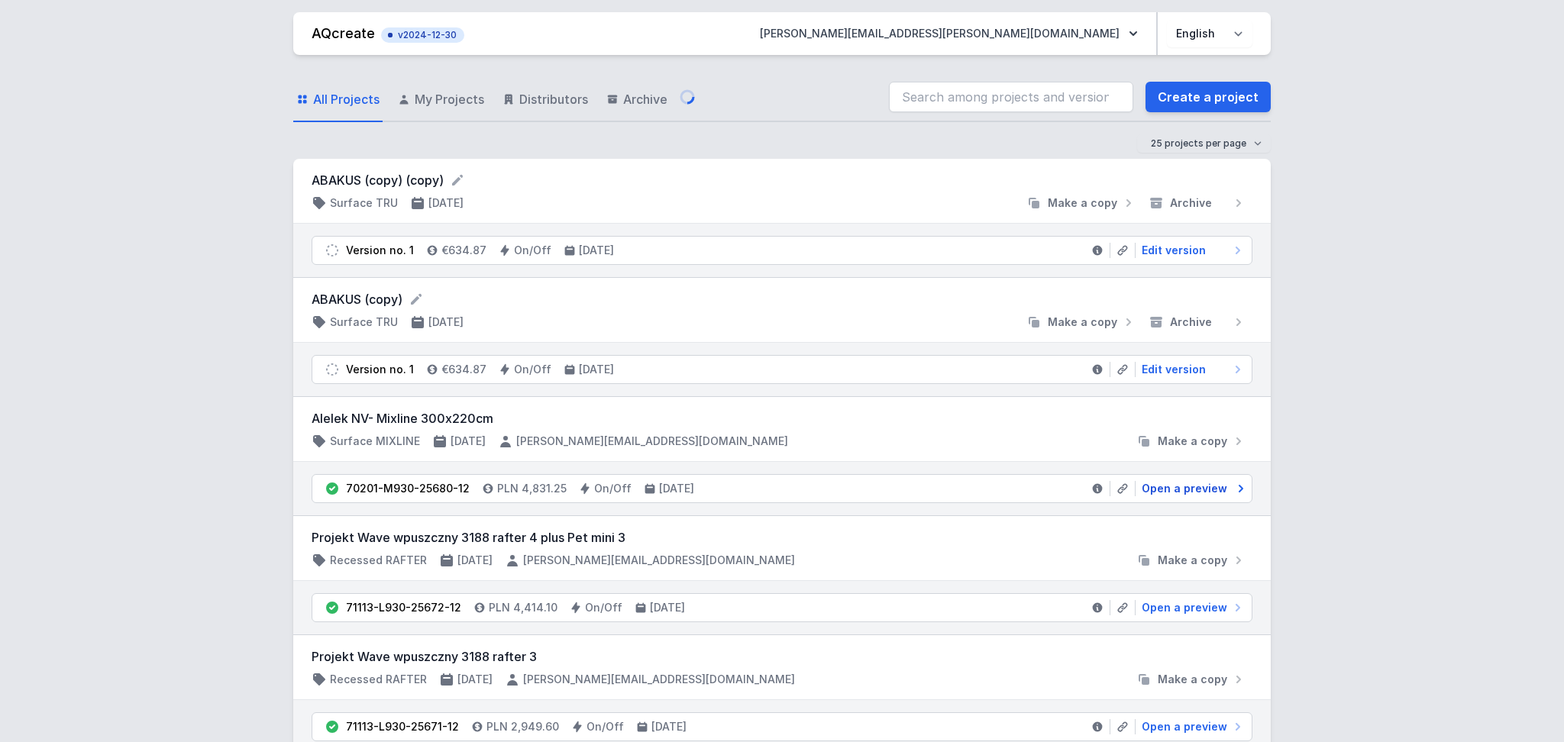
select select "2"
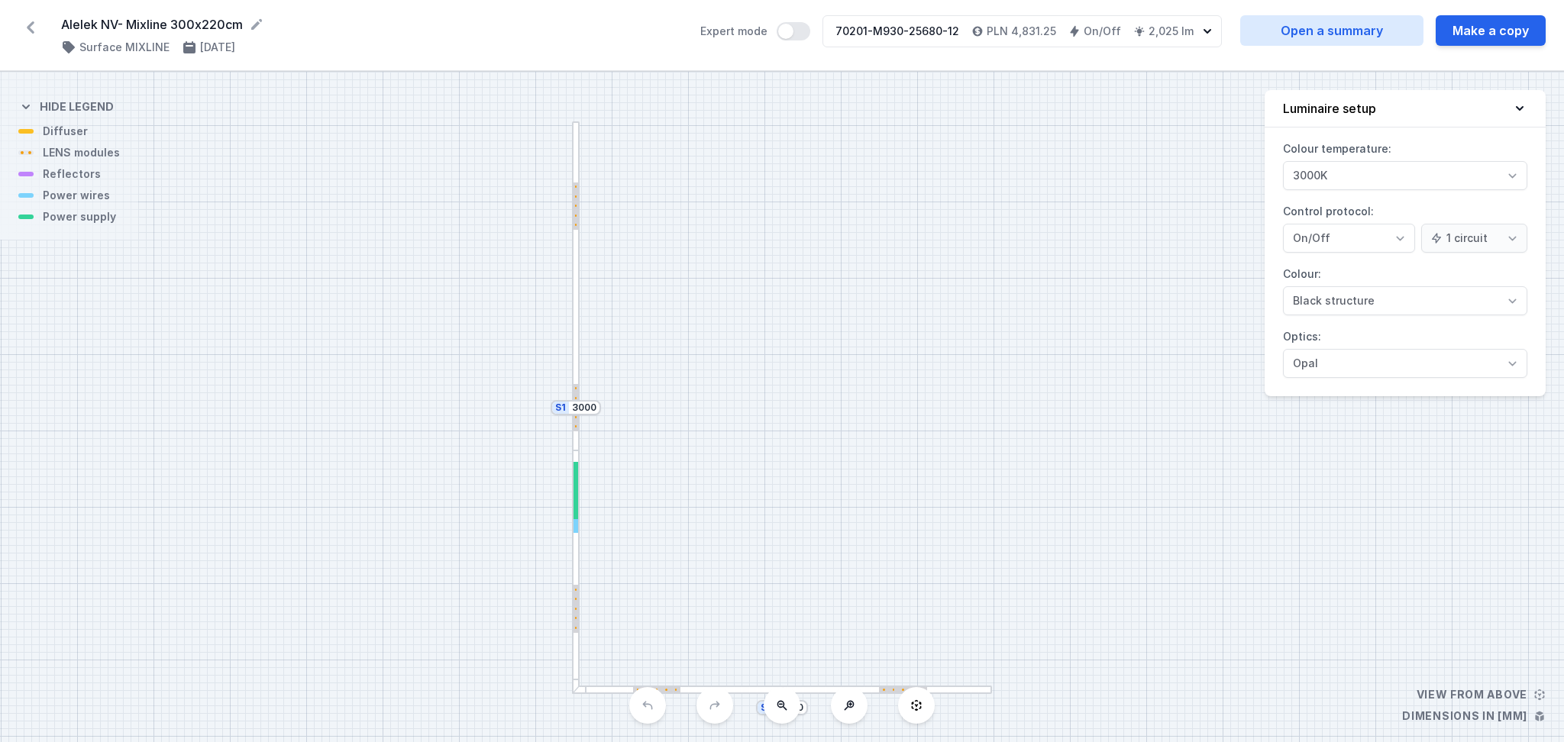
click at [1206, 26] on icon "button" at bounding box center [1206, 31] width 15 height 15
click at [1044, 34] on h4 "PLN 4,831.25" at bounding box center [1020, 31] width 69 height 15
click at [1006, 29] on h4 "PLN 4,831.25" at bounding box center [1020, 31] width 69 height 15
click at [1012, 50] on div "Alelek NV- Mixline 300x220cm ( 11478 /v 1 ) Surface MIXLINE 03/09/2025 Expert m…" at bounding box center [782, 35] width 1564 height 71
click at [1017, 26] on h4 "PLN 4,831.25" at bounding box center [1020, 31] width 69 height 15
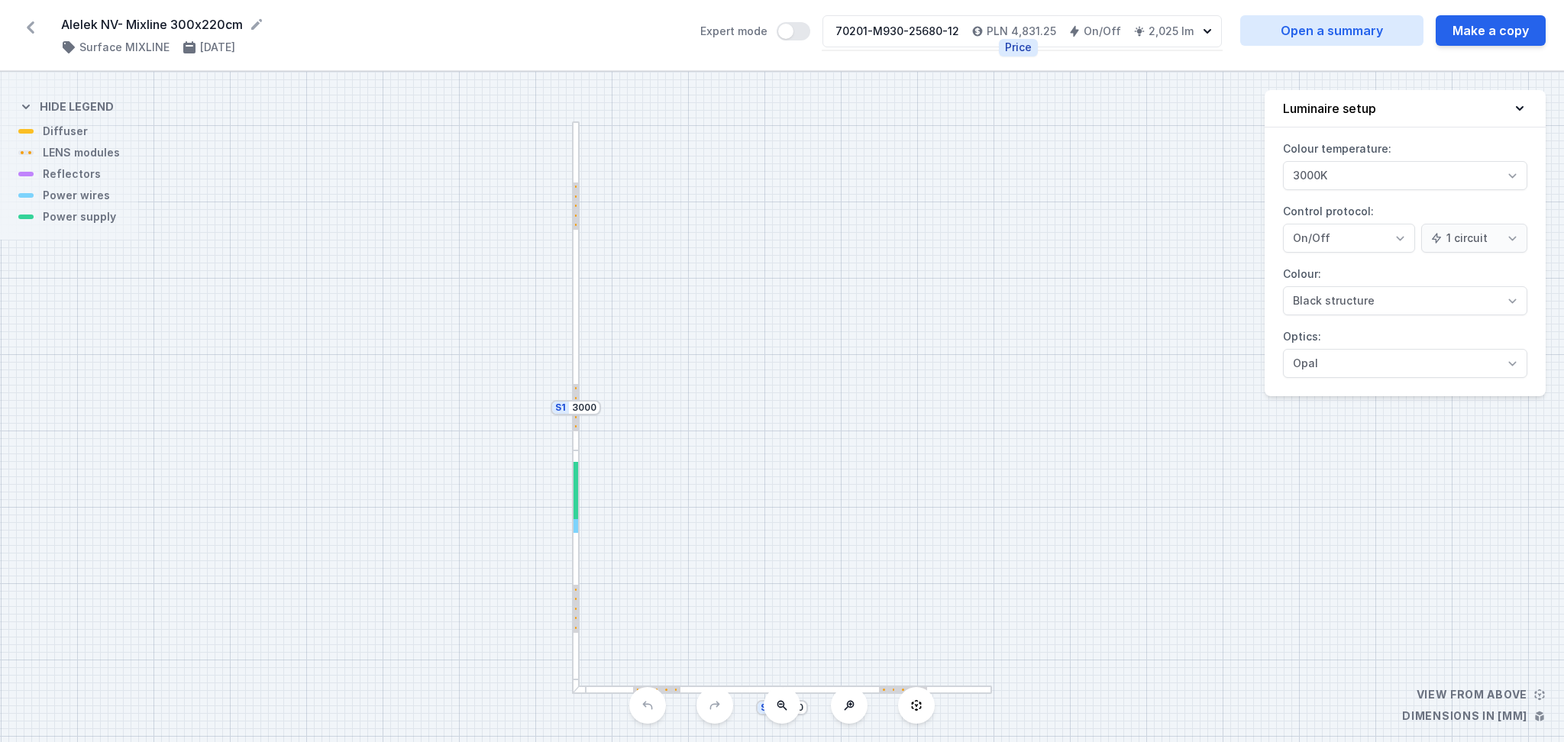
click at [1017, 50] on div "Alelek NV- Mixline 300x220cm ( 11478 /v 1 ) Surface MIXLINE 03/09/2025 Expert m…" at bounding box center [782, 35] width 1564 height 71
drag, startPoint x: 1010, startPoint y: 28, endPoint x: 1011, endPoint y: 38, distance: 10.0
click at [1011, 38] on h4 "PLN 4,831.25" at bounding box center [1020, 31] width 69 height 15
drag, startPoint x: 1017, startPoint y: 60, endPoint x: 1017, endPoint y: 48, distance: 11.5
click at [1017, 58] on div "Alelek NV- Mixline 300x220cm ( 11478 /v 1 ) Surface MIXLINE 03/09/2025 Expert m…" at bounding box center [782, 35] width 1564 height 71
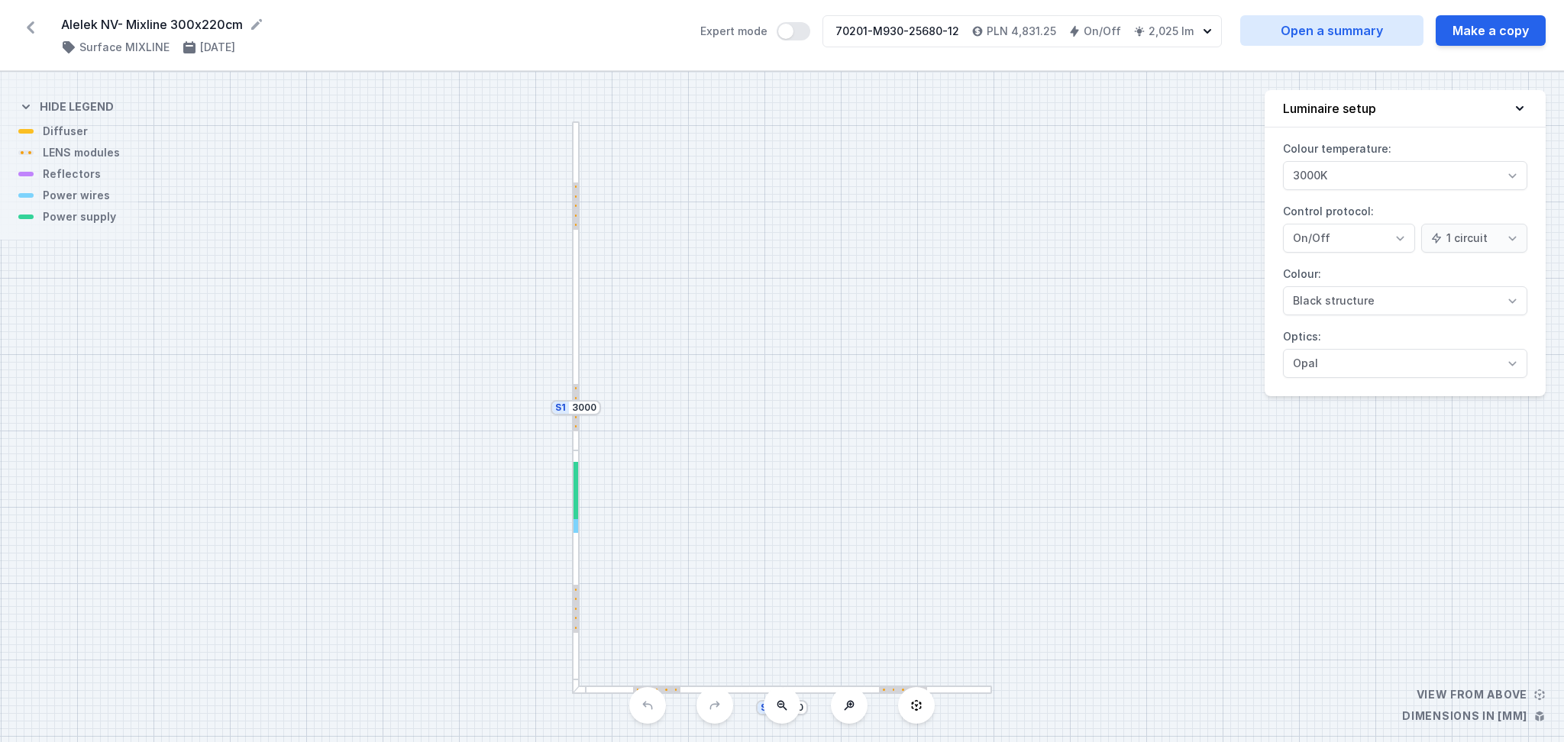
drag, startPoint x: 1015, startPoint y: 22, endPoint x: 1021, endPoint y: 40, distance: 19.1
click at [1021, 40] on div "70201-M930-25680-12 PLN 4,831.25 On/Off 2,025 lm" at bounding box center [1011, 31] width 376 height 31
drag, startPoint x: 1016, startPoint y: 27, endPoint x: 1018, endPoint y: 44, distance: 16.9
click at [1018, 44] on div "70201-M930-25680-12 PLN 4,831.25 On/Off 2,025 lm" at bounding box center [1011, 31] width 376 height 31
click at [1015, 43] on div "70201-M930-25680-12 PLN 4,831.25 On/Off 2,025 lm" at bounding box center [1011, 31] width 376 height 31
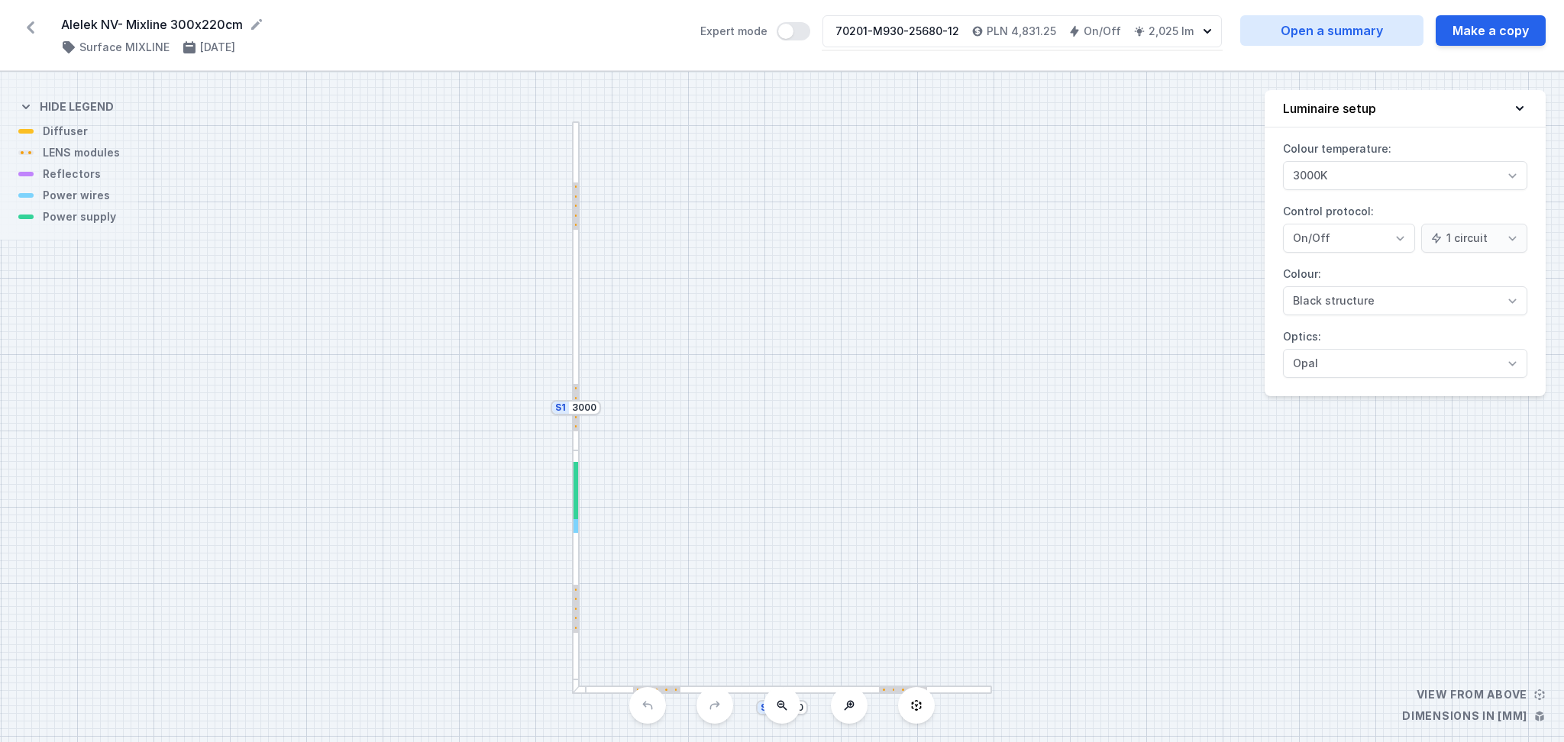
drag, startPoint x: 1015, startPoint y: 29, endPoint x: 1019, endPoint y: 49, distance: 20.2
click at [1019, 49] on div "Alelek NV- Mixline 300x220cm ( 11478 /v 1 ) Surface MIXLINE 03/09/2025 Expert m…" at bounding box center [782, 35] width 1564 height 71
click at [258, 19] on icon at bounding box center [256, 24] width 15 height 15
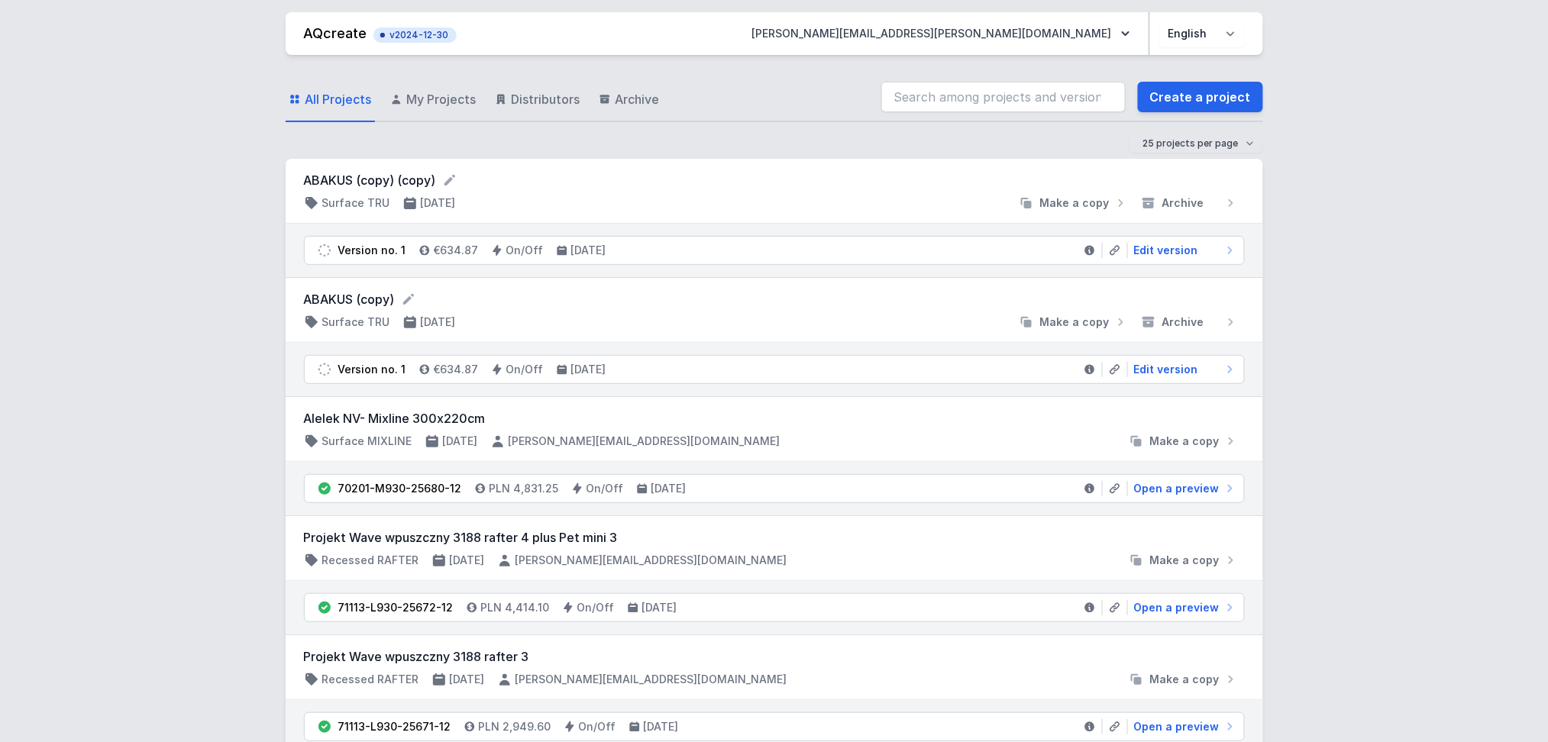
click at [1230, 28] on select "Polski English" at bounding box center [1202, 33] width 86 height 27
click at [1159, 20] on select "Polski English" at bounding box center [1202, 33] width 86 height 27
click at [375, 102] on link "All Projects" at bounding box center [330, 100] width 89 height 44
click at [420, 98] on nav "All Projects My Projects Distributors Archive" at bounding box center [474, 100] width 377 height 44
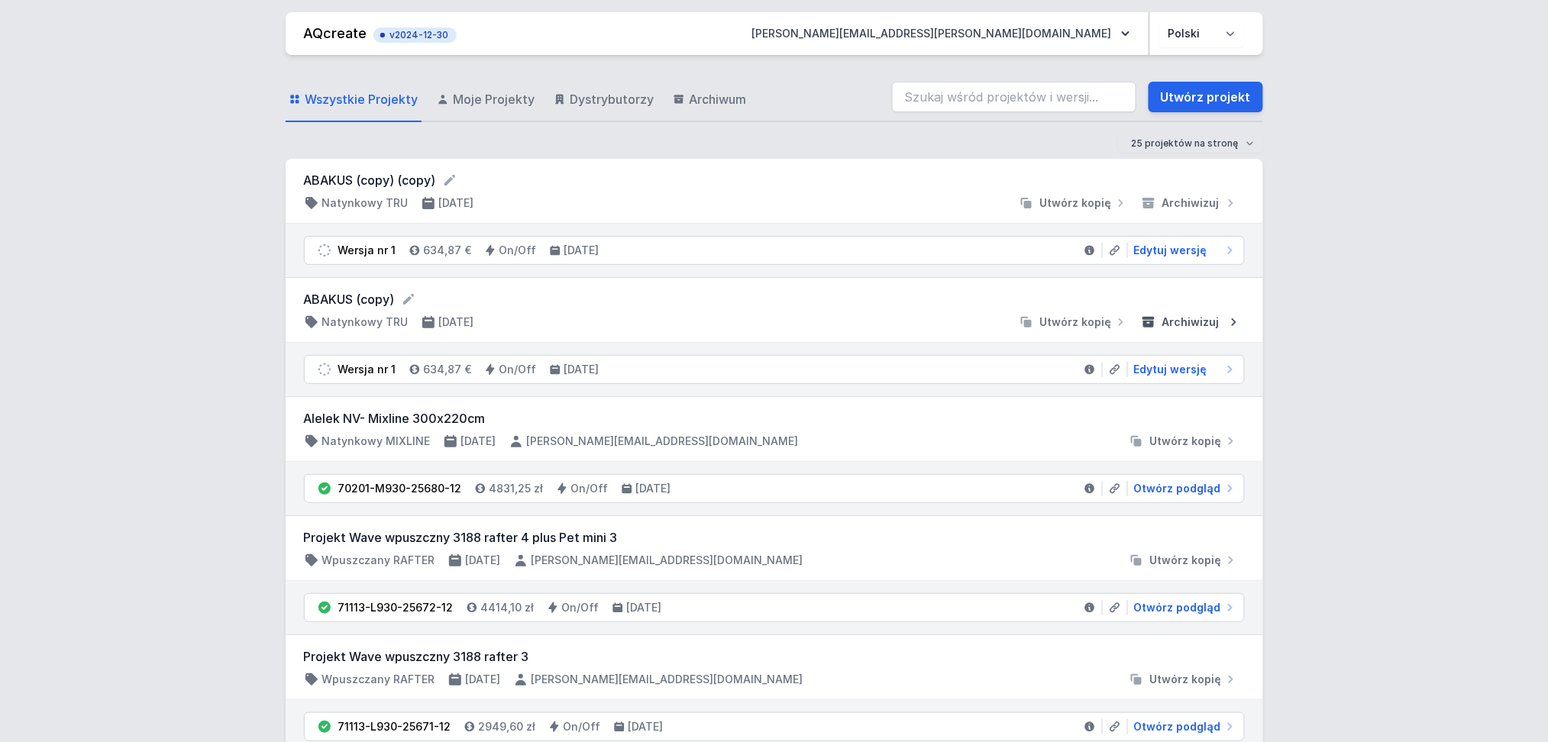
click at [1198, 323] on span "Archiwizuj" at bounding box center [1190, 322] width 57 height 15
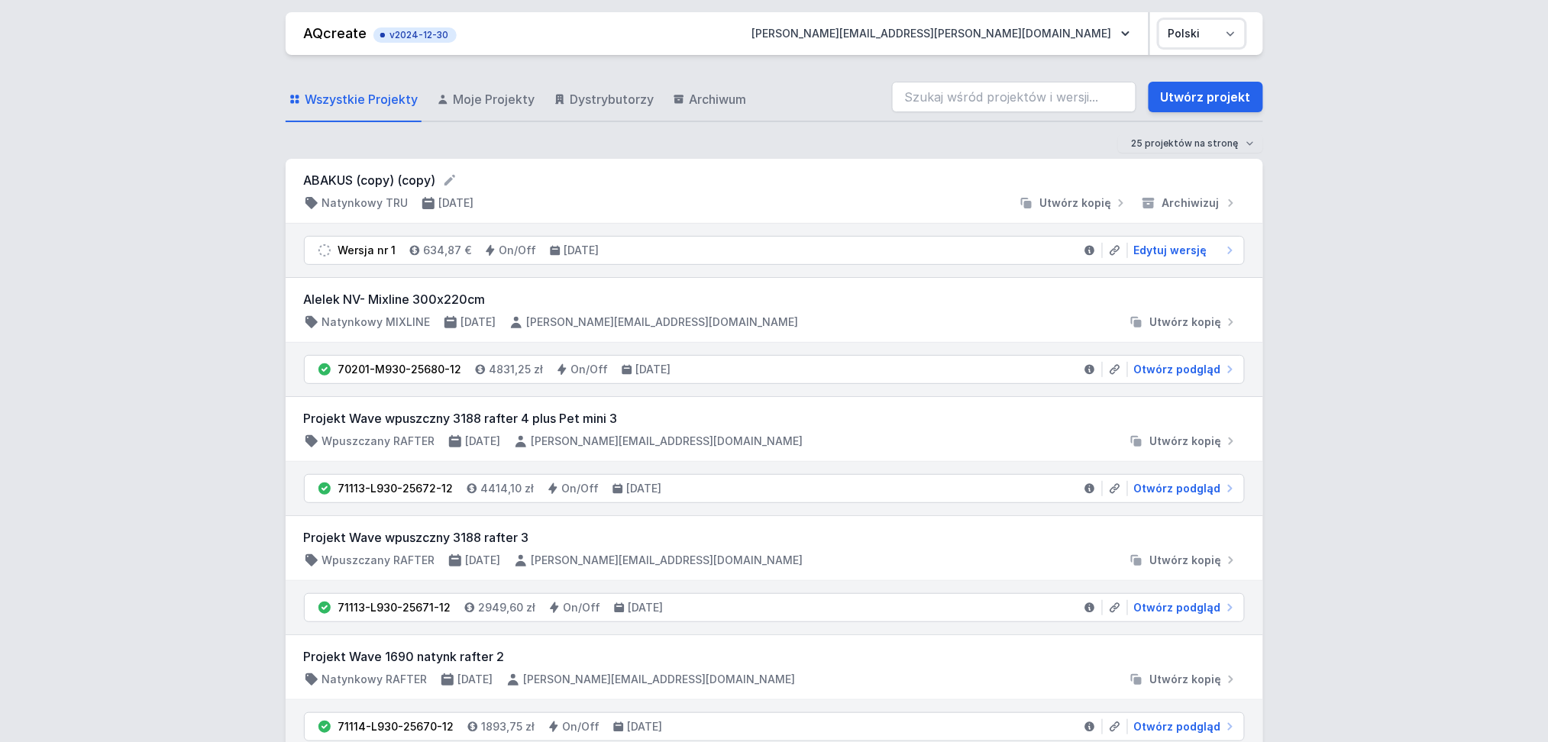
click at [1228, 24] on select "Polski English" at bounding box center [1202, 33] width 86 height 27
select select "en"
click at [1159, 20] on select "Polski English" at bounding box center [1202, 33] width 86 height 27
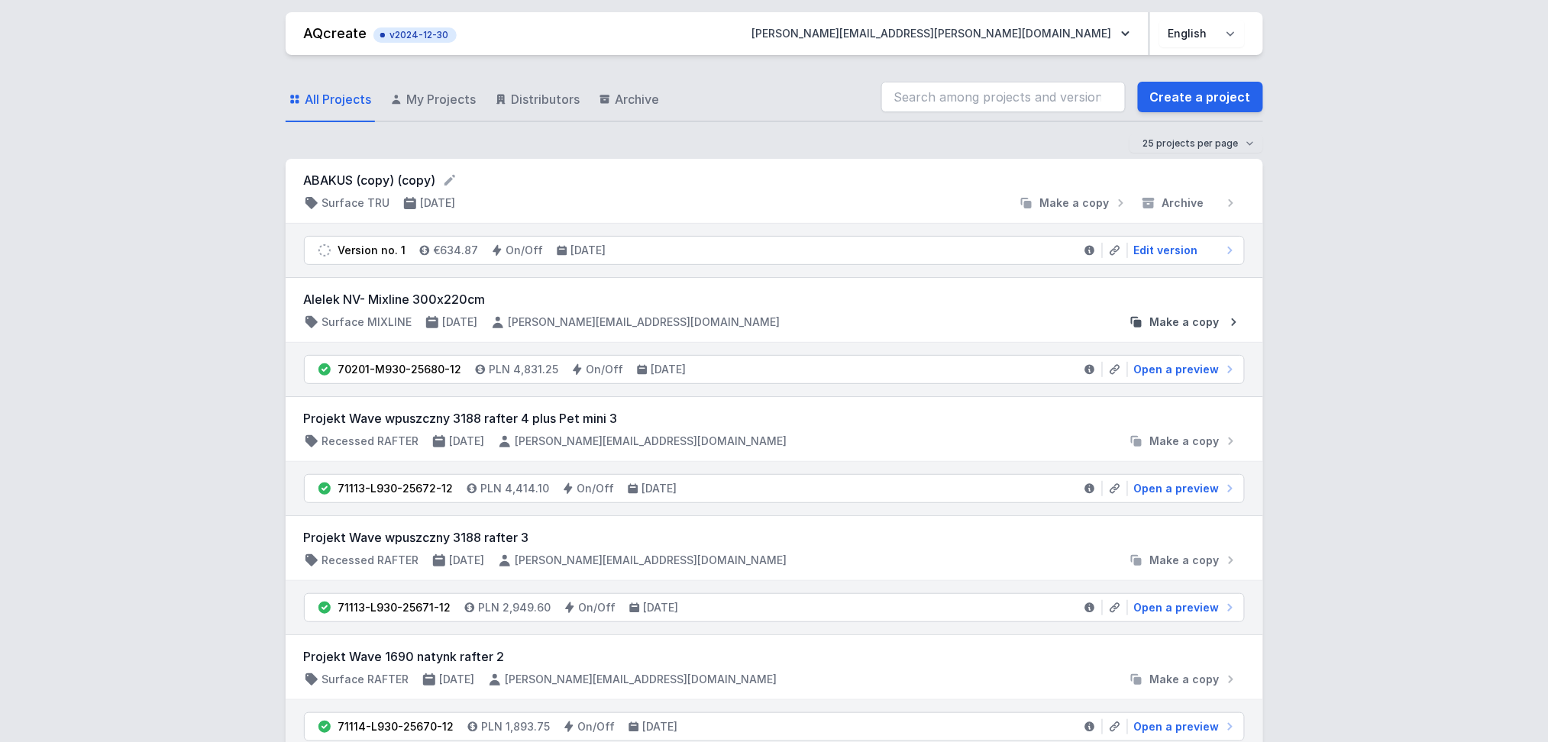
click at [1182, 320] on span "Make a copy" at bounding box center [1184, 322] width 69 height 15
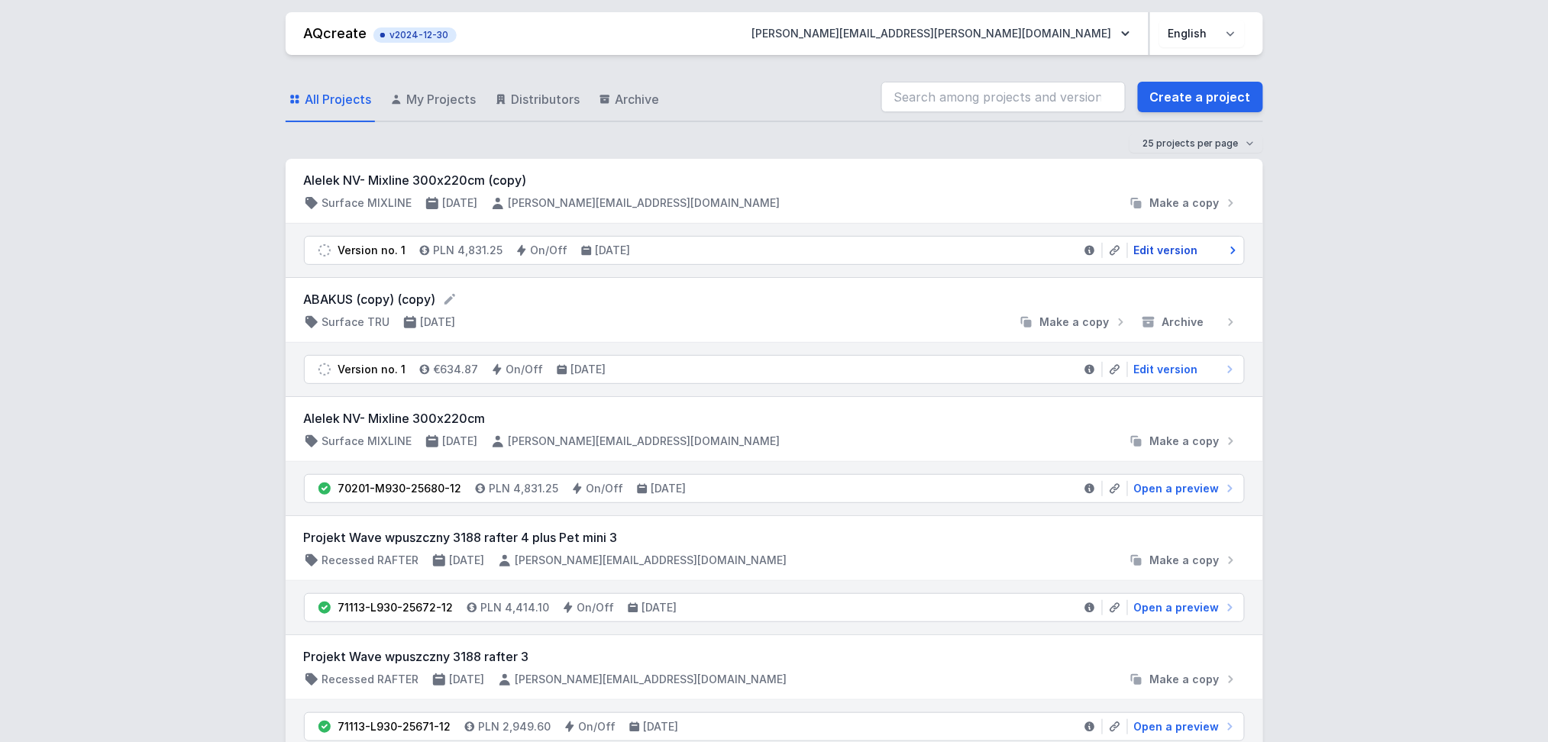
click at [1154, 245] on span "Edit version" at bounding box center [1166, 250] width 64 height 15
select select "2"
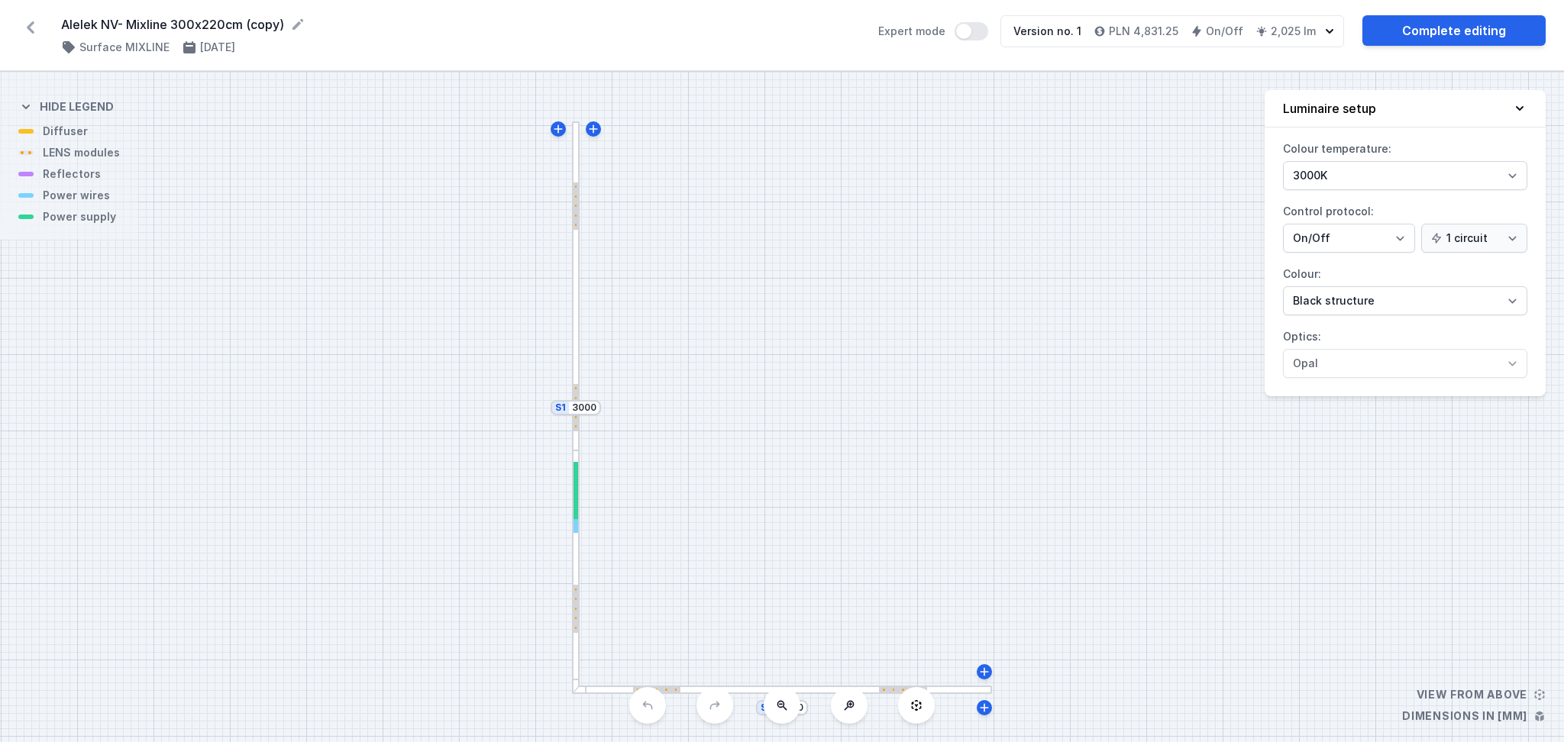
click at [1332, 27] on icon "button" at bounding box center [1329, 31] width 15 height 15
click at [1015, 199] on div "S2 2200 S1 3000" at bounding box center [782, 407] width 1564 height 670
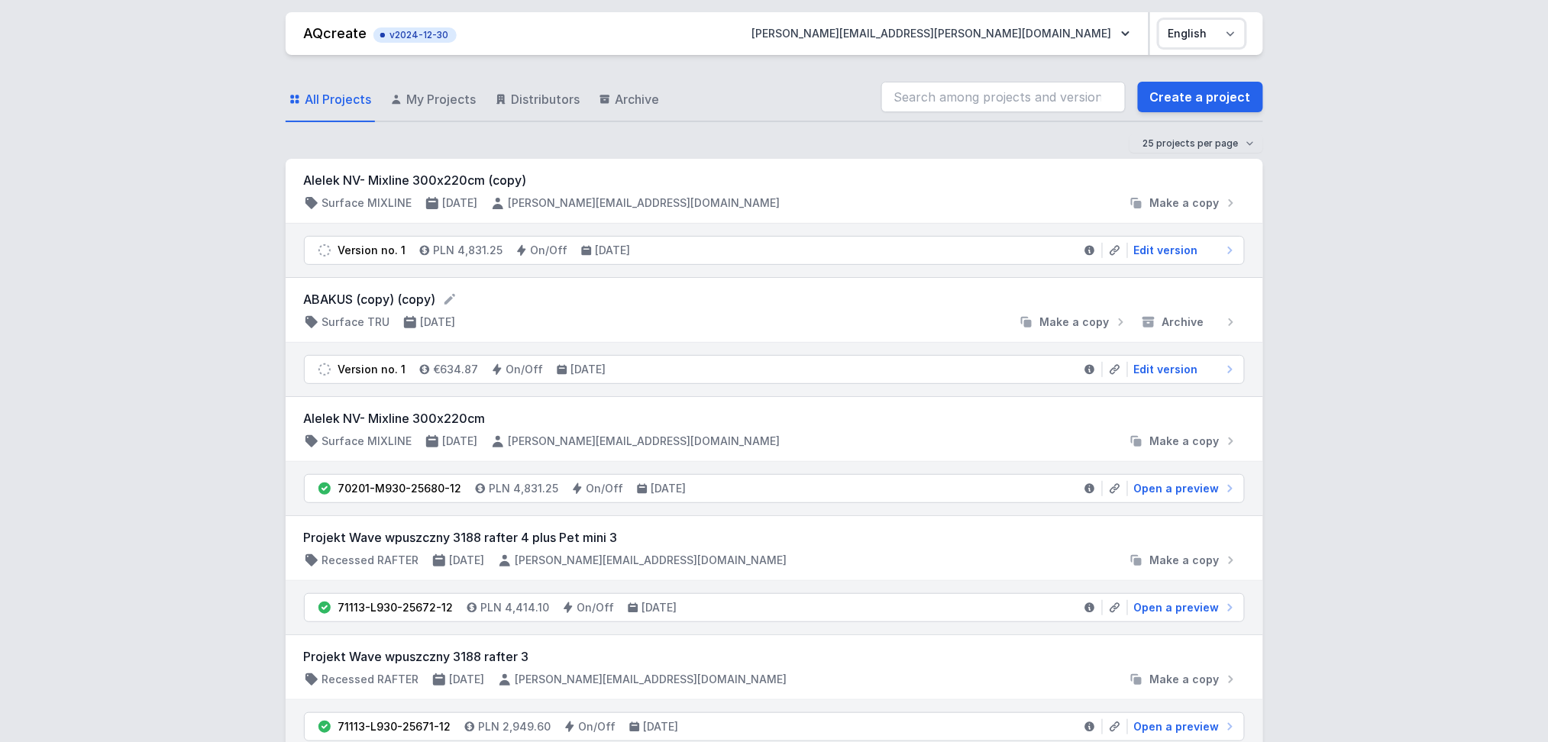
click at [1229, 31] on select "Polski English" at bounding box center [1202, 33] width 86 height 27
select select "pl"
click at [1159, 20] on select "Polski English" at bounding box center [1202, 33] width 86 height 27
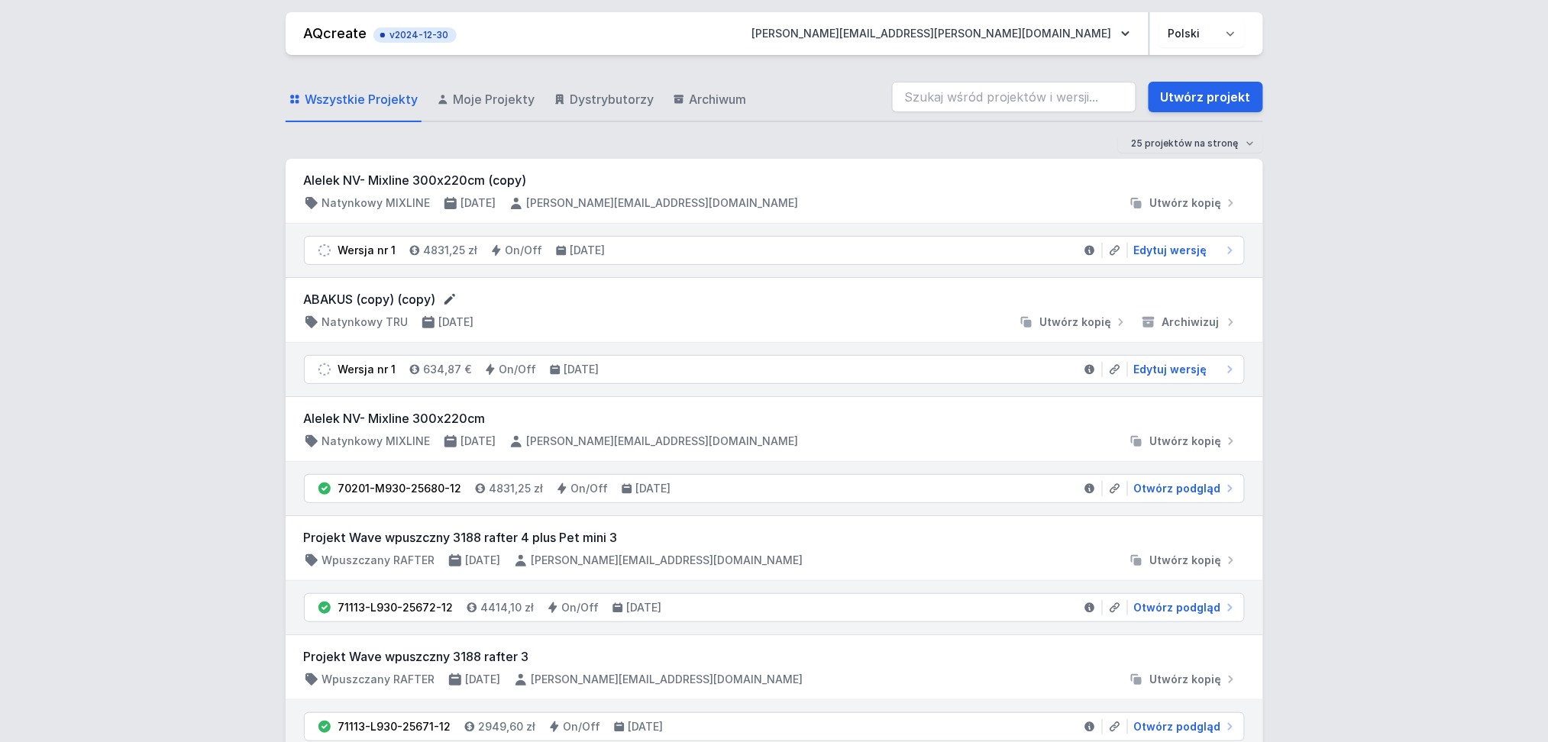
click at [447, 299] on icon at bounding box center [449, 299] width 15 height 15
type input "ABAKUS 250cm"
click at [676, 316] on div at bounding box center [749, 323] width 526 height 15
click at [1164, 371] on span "Edytuj wersję" at bounding box center [1170, 369] width 73 height 15
select select "M"
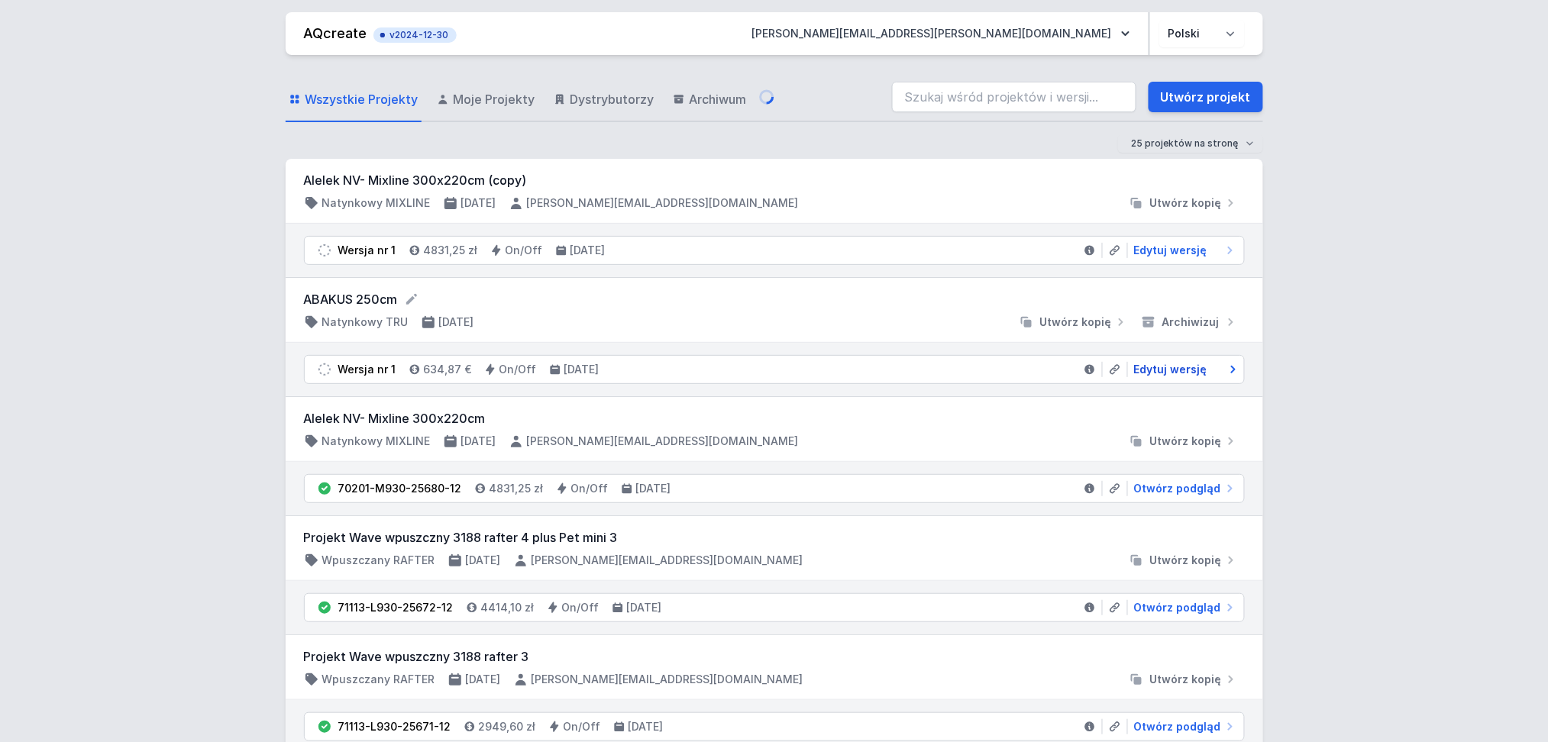
select select "3000"
select select "opal"
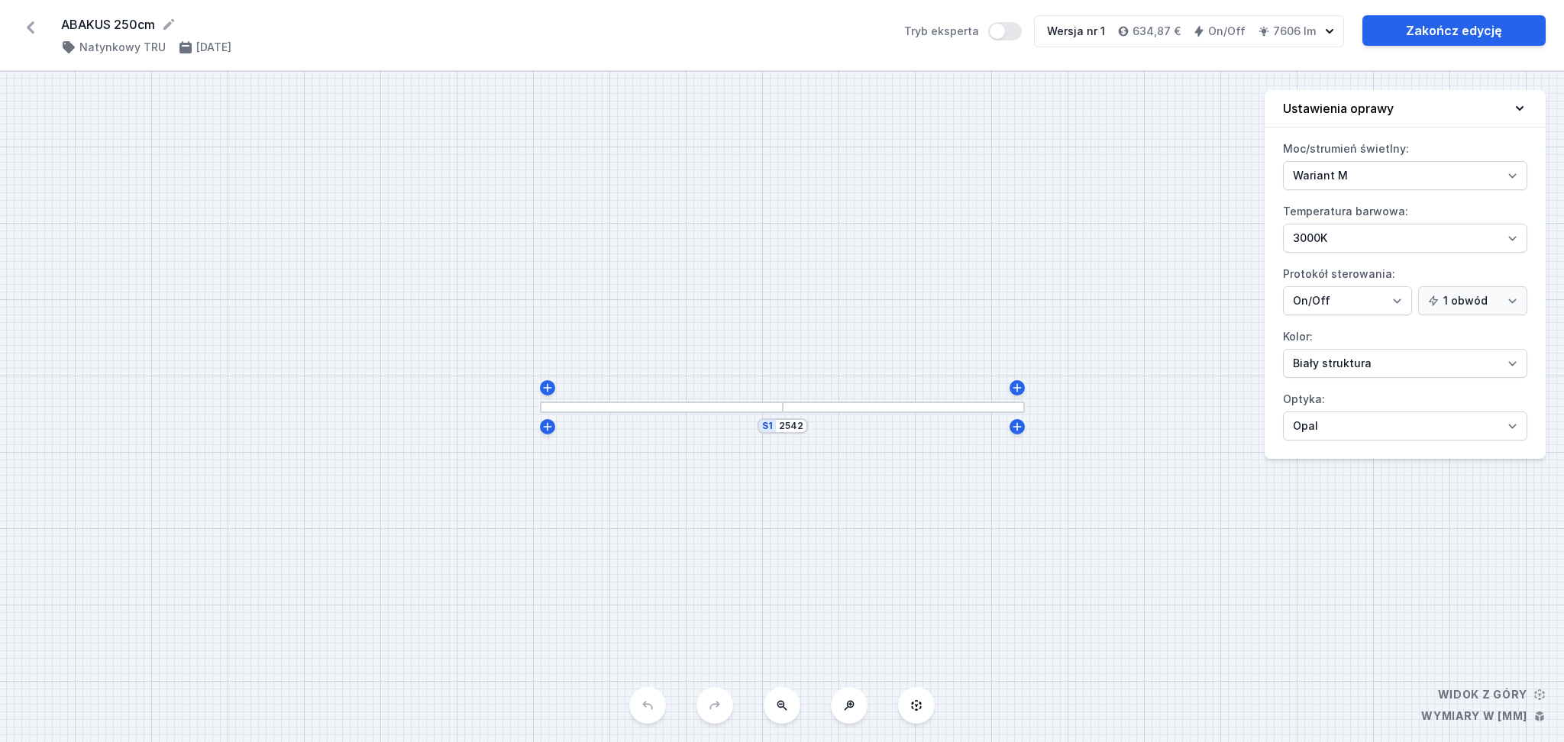
click at [654, 406] on div at bounding box center [661, 407] width 243 height 11
click at [654, 403] on div at bounding box center [661, 407] width 243 height 11
click at [173, 18] on icon at bounding box center [168, 24] width 15 height 15
type input "ABAKUS 250cm ON/OFF"
click at [1438, 24] on link "Zakończ edycję" at bounding box center [1453, 30] width 183 height 31
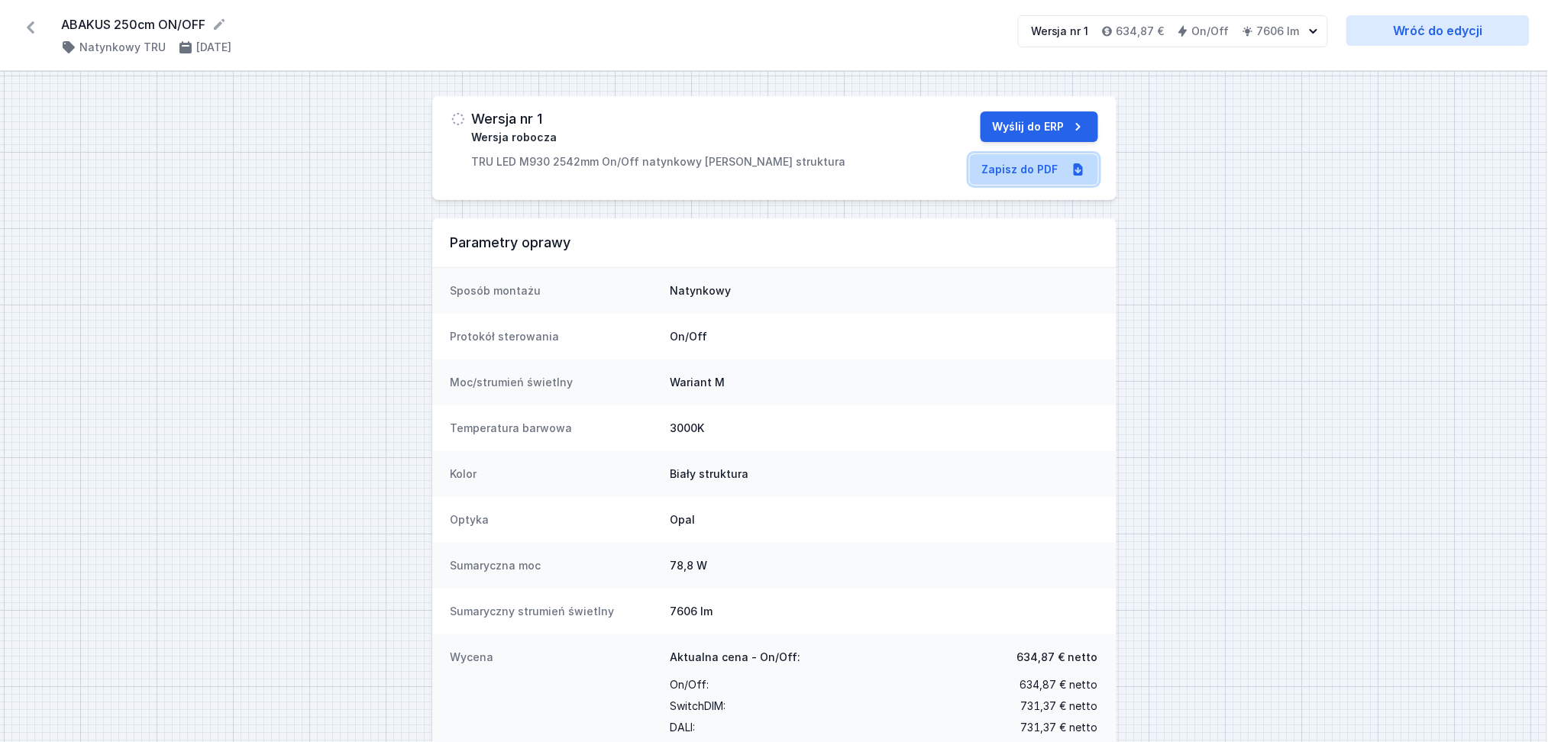
click at [1017, 169] on link "Zapisz do PDF" at bounding box center [1034, 169] width 128 height 31
click at [32, 25] on icon at bounding box center [30, 27] width 24 height 24
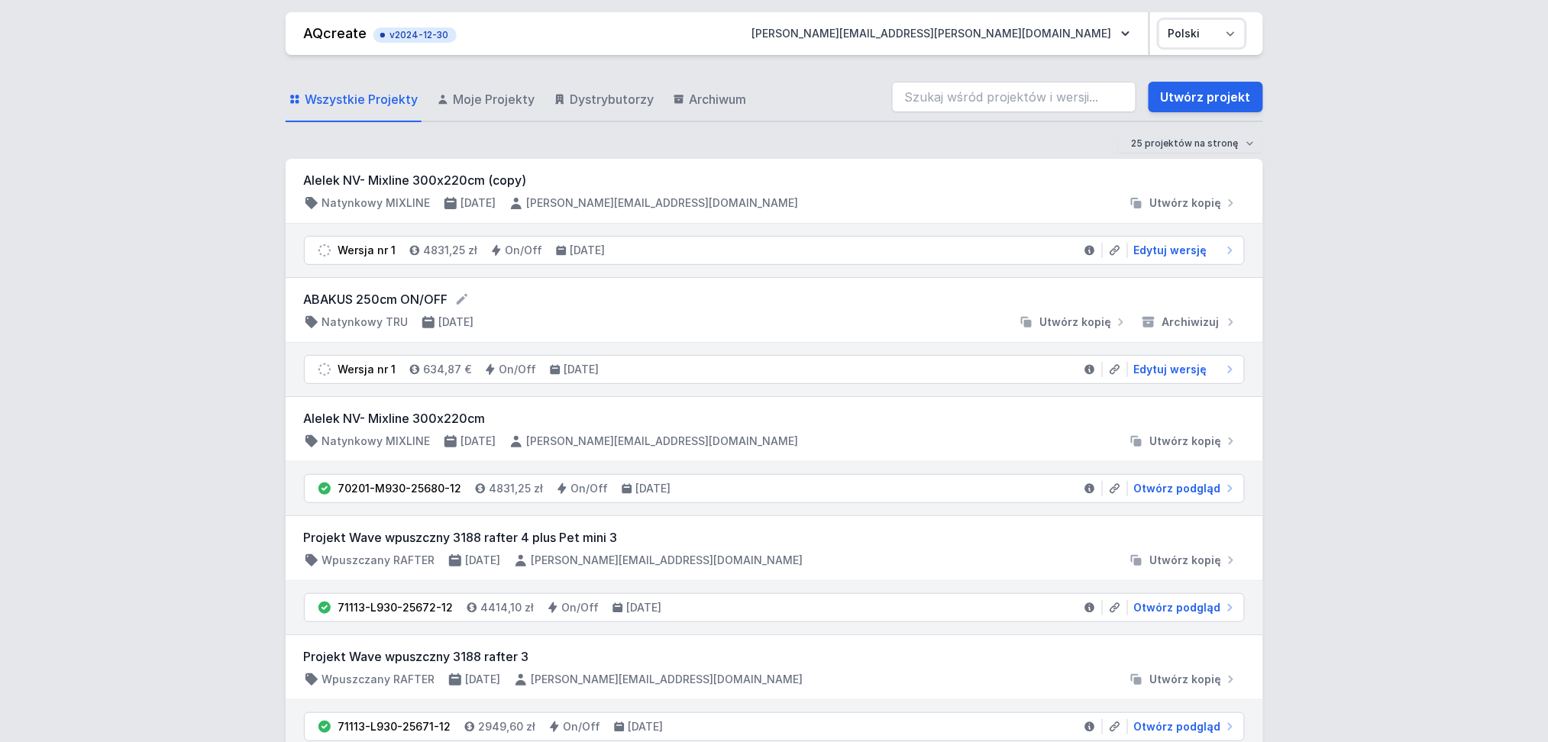
click at [1229, 27] on select "Polski English" at bounding box center [1202, 33] width 86 height 27
select select "en"
click at [1159, 20] on select "Polski English" at bounding box center [1202, 33] width 86 height 27
click at [1174, 371] on span "Edytuj wersję" at bounding box center [1170, 369] width 73 height 15
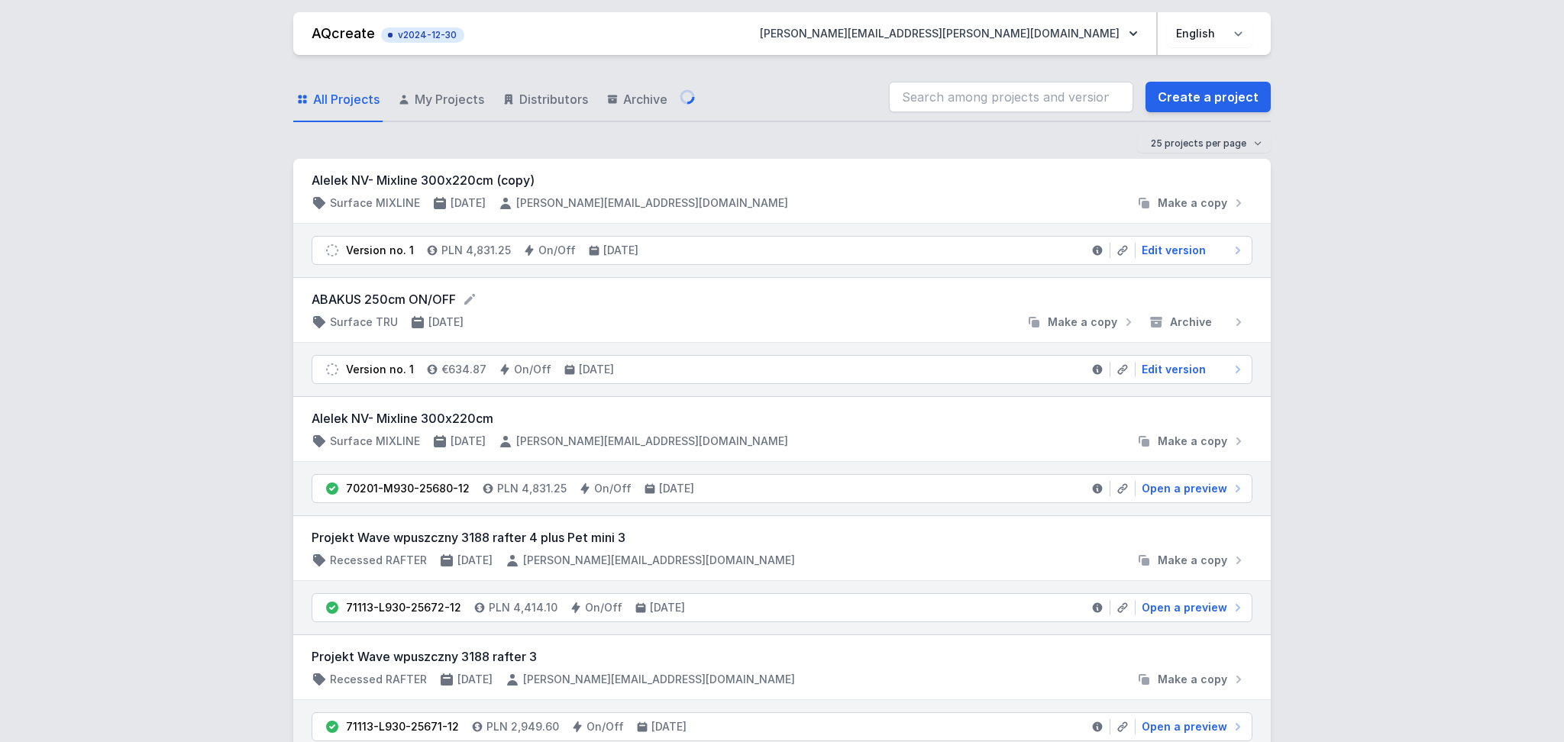
select select "M"
select select "3000"
select select "opal"
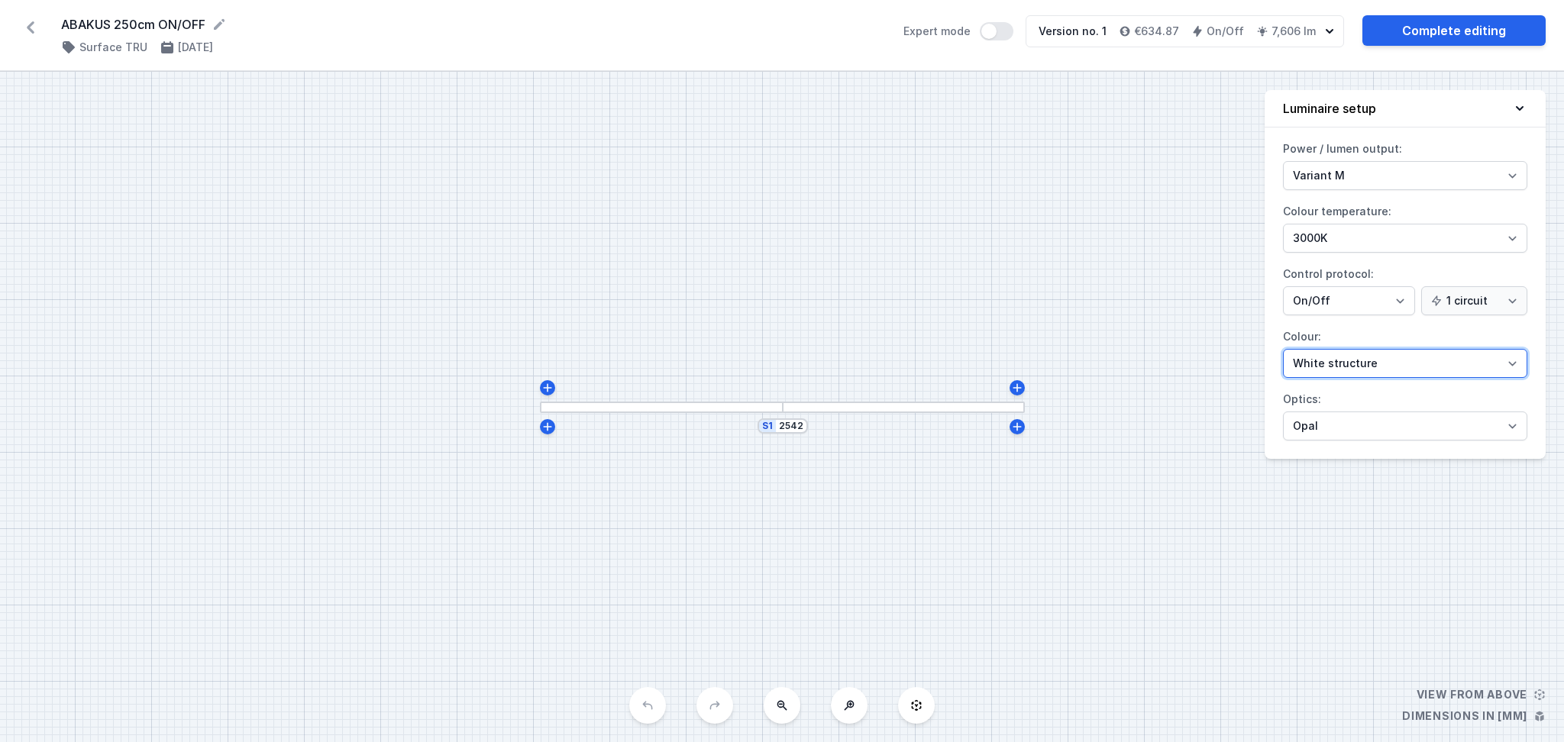
click at [1505, 361] on select "White structure Black structure Gold structure Copper Gray Another colour (from…" at bounding box center [1405, 363] width 244 height 29
select select "2"
click at [1283, 349] on select "White structure Black structure Gold structure Copper Gray Another colour (from…" at bounding box center [1405, 363] width 244 height 29
click at [1431, 27] on link "Complete editing" at bounding box center [1453, 30] width 183 height 31
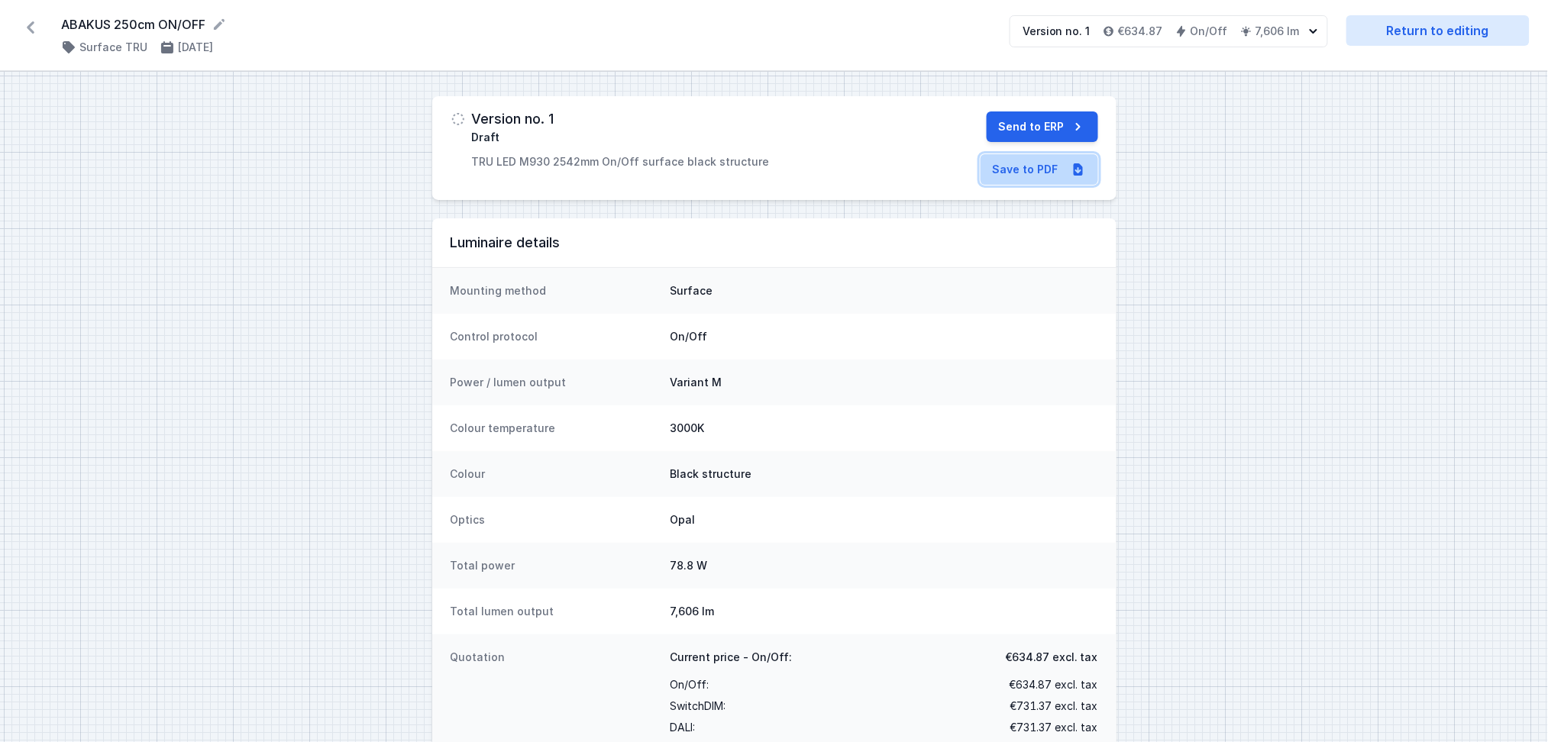
click at [1009, 168] on link "Save to PDF" at bounding box center [1039, 169] width 118 height 31
click at [30, 25] on icon at bounding box center [31, 27] width 8 height 12
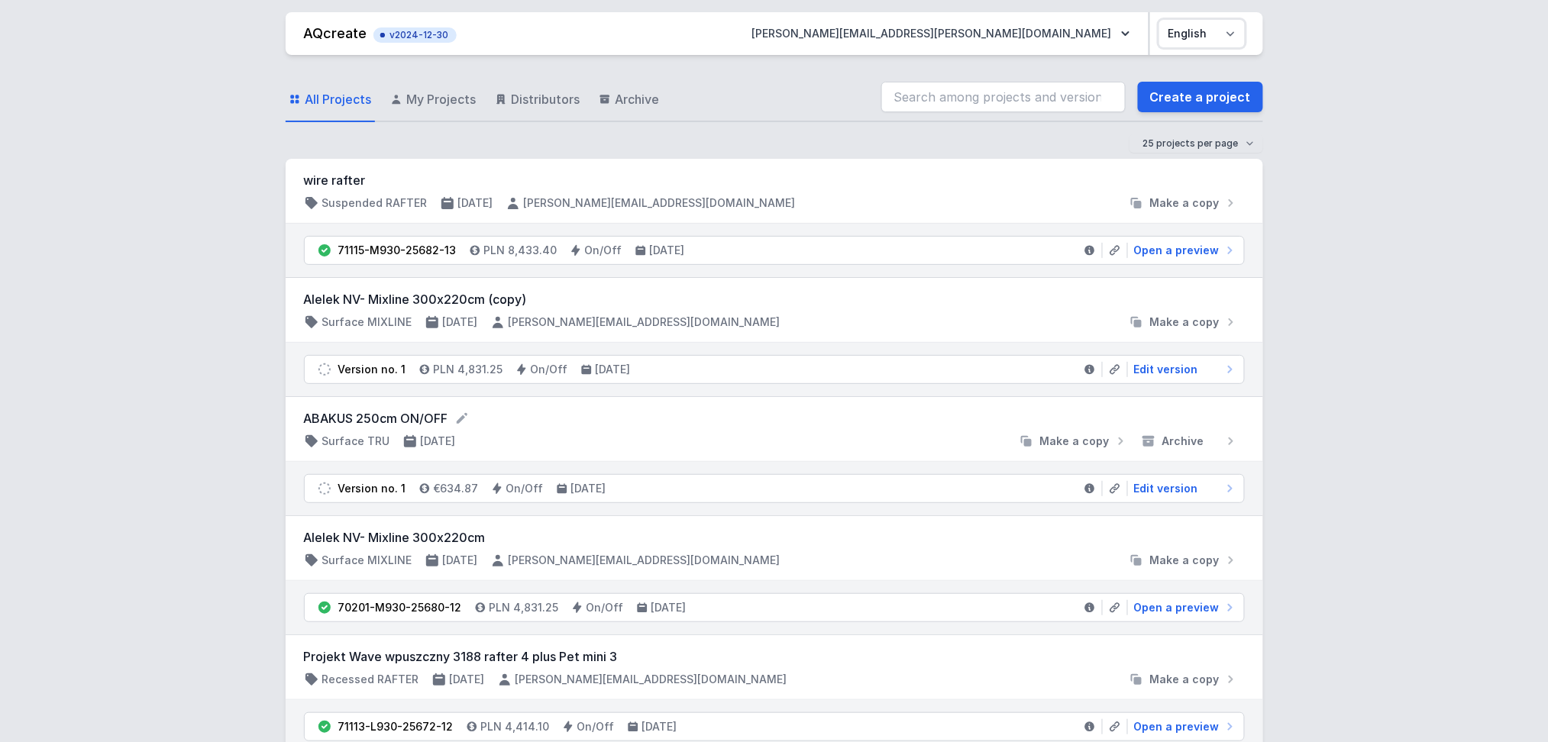
click at [1231, 29] on select "Polski English" at bounding box center [1202, 33] width 86 height 27
select select "pl"
click at [1159, 20] on select "Polski English" at bounding box center [1202, 33] width 86 height 27
click at [1232, 30] on select "Polski English" at bounding box center [1202, 33] width 86 height 27
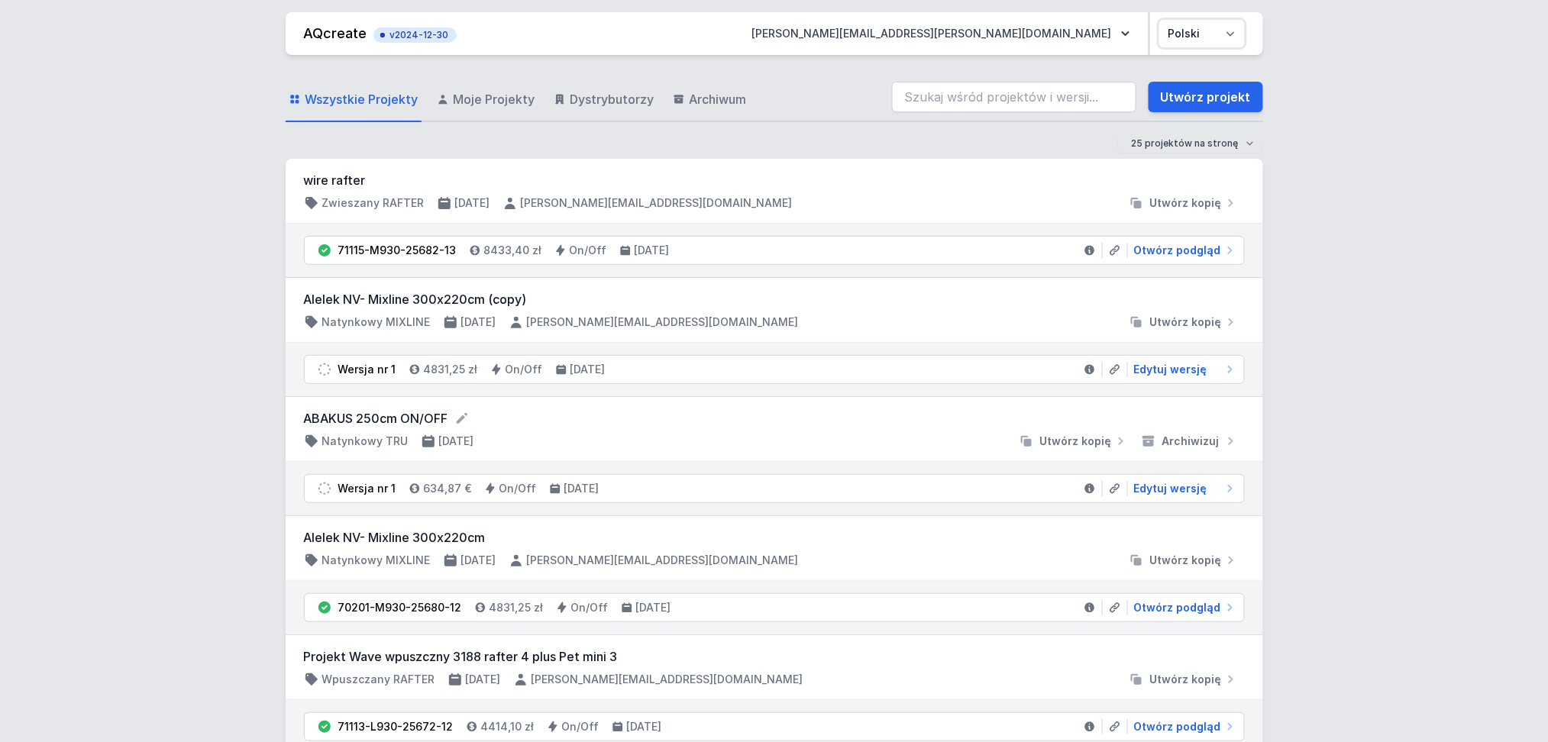
click at [1159, 20] on select "Polski English" at bounding box center [1202, 33] width 86 height 27
drag, startPoint x: 1212, startPoint y: 95, endPoint x: 26, endPoint y: 209, distance: 1191.1
click at [1212, 95] on link "Utwórz projekt" at bounding box center [1205, 97] width 115 height 31
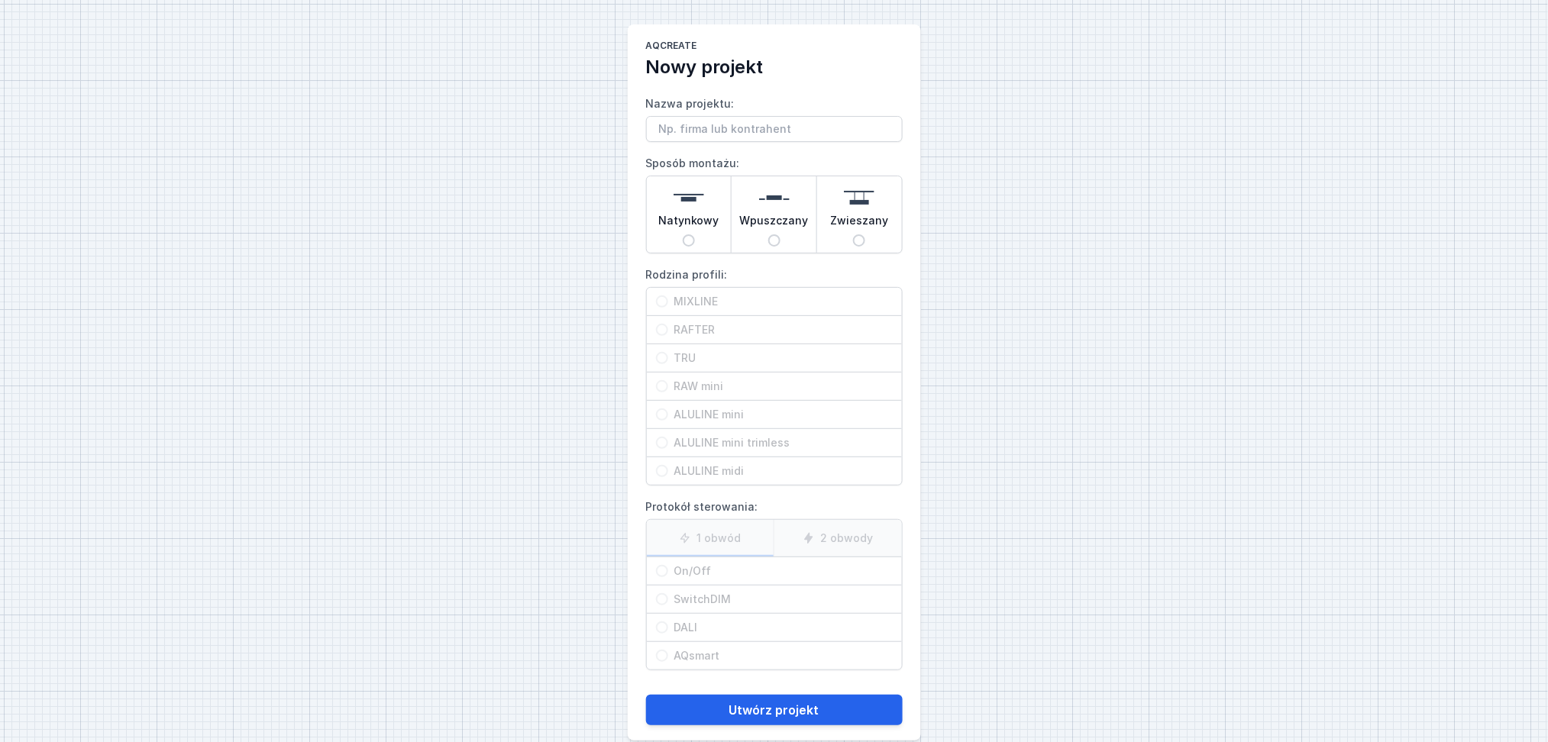
click at [694, 126] on input "Nazwa projektu:" at bounding box center [774, 129] width 257 height 26
type input "SET TRU 230x225"
click at [687, 237] on input "Natynkowy" at bounding box center [689, 240] width 12 height 12
radio input "true"
click at [660, 356] on input "TRU" at bounding box center [662, 358] width 12 height 12
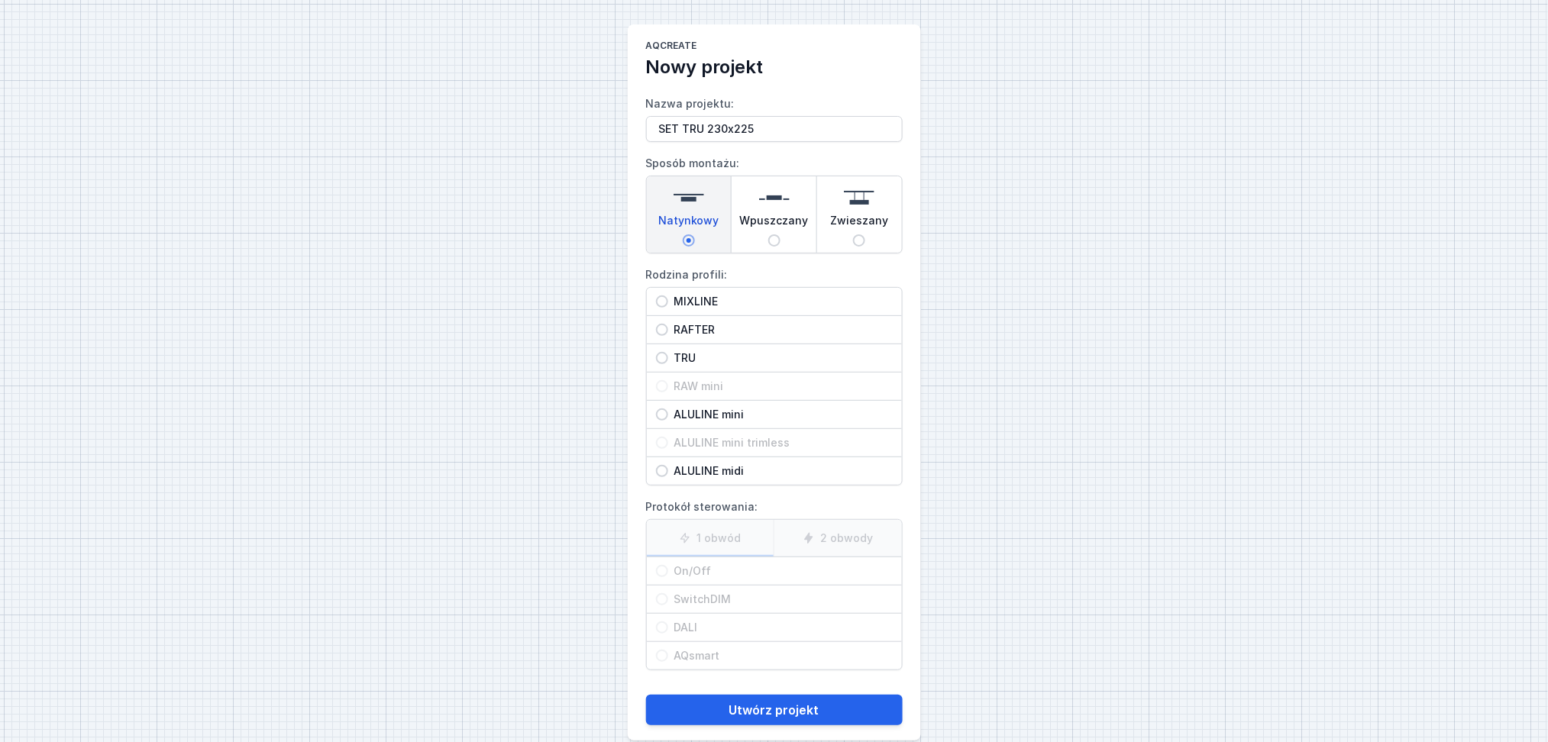
radio input "true"
click at [657, 571] on input "On/Off" at bounding box center [662, 571] width 12 height 12
radio input "true"
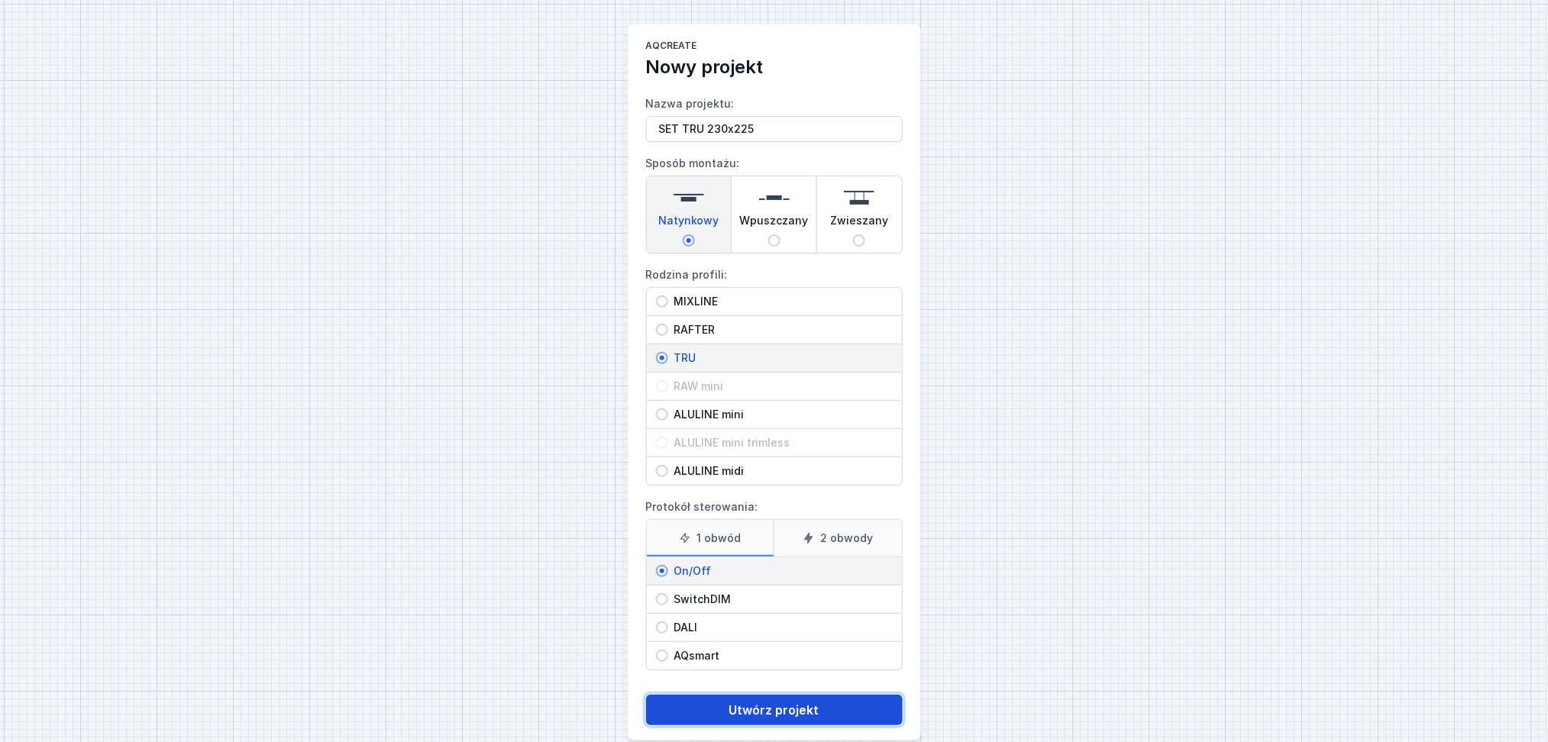
click at [723, 706] on button "Utwórz projekt" at bounding box center [774, 710] width 257 height 31
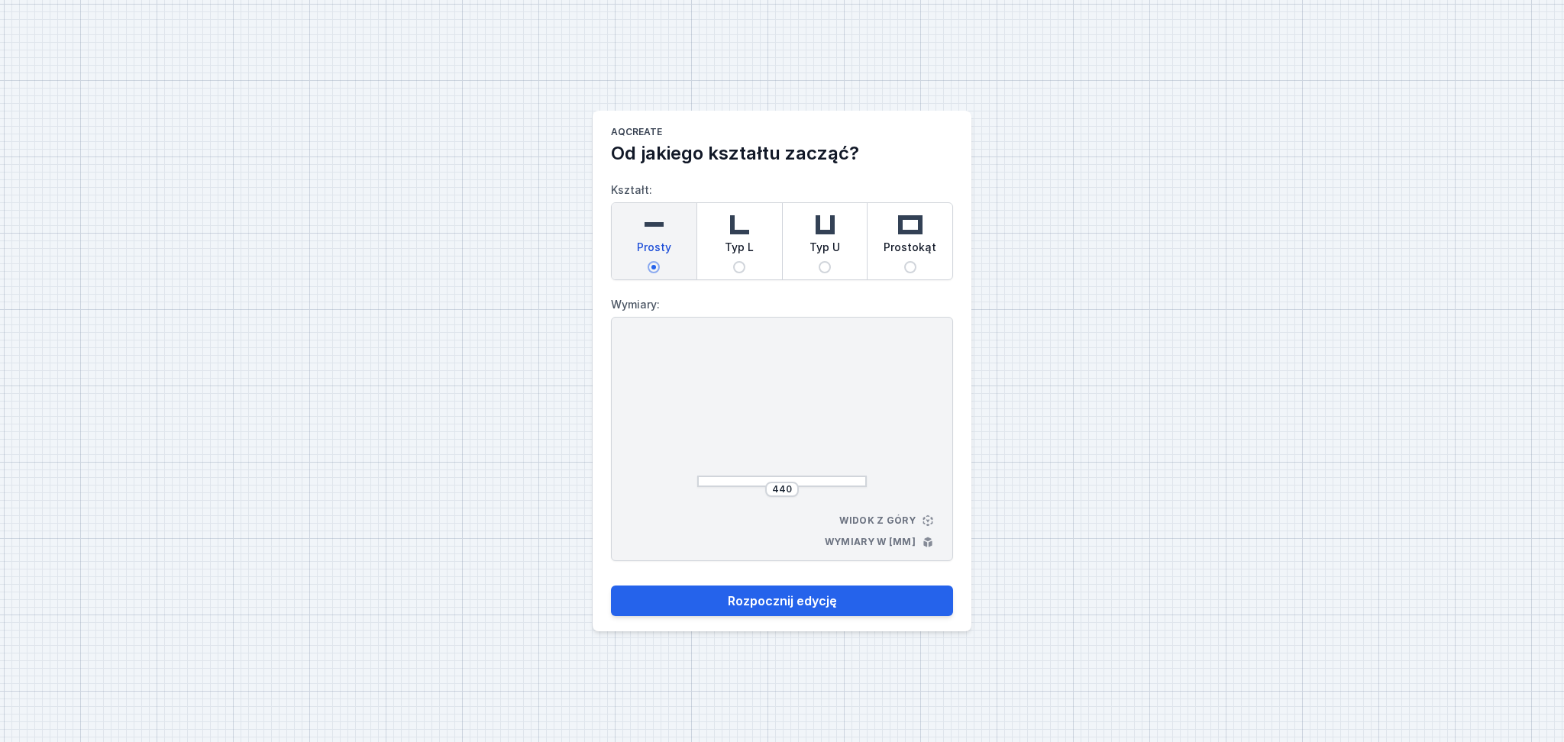
click at [735, 258] on span "Typ L" at bounding box center [739, 250] width 29 height 21
click at [735, 261] on input "Typ L" at bounding box center [739, 267] width 12 height 12
radio input "true"
click at [792, 490] on input "475" at bounding box center [782, 489] width 24 height 12
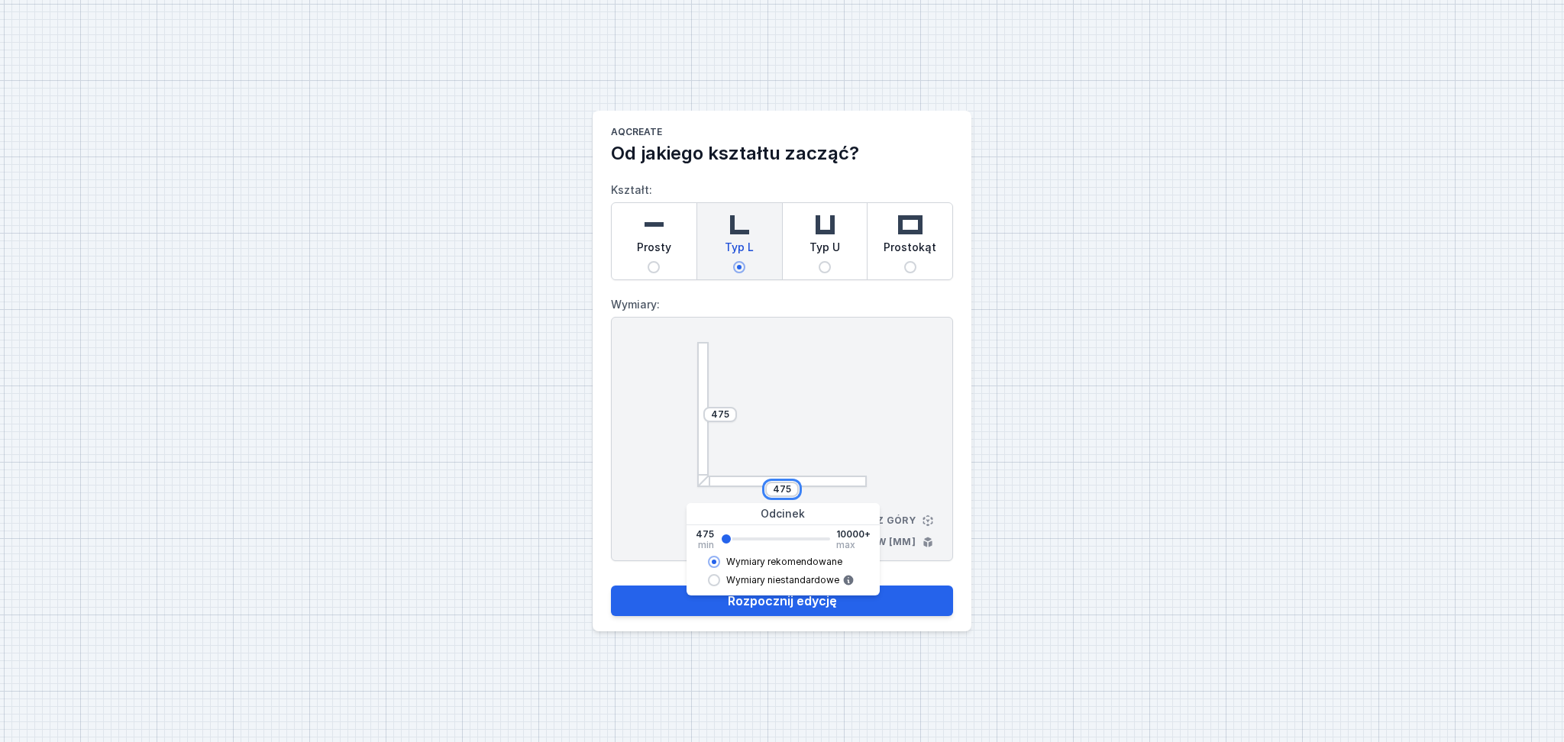
click at [792, 490] on input "475" at bounding box center [782, 489] width 24 height 12
click at [785, 489] on input "475" at bounding box center [782, 489] width 24 height 12
click at [789, 483] on input "547" at bounding box center [782, 489] width 24 height 12
type input "5"
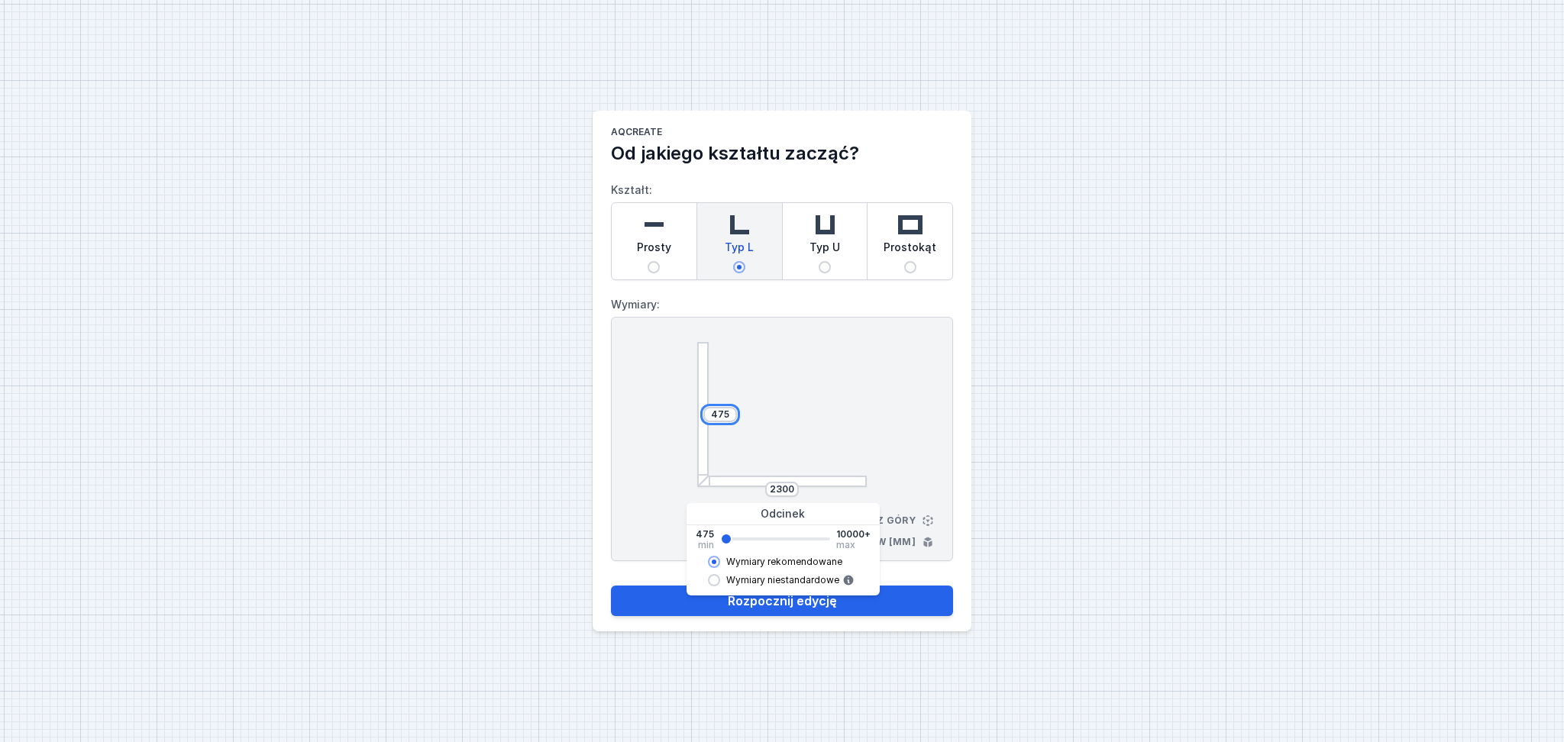
type input "2297"
click at [728, 415] on input "475" at bounding box center [720, 414] width 24 height 12
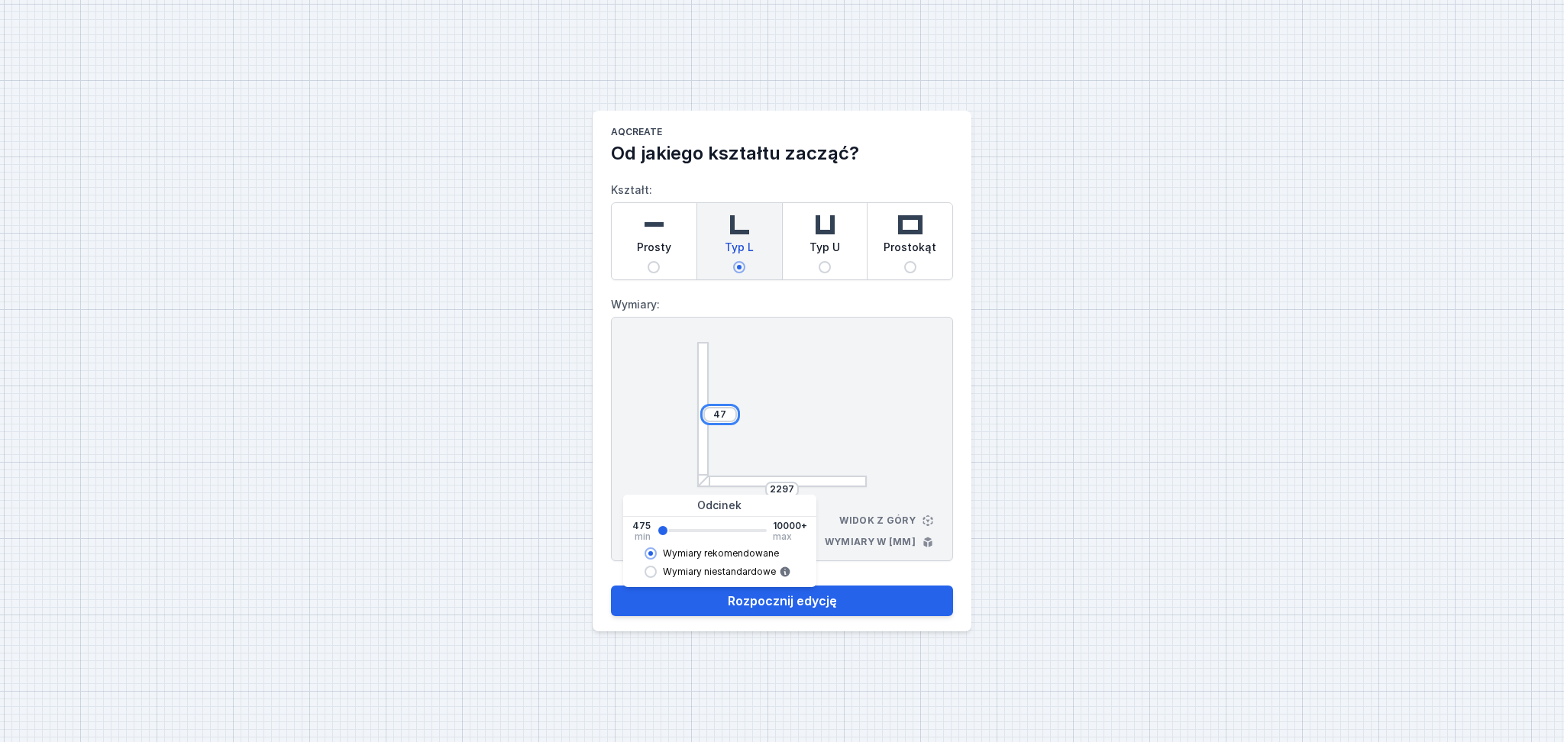
type input "4"
type input "2297"
click at [919, 401] on div "2297 2297 Widok z góry Wymiary w [mm]" at bounding box center [782, 439] width 342 height 244
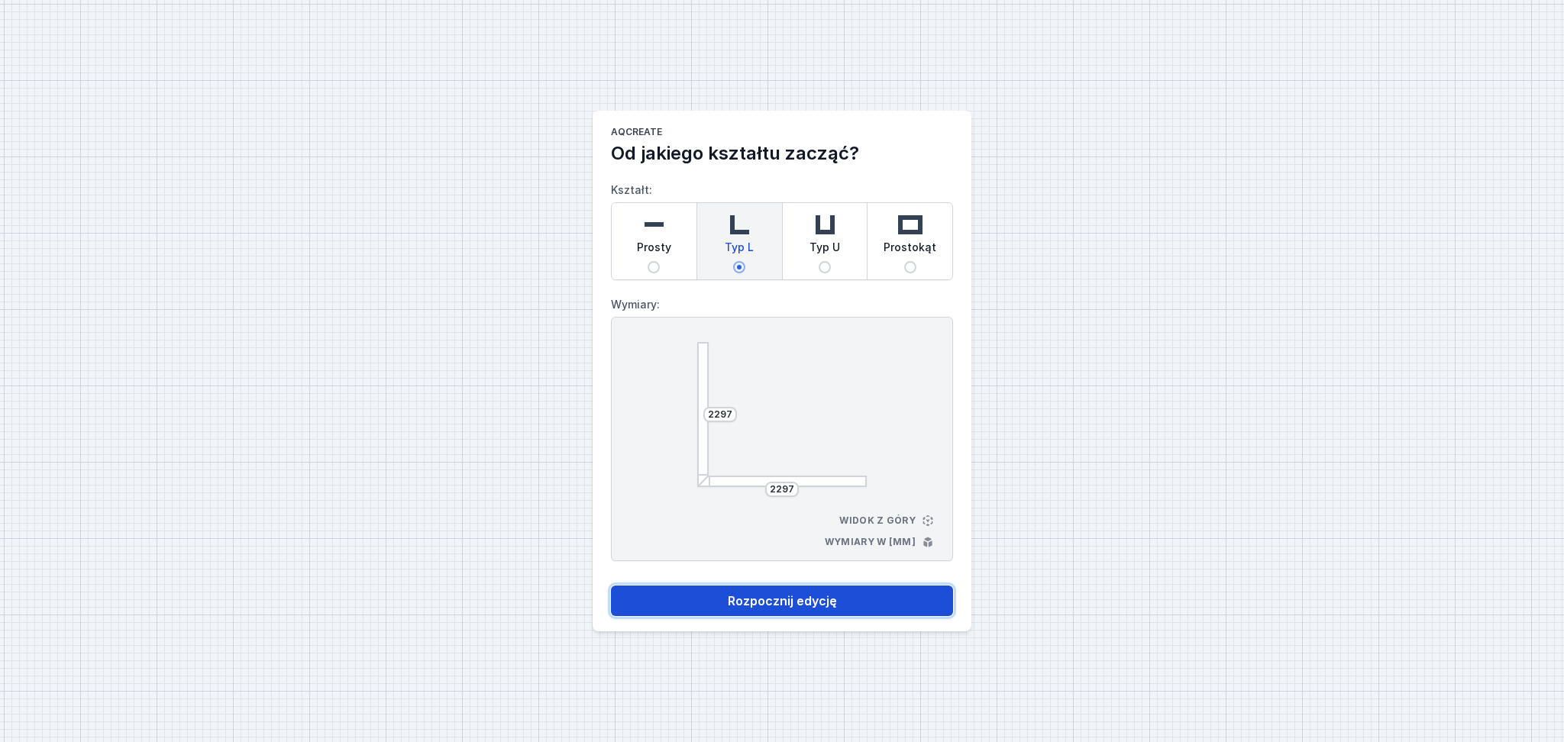
click at [771, 596] on button "Rozpocznij edycję" at bounding box center [782, 601] width 342 height 31
select select "M"
select select "3000"
select select "opal"
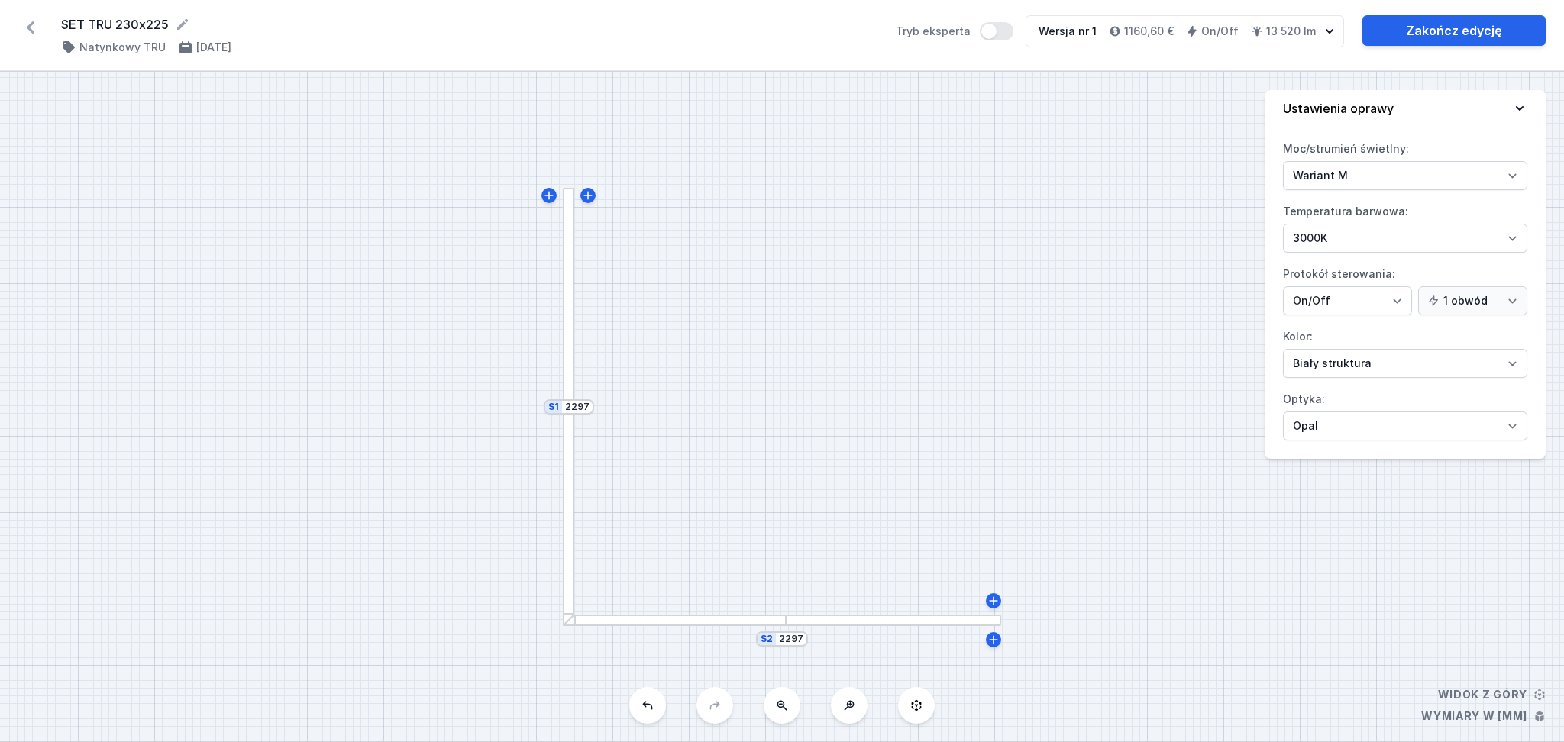
click at [834, 625] on div at bounding box center [894, 620] width 216 height 11
click at [834, 615] on div at bounding box center [894, 620] width 216 height 11
click at [1446, 359] on select "Biały struktura Czarny struktura Złoty struktura Miedziany Szary Inny (z palety…" at bounding box center [1405, 363] width 244 height 29
select select "2"
click at [1283, 349] on select "Biały struktura Czarny struktura Złoty struktura Miedziany Szary Inny (z palety…" at bounding box center [1405, 363] width 244 height 29
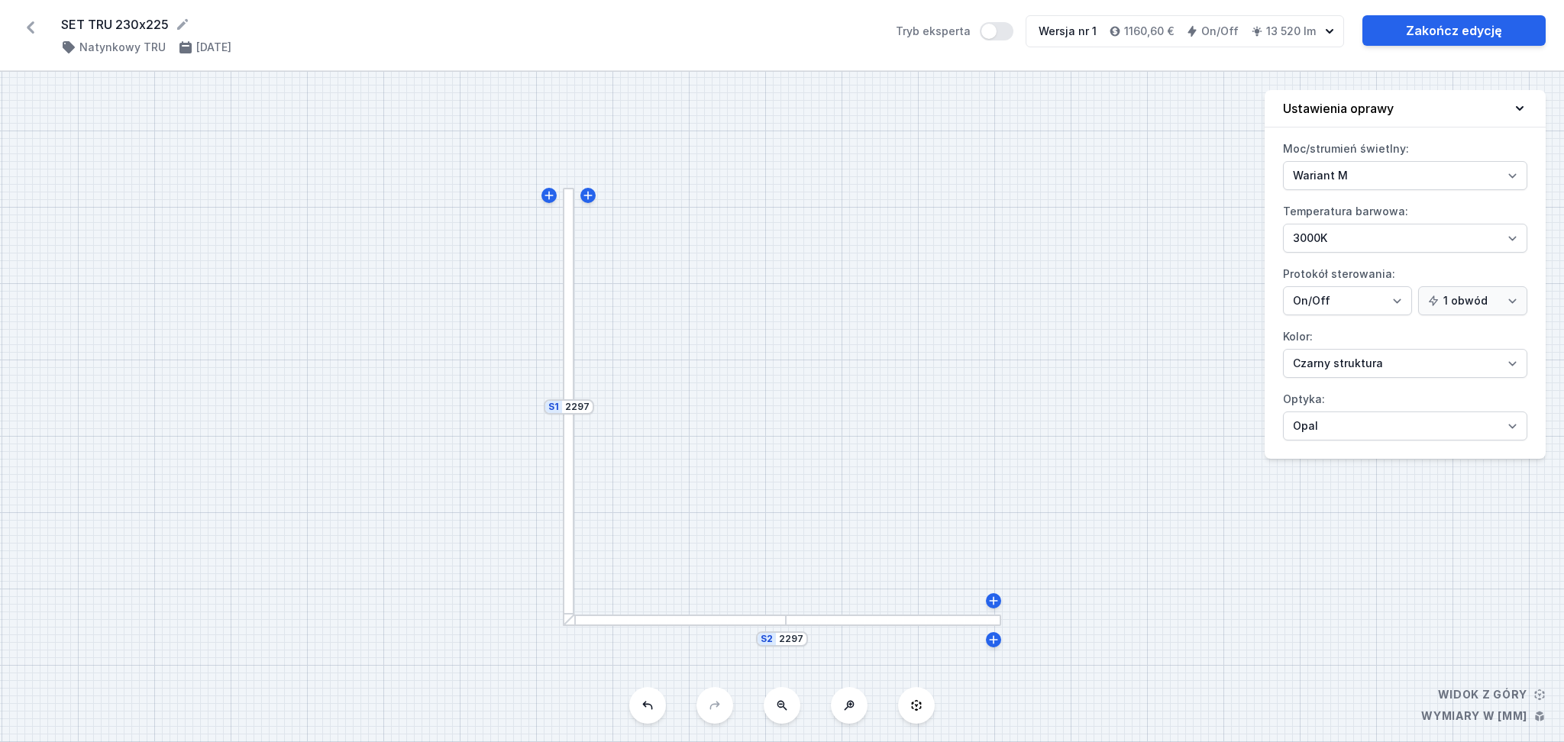
click at [836, 621] on div at bounding box center [894, 620] width 216 height 11
click at [822, 618] on div at bounding box center [894, 620] width 216 height 11
click at [567, 576] on div at bounding box center [568, 515] width 11 height 223
click at [592, 626] on div "S2 2297 S1 2297" at bounding box center [782, 407] width 1564 height 670
click at [809, 618] on div at bounding box center [894, 620] width 216 height 11
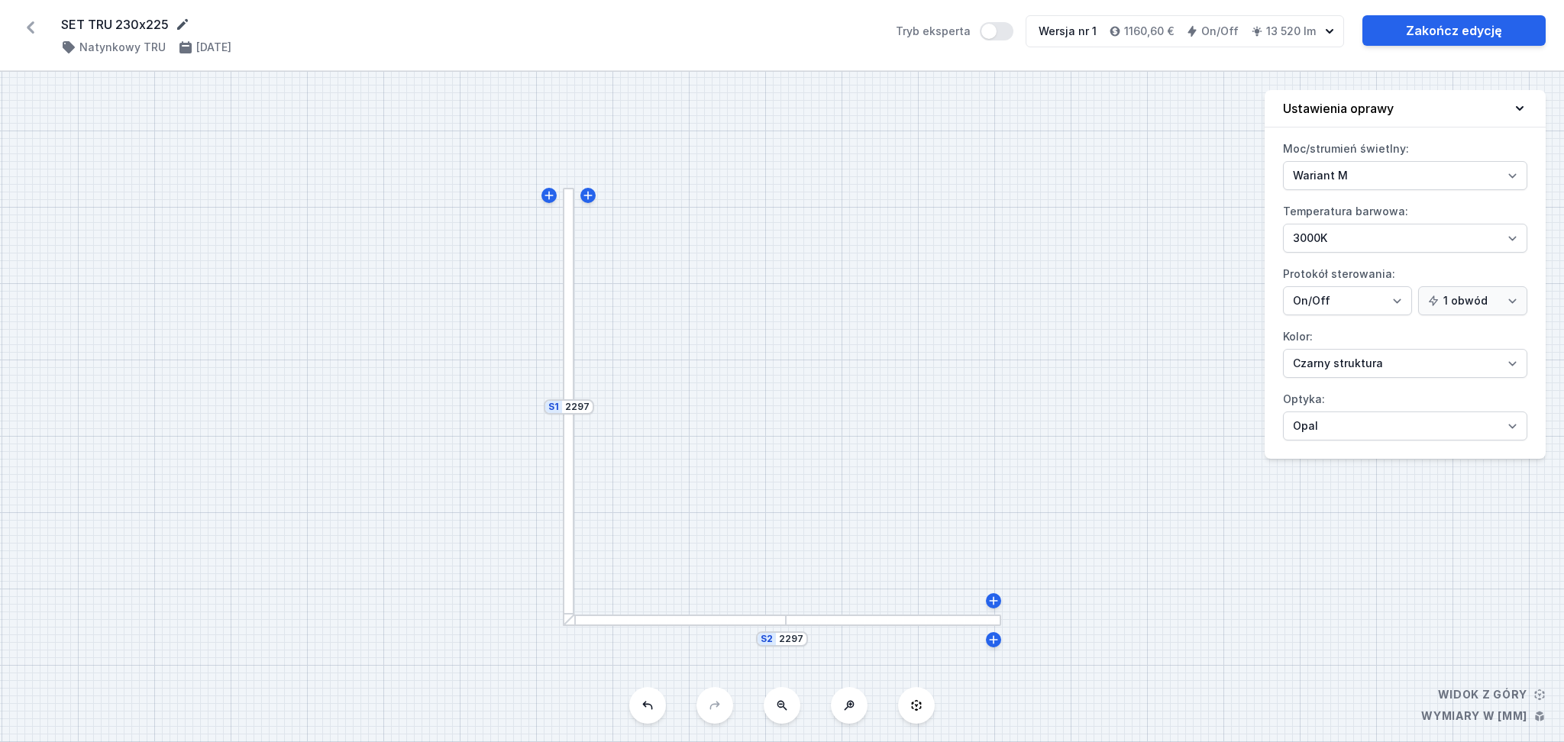
click at [180, 21] on icon at bounding box center [182, 24] width 15 height 15
click at [185, 24] on input "SET TRU 230x225" at bounding box center [207, 25] width 293 height 20
type input "SET TRU 230x225 BELIGHTED"
click at [1441, 27] on link "Zakończ edycję" at bounding box center [1453, 30] width 183 height 31
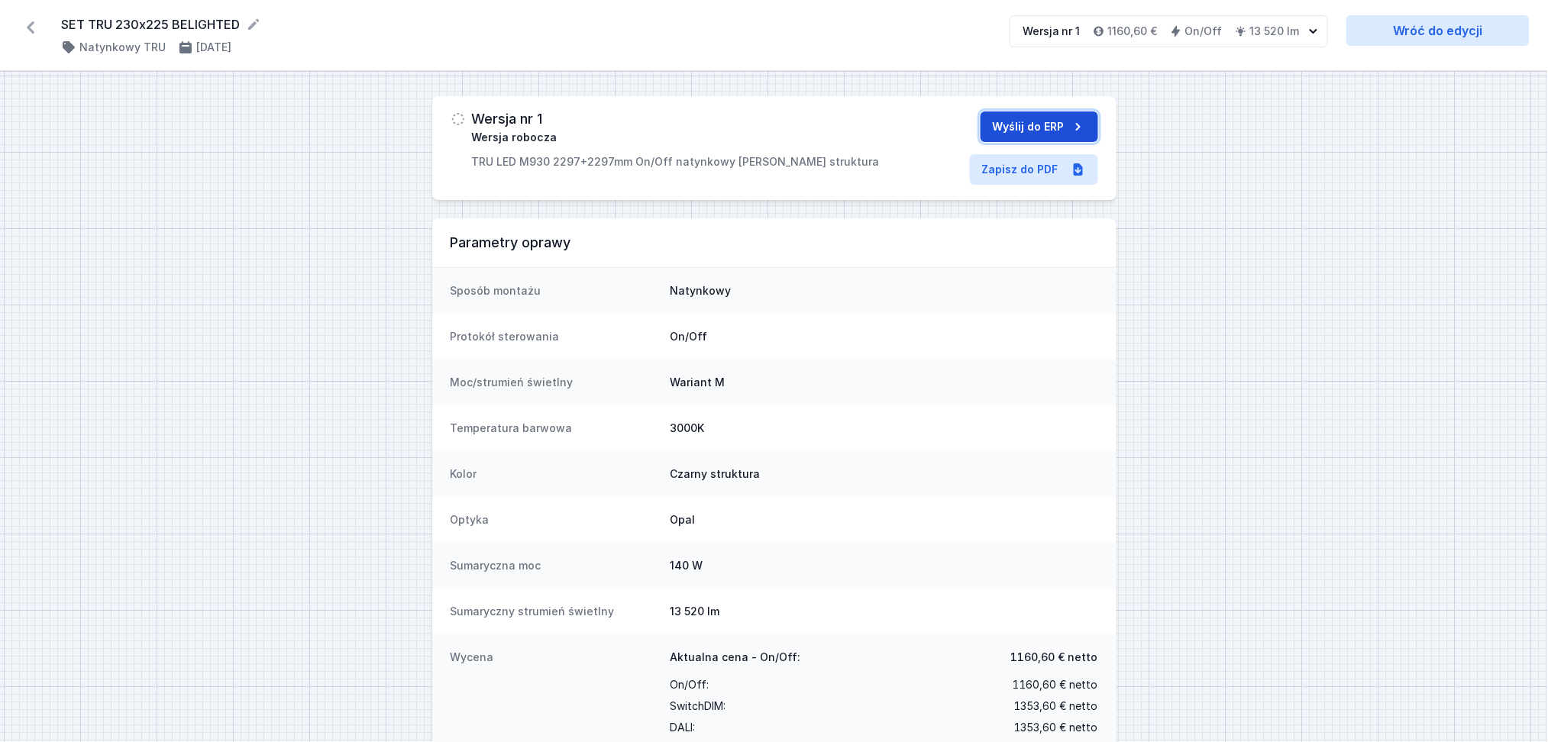
click at [1023, 126] on button "Wyślij do ERP" at bounding box center [1039, 126] width 118 height 31
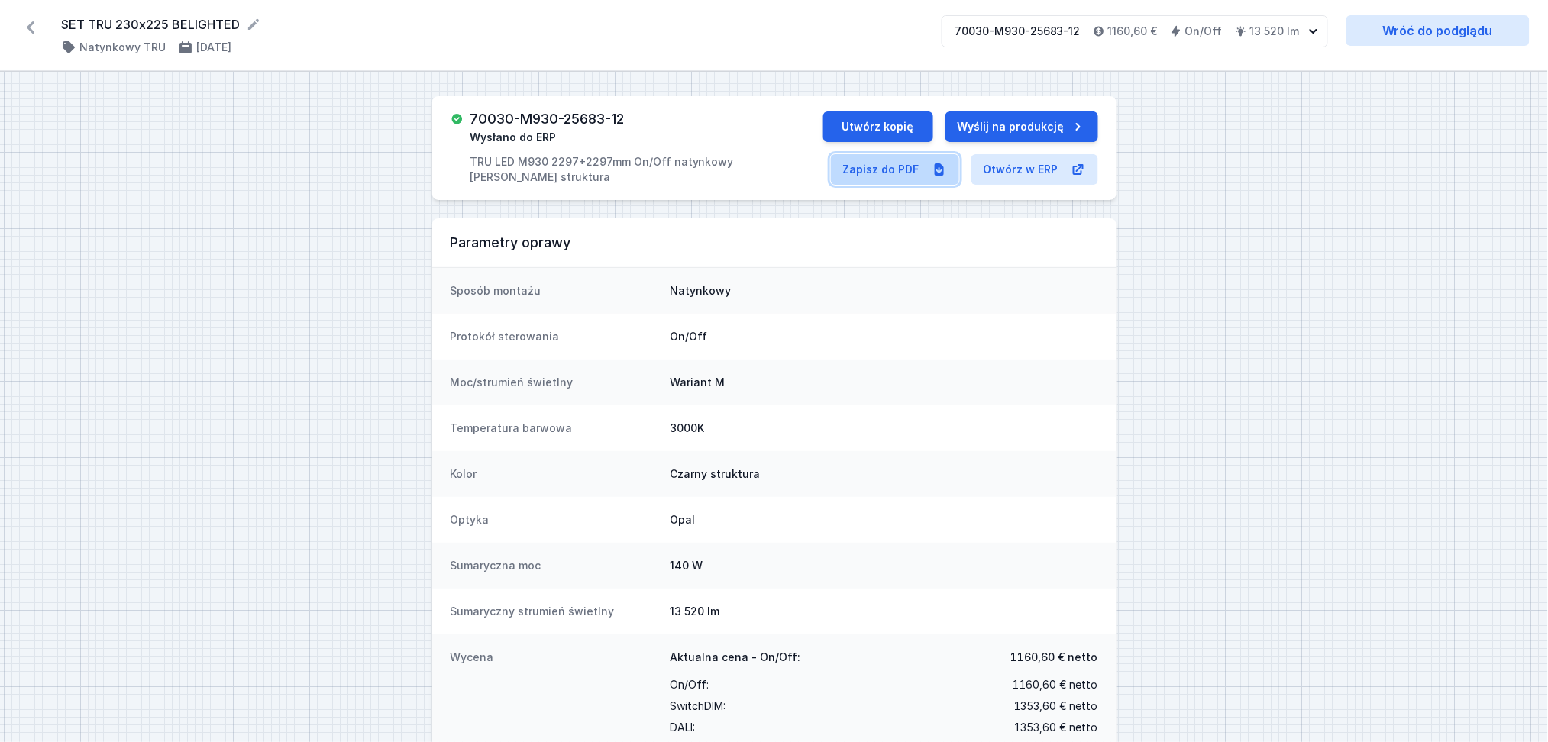
click at [893, 160] on link "Zapisz do PDF" at bounding box center [895, 169] width 128 height 31
click at [26, 24] on icon at bounding box center [30, 27] width 24 height 24
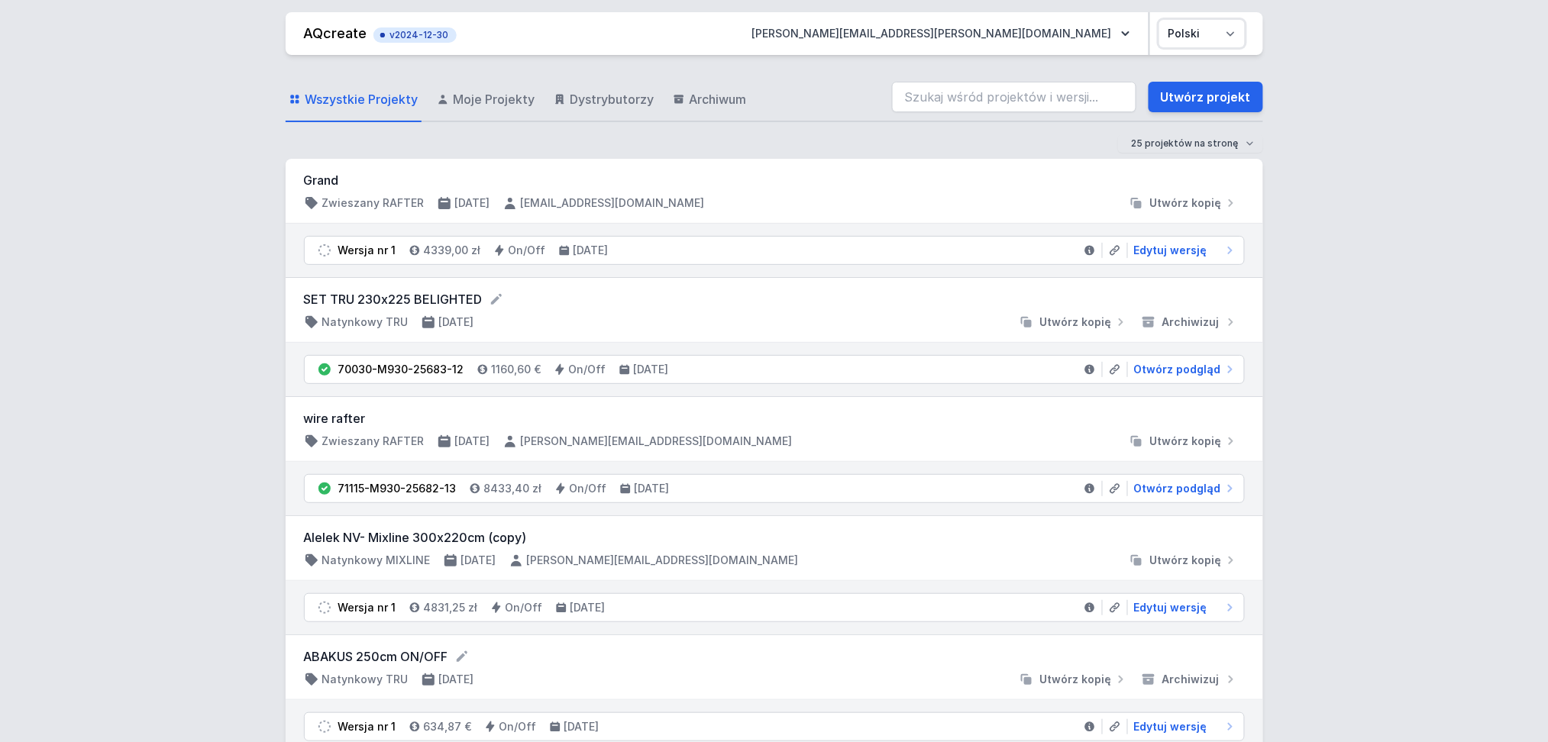
click at [1235, 31] on select "Polski English" at bounding box center [1202, 33] width 86 height 27
select select "en"
click at [1159, 20] on select "Polski English" at bounding box center [1202, 33] width 86 height 27
click at [1084, 320] on span "Utwórz kopię" at bounding box center [1076, 322] width 72 height 15
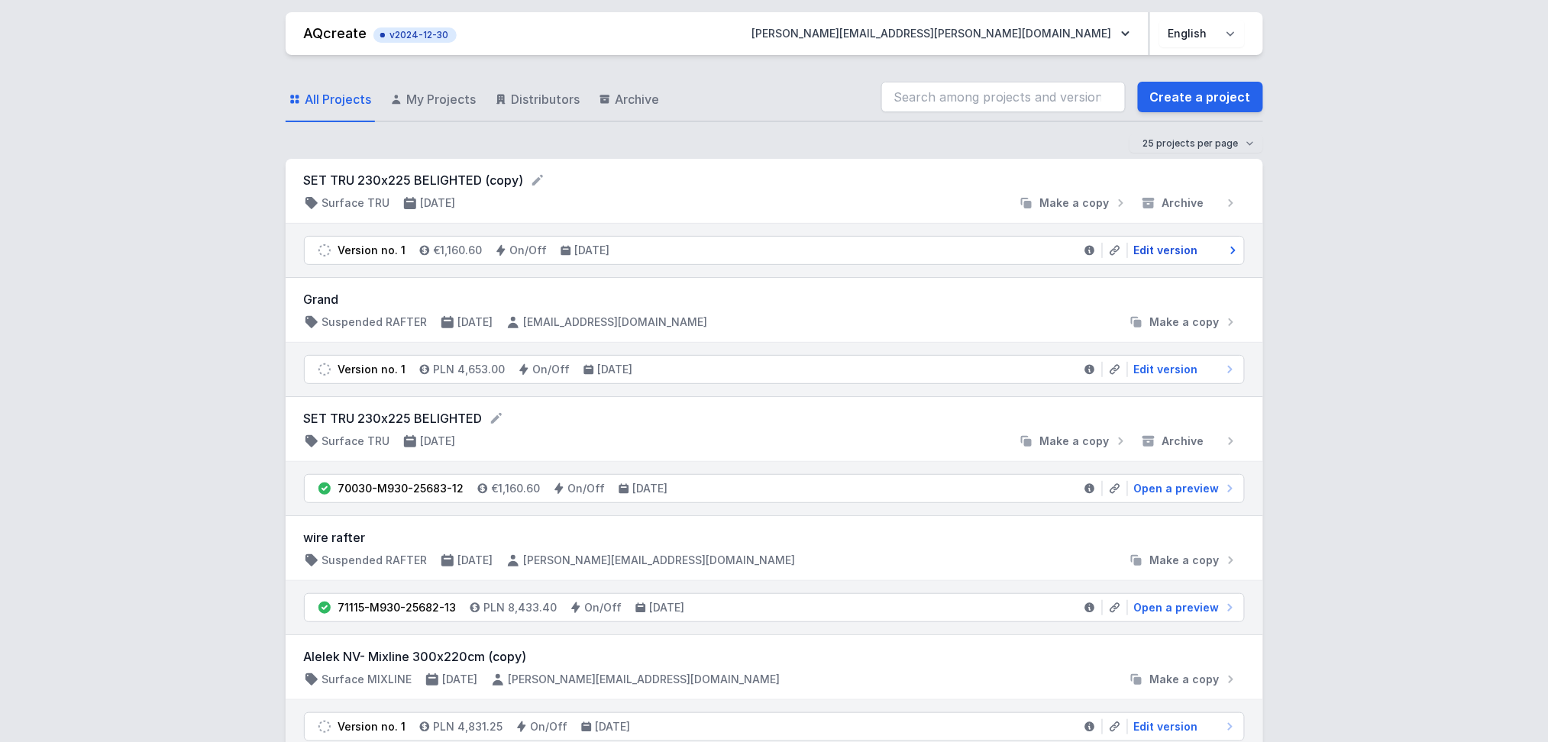
click at [1175, 250] on span "Edit version" at bounding box center [1166, 250] width 64 height 15
select select "M"
select select "3000"
select select "2"
select select "opal"
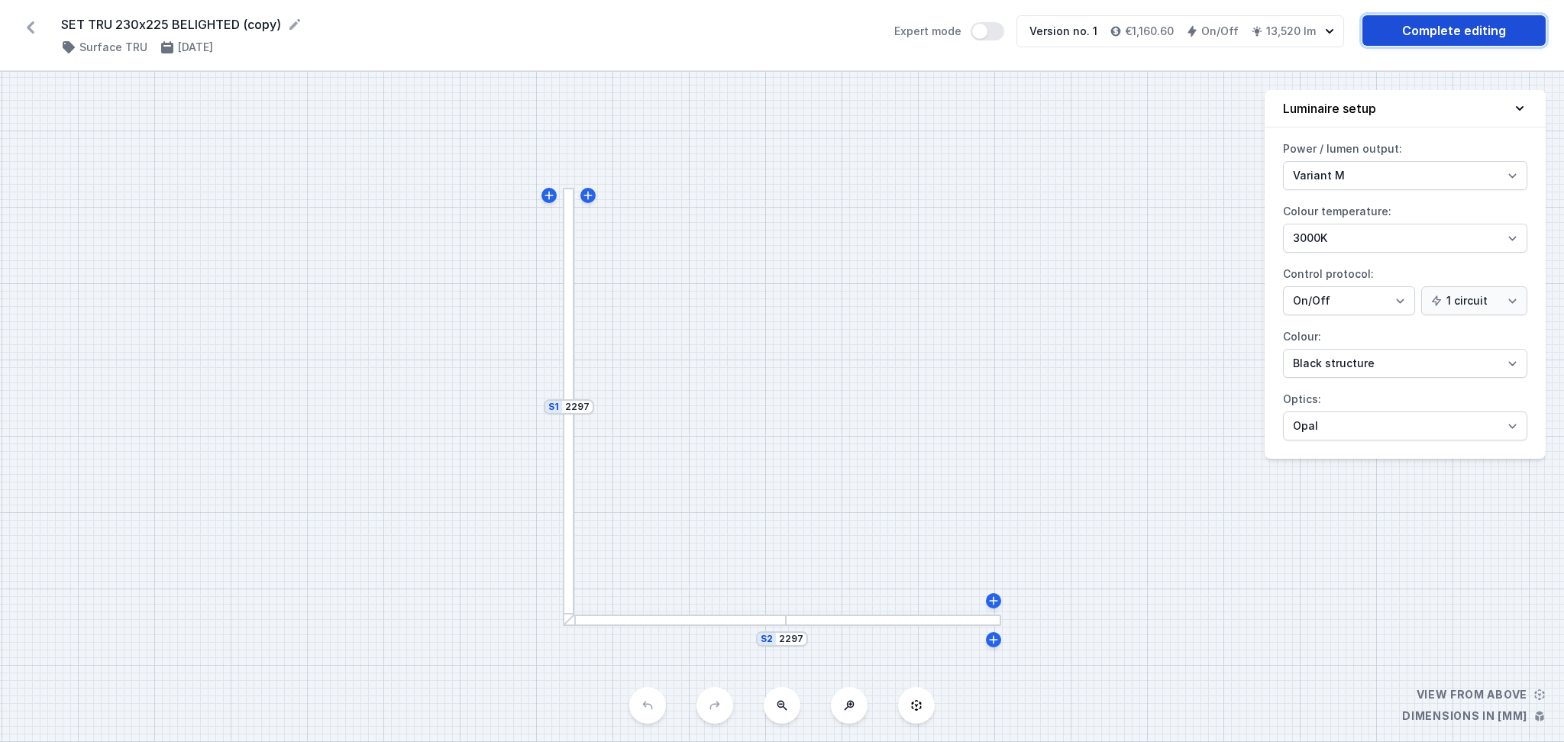
click at [1457, 30] on link "Complete editing" at bounding box center [1453, 30] width 183 height 31
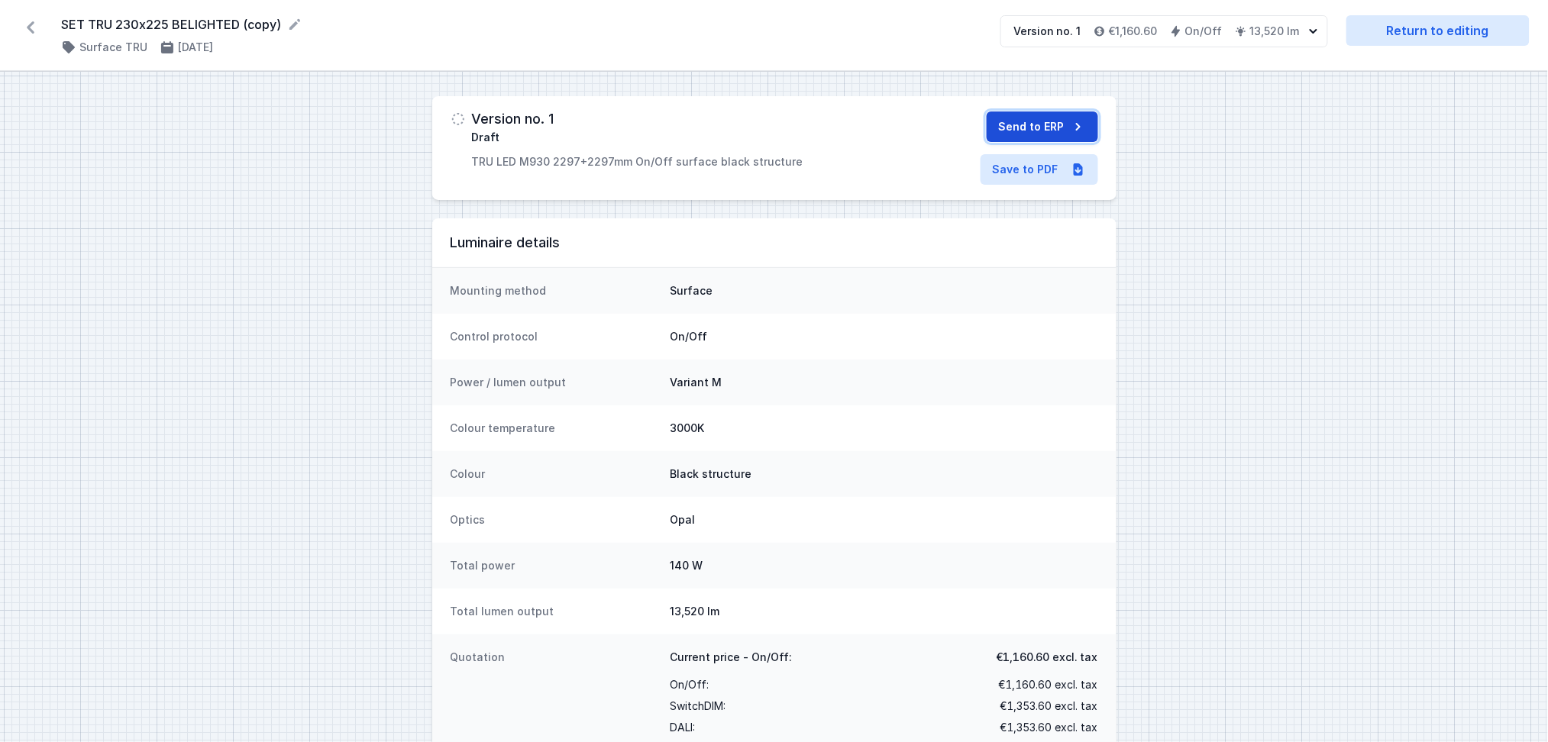
click at [1027, 124] on button "Send to ERP" at bounding box center [1041, 126] width 111 height 31
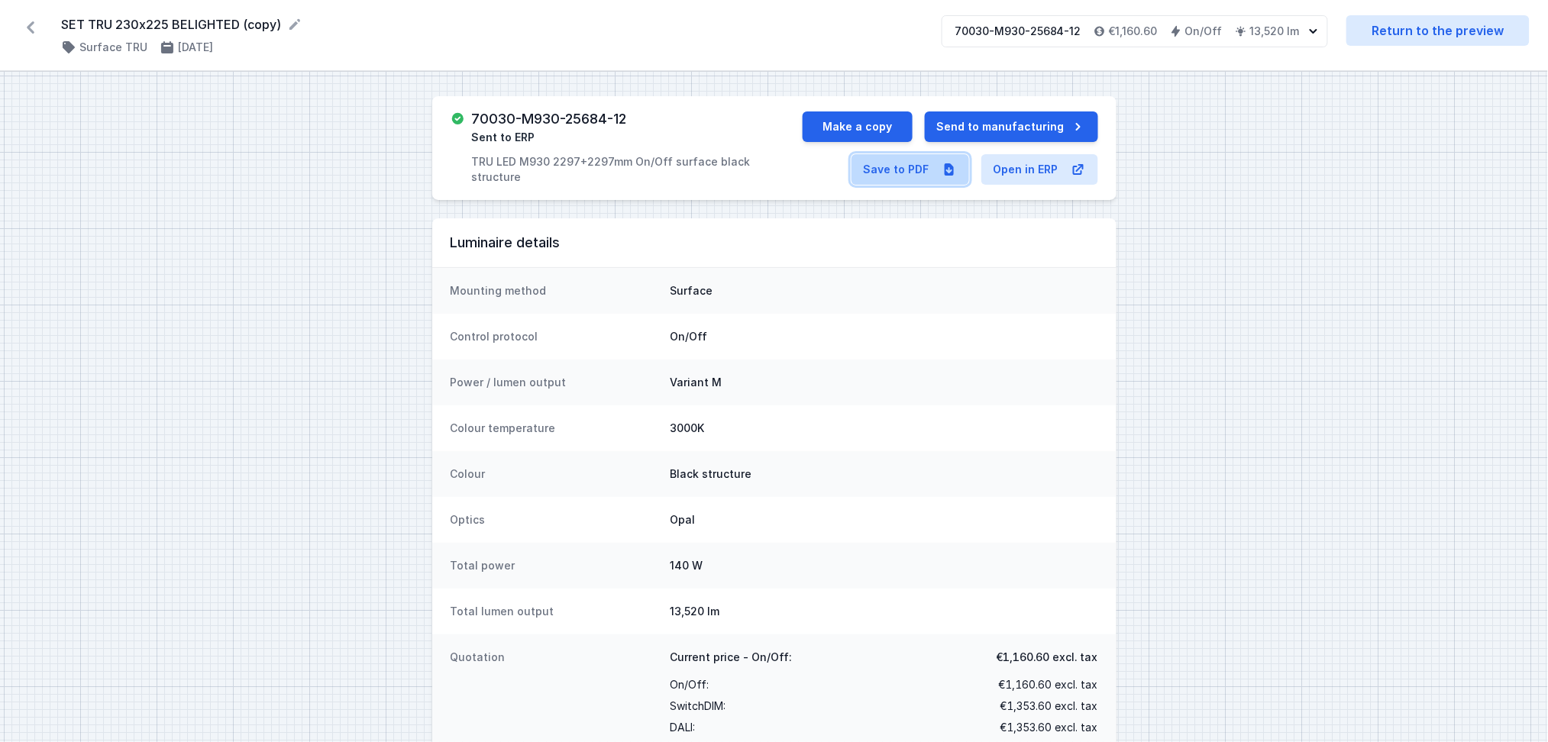
click at [907, 173] on link "Save to PDF" at bounding box center [910, 169] width 118 height 31
